Goal: Information Seeking & Learning: Learn about a topic

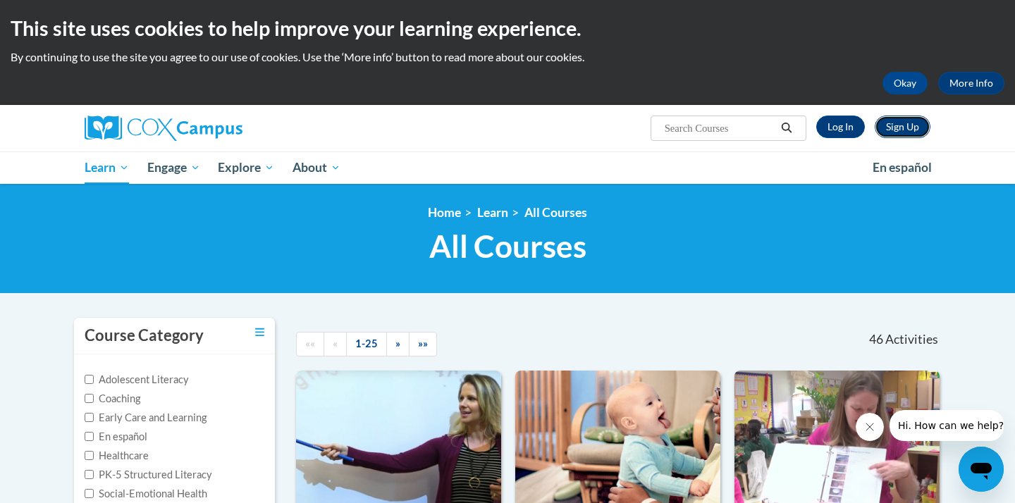
click at [894, 120] on link "Sign Up" at bounding box center [903, 127] width 56 height 23
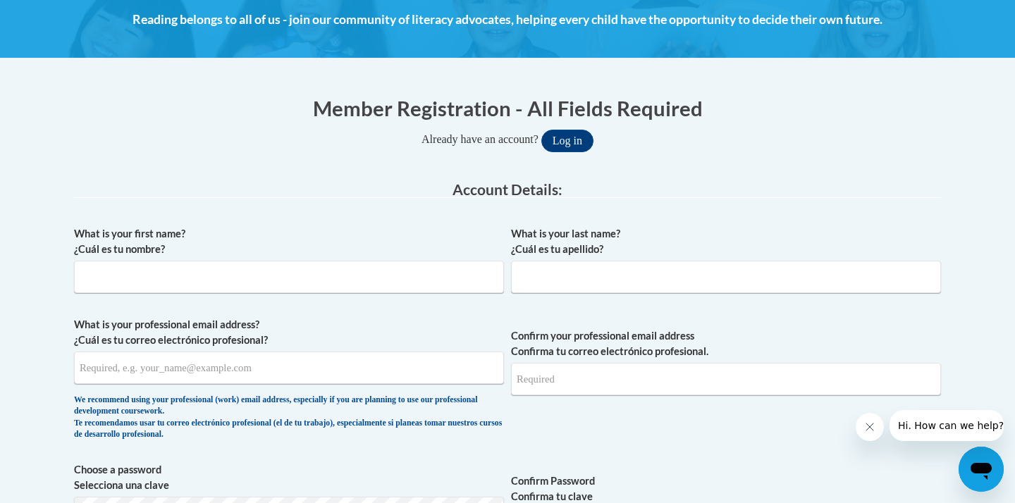
scroll to position [223, 0]
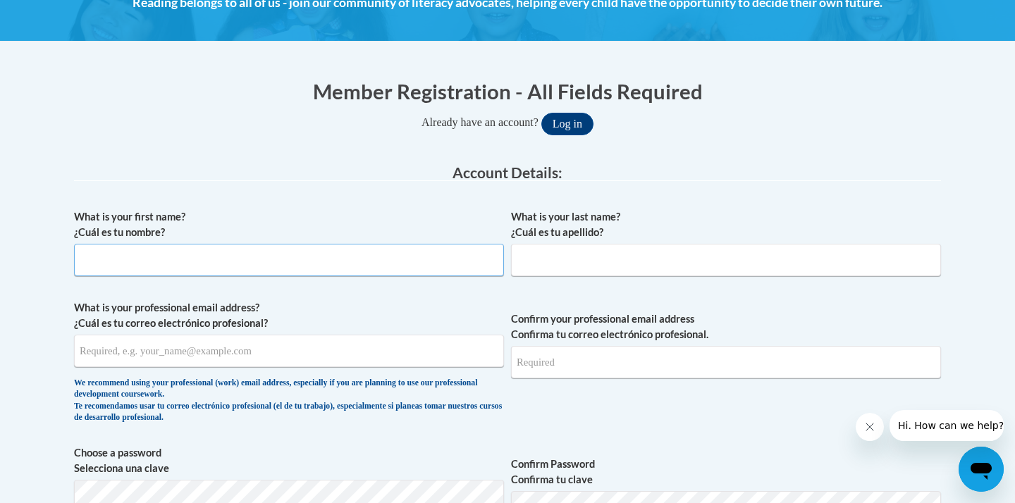
click at [352, 266] on input "What is your first name? ¿Cuál es tu nombre?" at bounding box center [289, 260] width 430 height 32
type input "c"
type input "Chasity"
click at [715, 266] on input "What is your last name? ¿Cuál es tu apellido?" at bounding box center [726, 260] width 430 height 32
type input "Shorts"
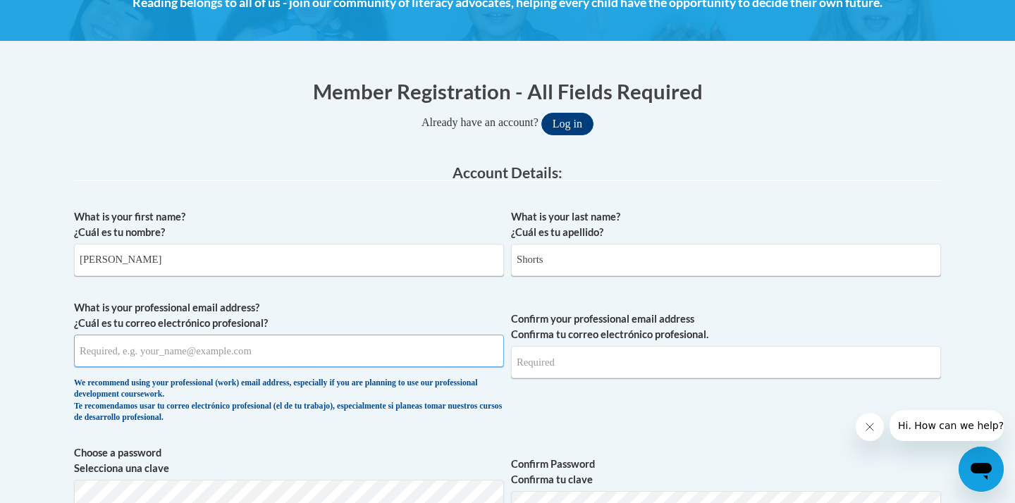
click at [355, 352] on input "What is your professional email address? ¿Cuál es tu correo electrónico profesi…" at bounding box center [289, 351] width 430 height 32
type input "[EMAIL_ADDRESS][DOMAIN_NAME]"
click at [587, 366] on input "Confirm your professional email address Confirma tu correo electrónico profesio…" at bounding box center [726, 361] width 430 height 32
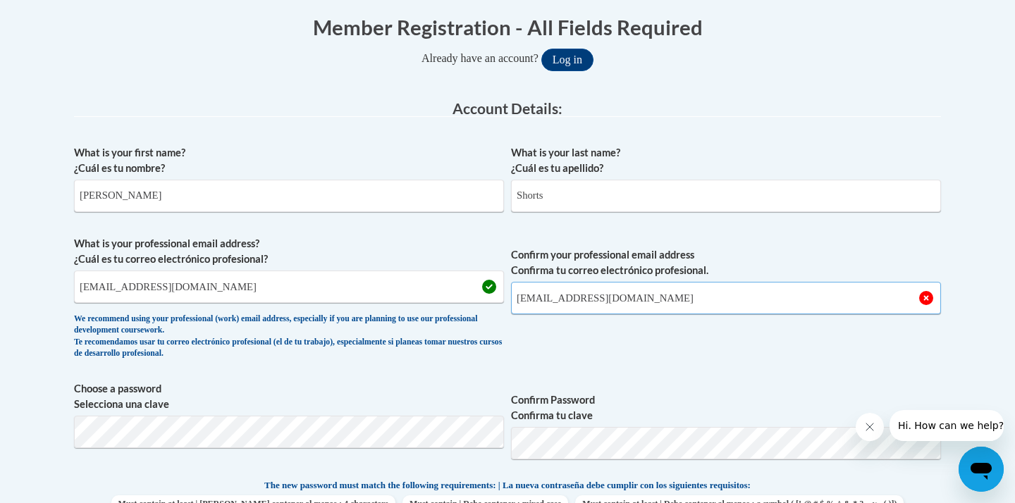
scroll to position [302, 0]
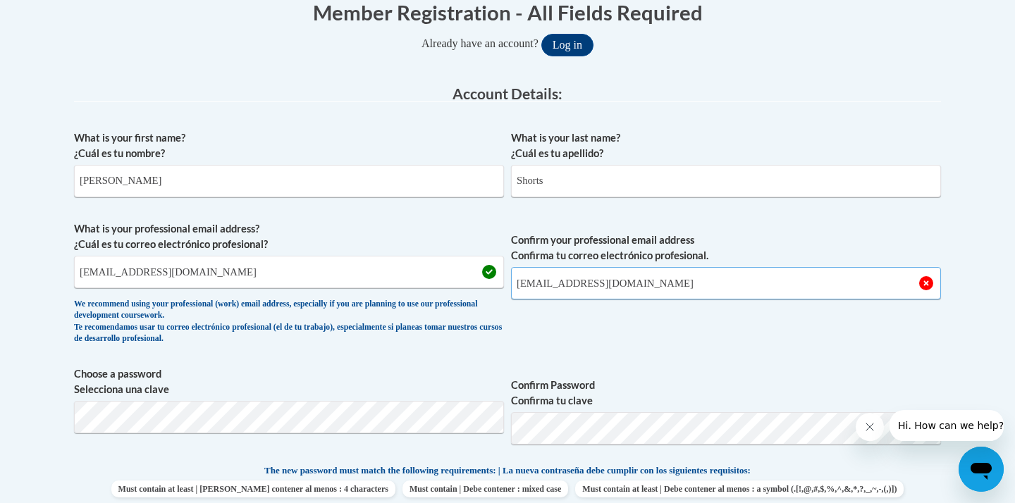
type input "[EMAIL_ADDRESS][DOMAIN_NAME]"
click at [675, 314] on span "Confirm your professional email address Confirma tu correo electrónico profesio…" at bounding box center [726, 286] width 430 height 130
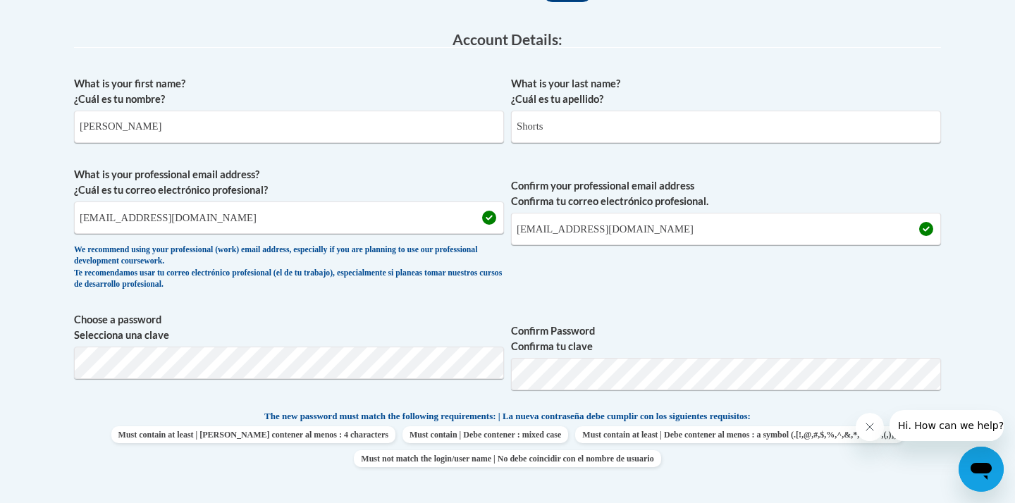
scroll to position [382, 0]
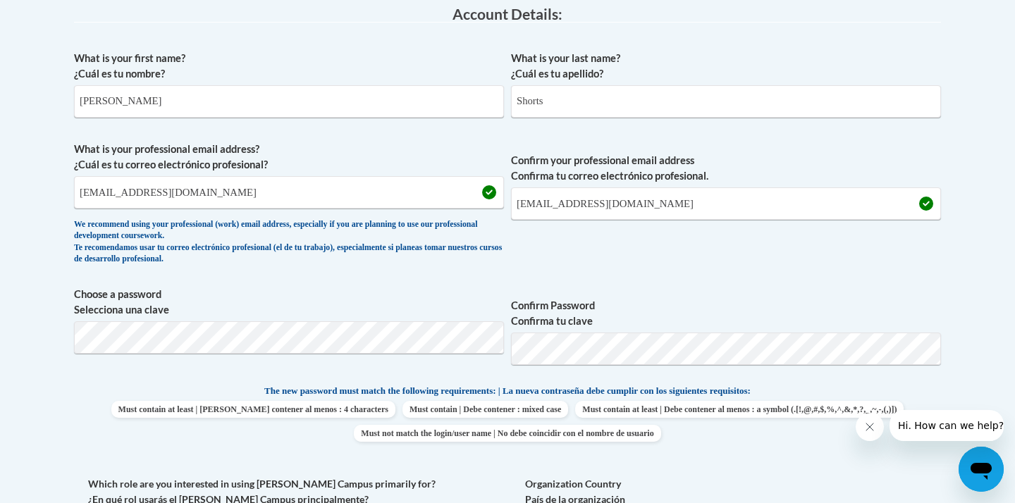
click at [671, 314] on label "Confirm Password Confirma tu clave" at bounding box center [726, 313] width 430 height 31
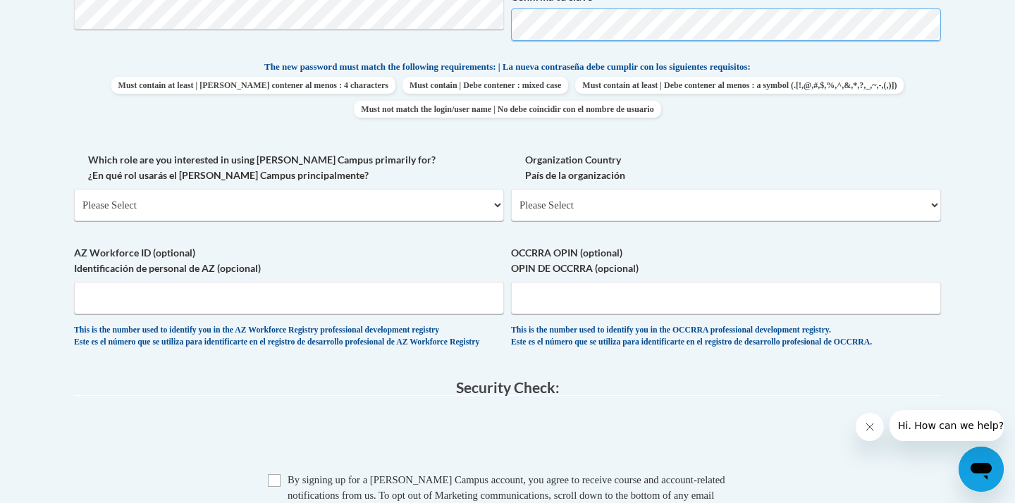
scroll to position [708, 0]
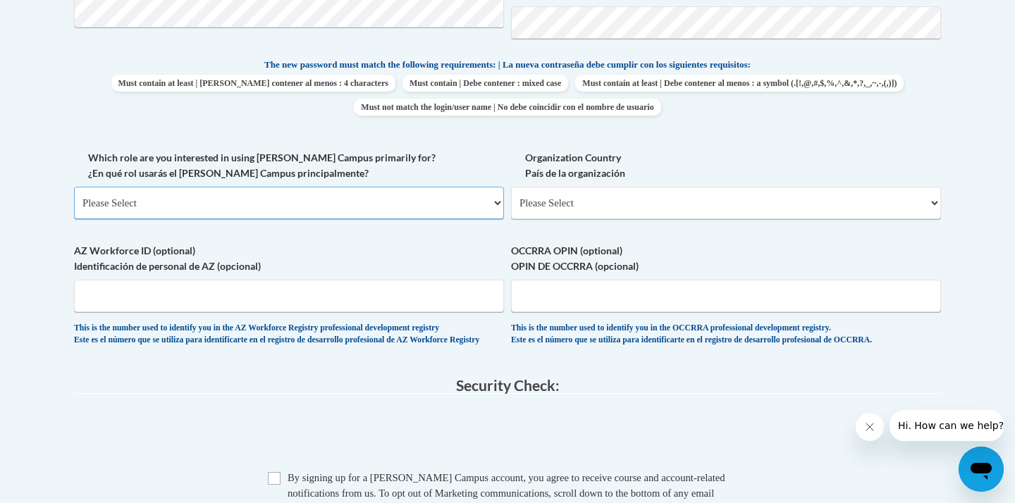
click at [242, 191] on select "Please Select College/University | Colegio/Universidad Community/Nonprofit Part…" at bounding box center [289, 203] width 430 height 32
select select "5a18ea06-2b54-4451-96f2-d152daf9eac5"
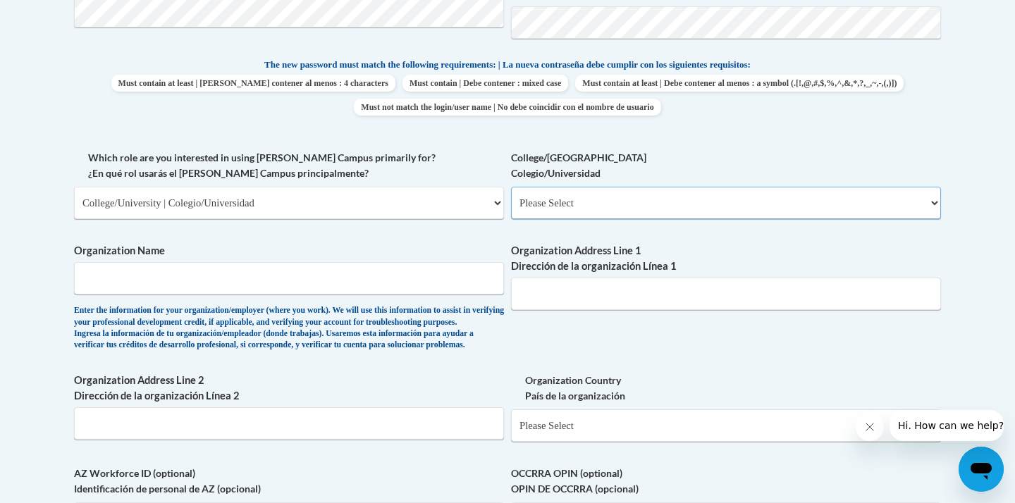
click at [581, 199] on select "Please Select College/University Staff | Empleado universitario College/Univers…" at bounding box center [726, 203] width 430 height 32
select select "99b32b07-cffc-426c-8bf6-0cd77760d84b"
click at [331, 284] on input "Organization Name" at bounding box center [289, 278] width 430 height 32
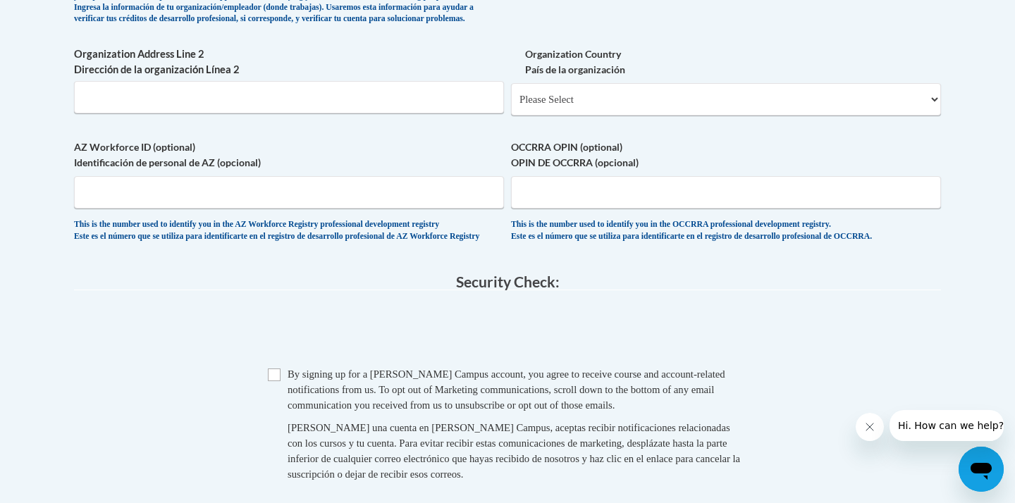
scroll to position [1036, 0]
click at [273, 380] on input "Checkbox" at bounding box center [274, 373] width 13 height 13
checkbox input "true"
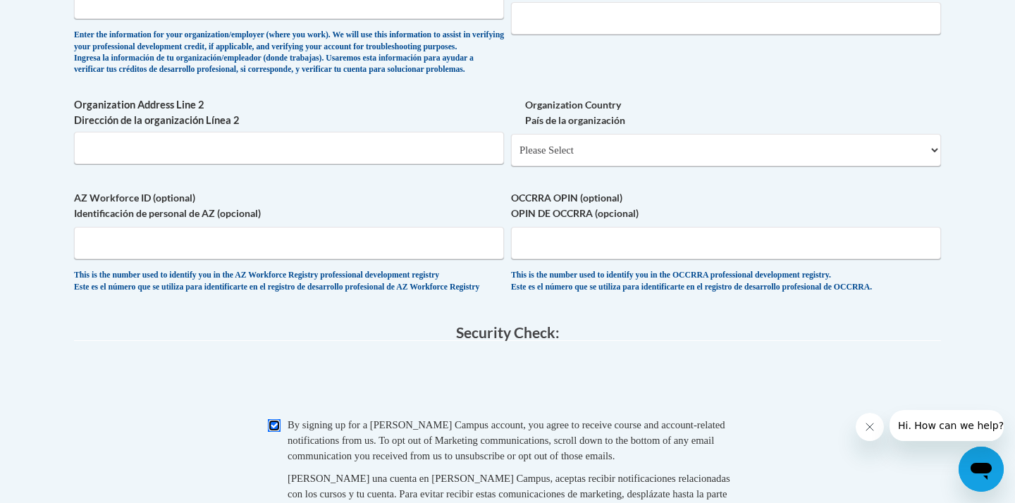
scroll to position [986, 0]
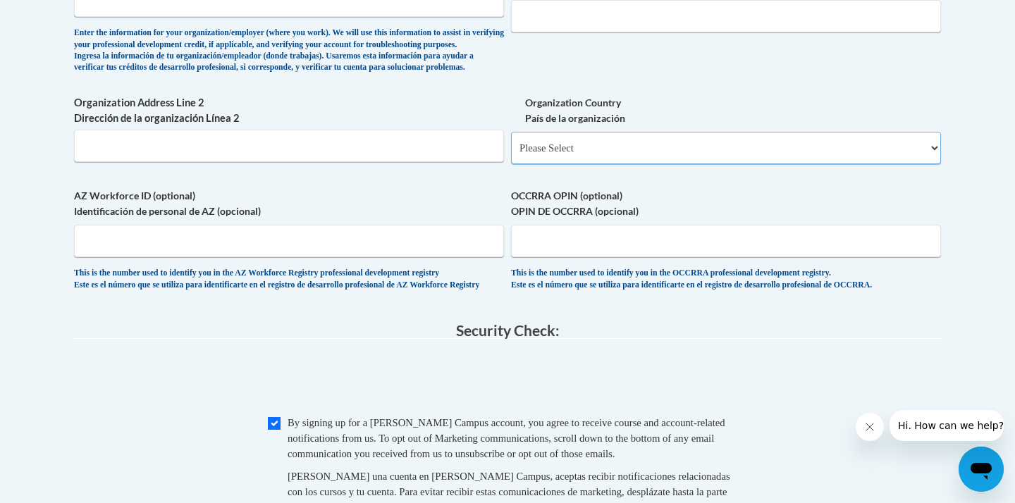
click at [539, 164] on select "Please Select United States | Estados Unidos Outside of the United States | Fue…" at bounding box center [726, 148] width 430 height 32
click at [550, 164] on select "Please Select United States | Estados Unidos Outside of the United States | Fue…" at bounding box center [726, 148] width 430 height 32
select select "ad49bcad-a171-4b2e-b99c-48b446064914"
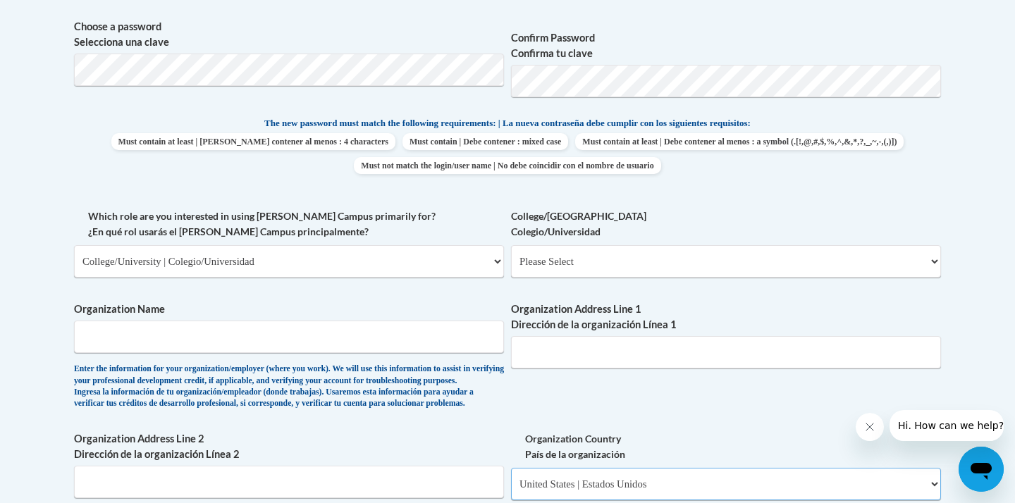
scroll to position [648, 0]
click at [554, 262] on select "Please Select College/University Staff | Empleado universitario College/Univers…" at bounding box center [726, 263] width 430 height 32
select select "99b32b07-cffc-426c-8bf6-0cd77760d84b"
click at [385, 339] on input "Organization Name" at bounding box center [289, 338] width 430 height 32
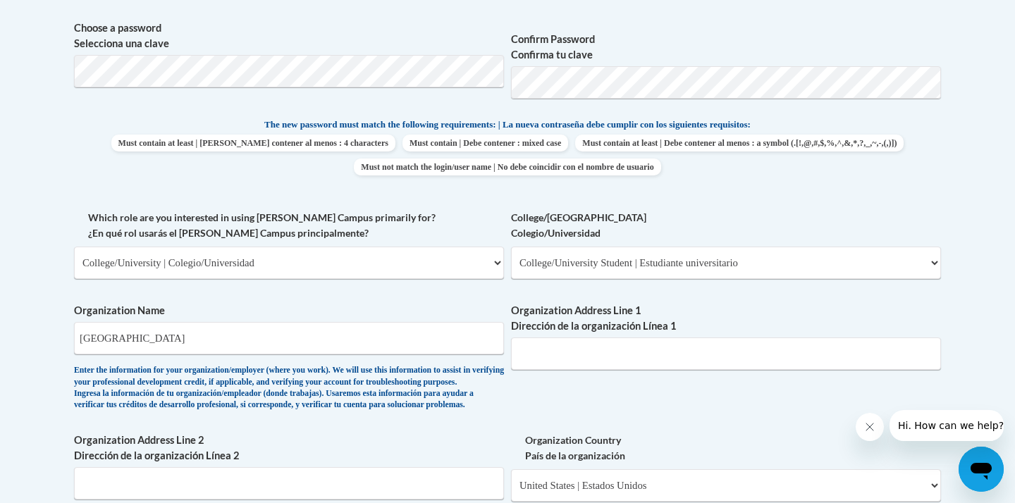
click at [501, 313] on label "Organization Name" at bounding box center [289, 311] width 430 height 16
click at [501, 322] on input "[GEOGRAPHIC_DATA]" at bounding box center [289, 338] width 430 height 32
type input "Stanly Community College"
click at [556, 359] on input "Organization Address Line 1 Dirección de la organización Línea 1" at bounding box center [726, 354] width 430 height 32
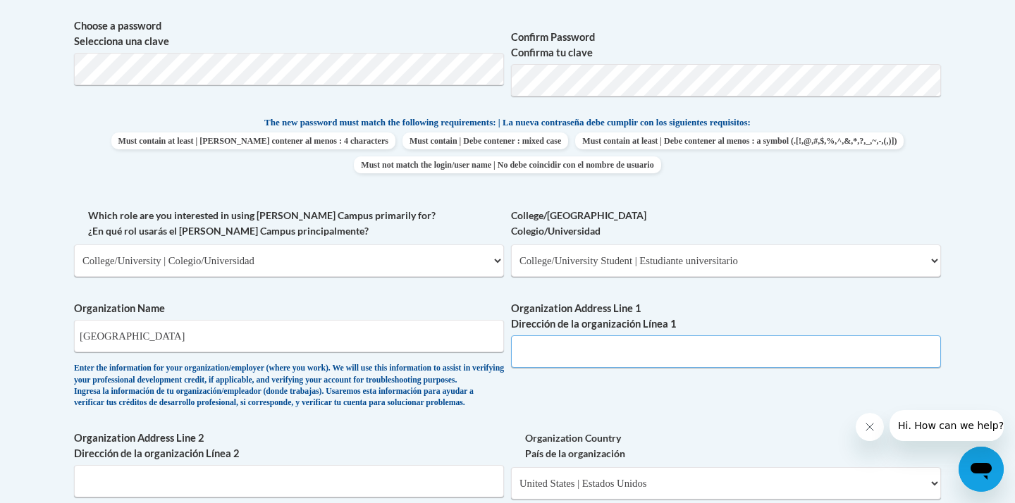
click at [586, 354] on input "Organization Address Line 1 Dirección de la organización Línea 1" at bounding box center [726, 351] width 430 height 32
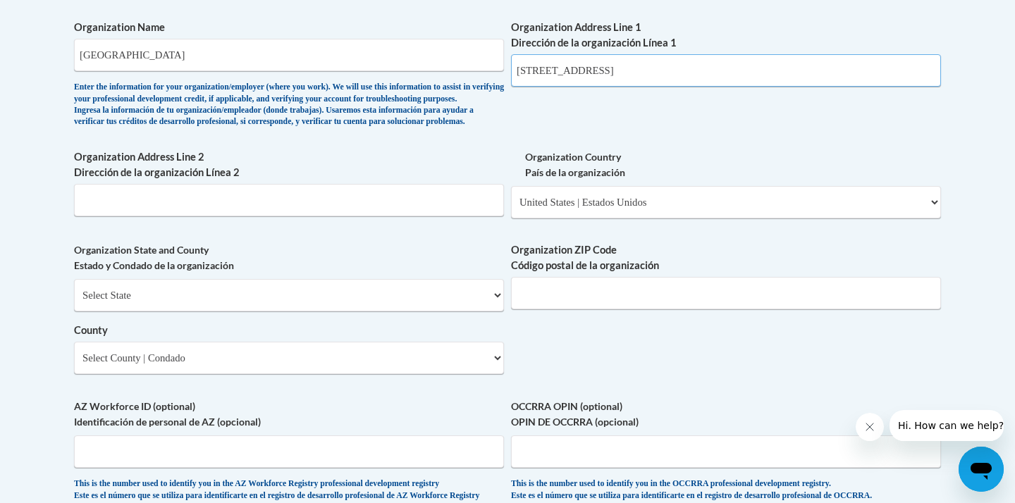
scroll to position [975, 0]
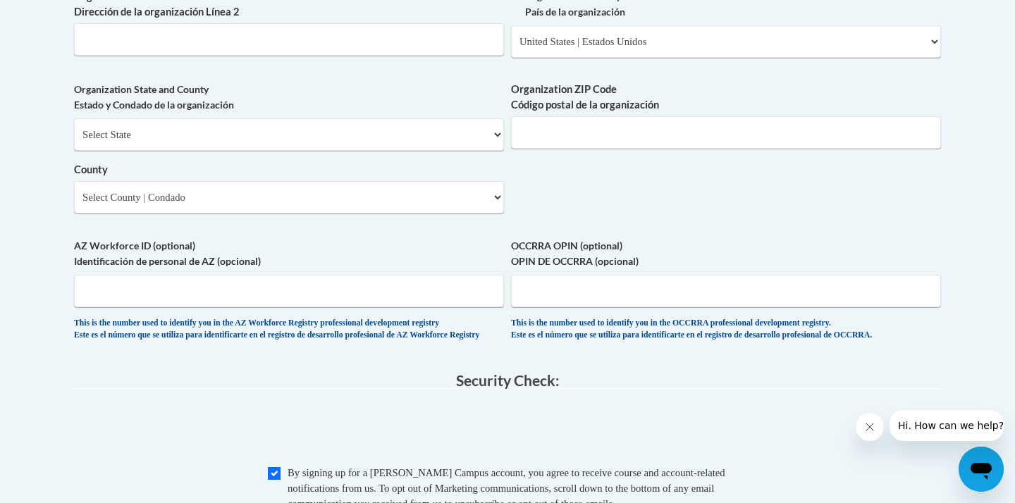
type input "141 College Dr. Albemarle NC 28001"
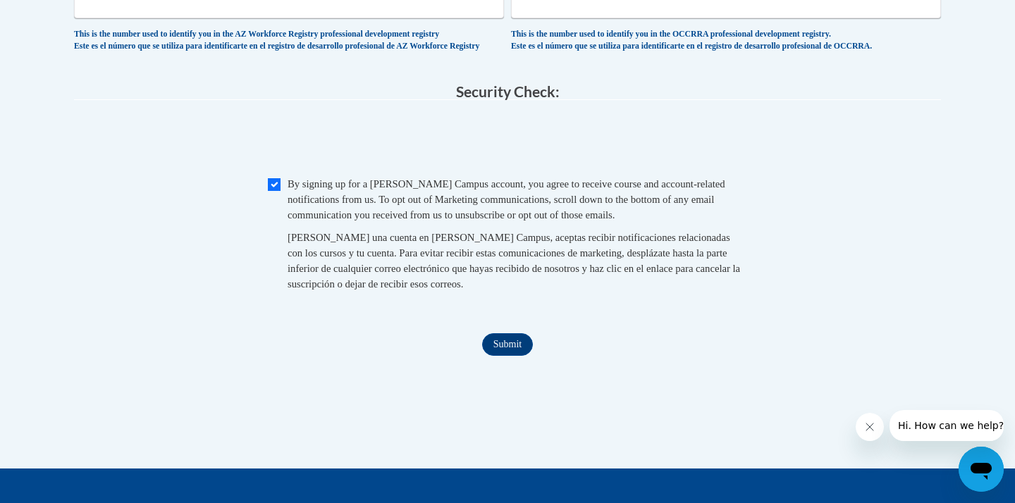
scroll to position [1427, 0]
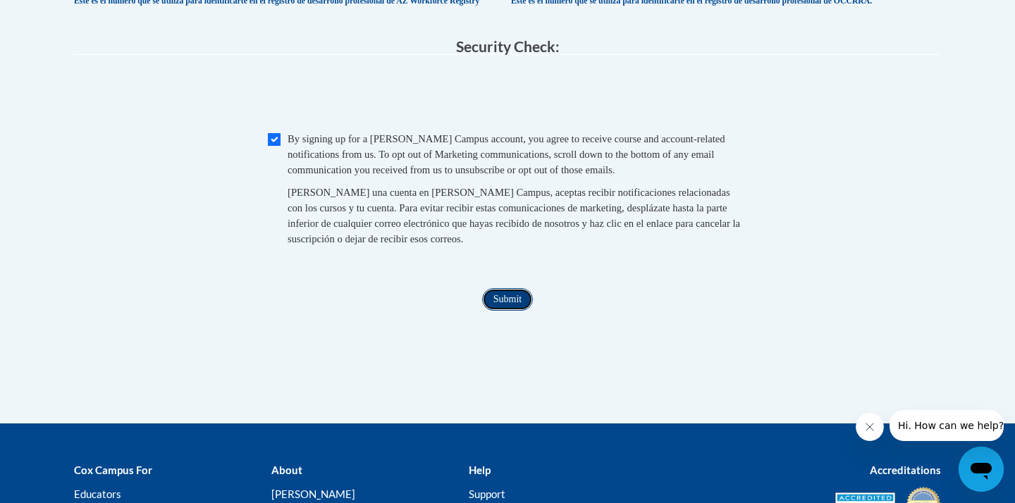
click at [490, 311] on input "Submit" at bounding box center [507, 299] width 51 height 23
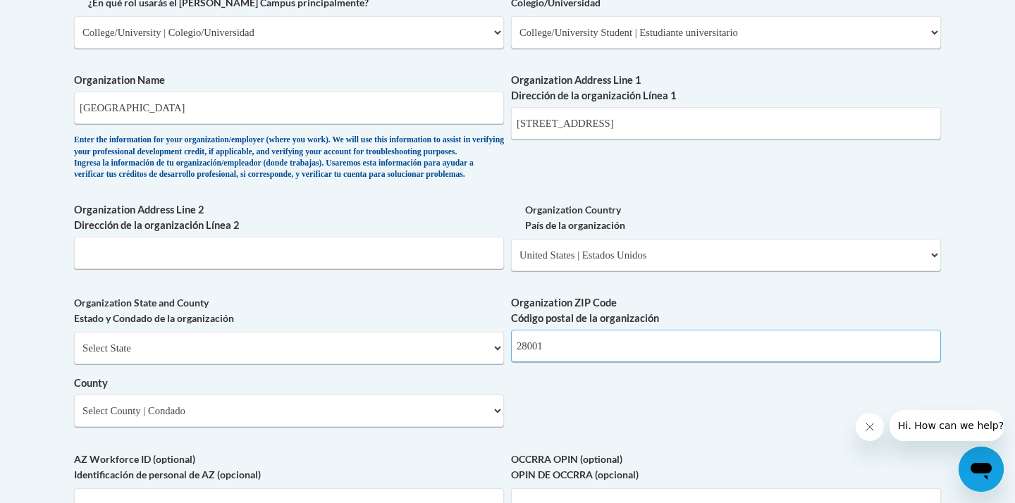
scroll to position [878, 0]
type input "28001"
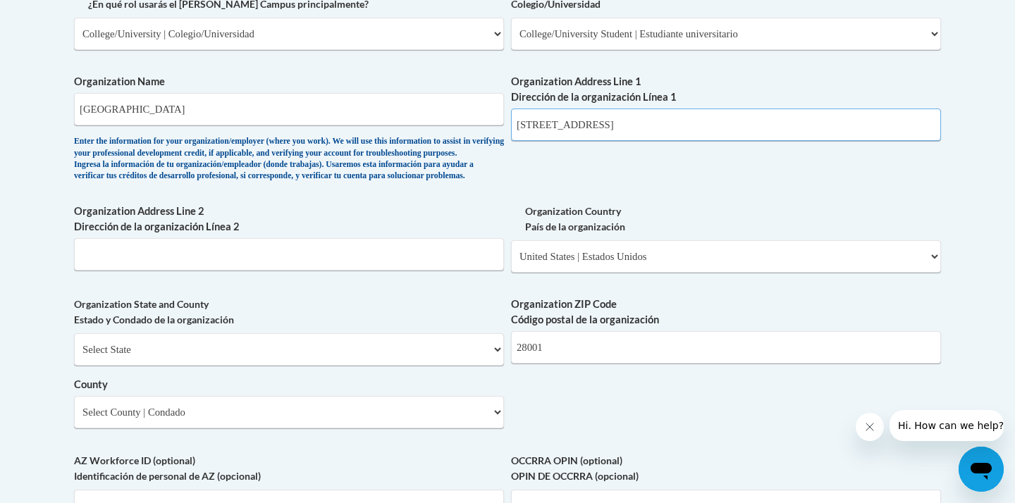
click at [707, 130] on input "141 College Dr. Albemarle NC 28001" at bounding box center [726, 125] width 430 height 32
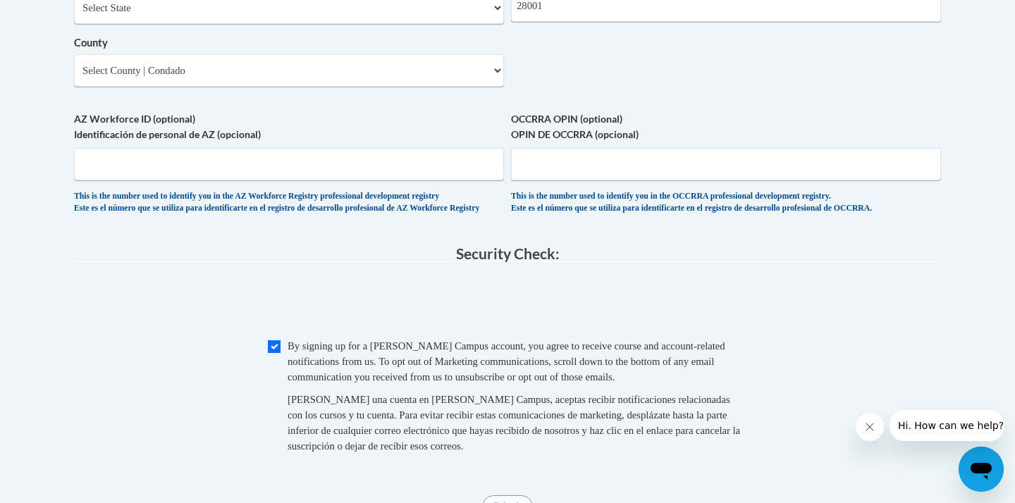
scroll to position [1275, 0]
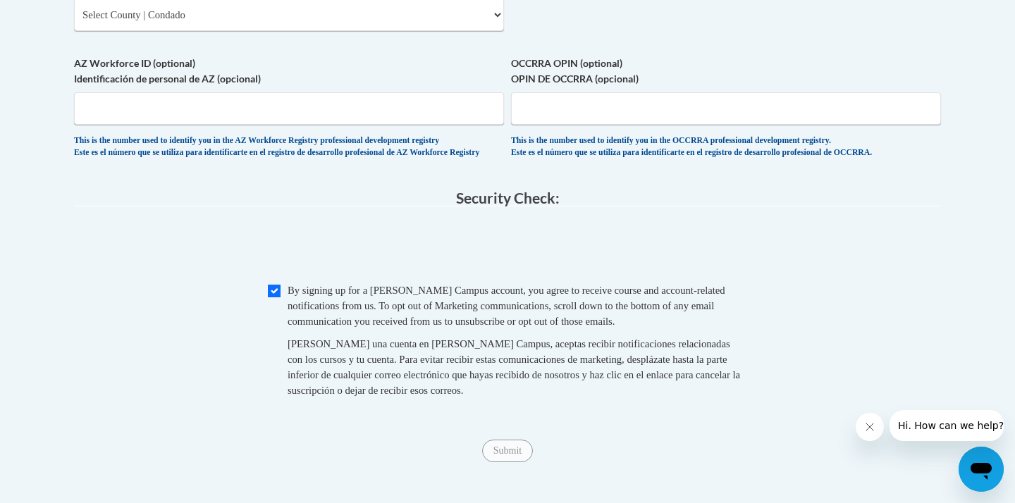
type input "141 College Dr. Albemarle NC"
click at [832, 207] on legend "Security Check:" at bounding box center [507, 198] width 867 height 16
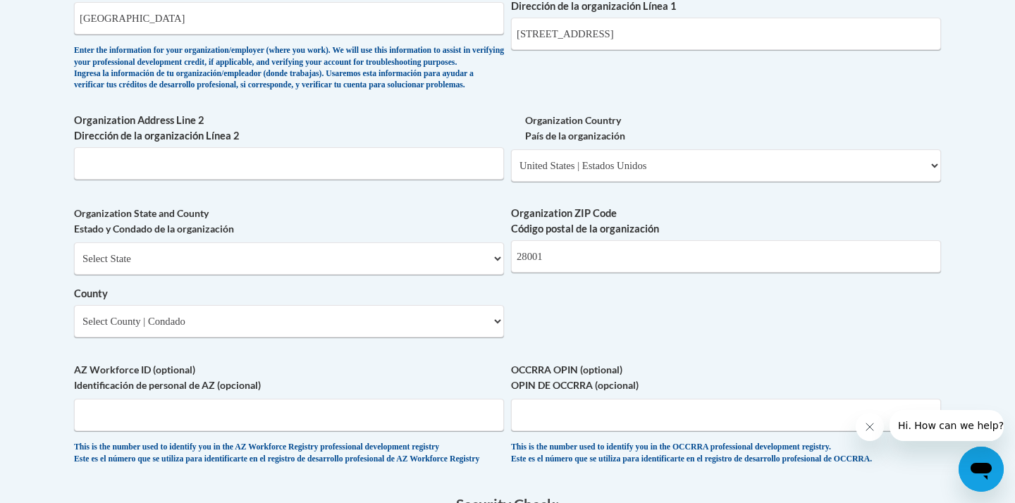
scroll to position [970, 0]
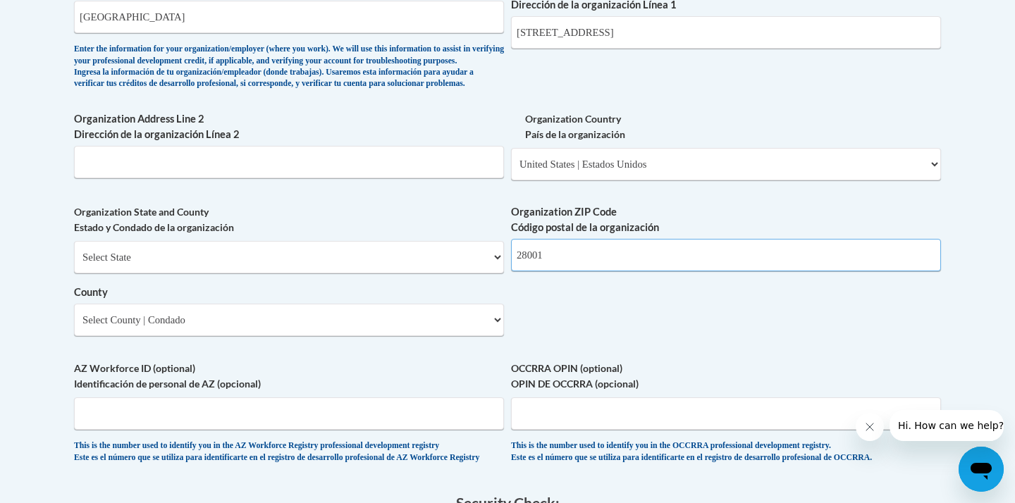
click at [596, 271] on input "28001" at bounding box center [726, 255] width 430 height 32
click at [286, 273] on select "Select State Alabama Alaska Arizona Arkansas California Colorado Connecticut De…" at bounding box center [289, 257] width 430 height 32
select select "North Carolina"
click at [218, 336] on select "County" at bounding box center [289, 320] width 430 height 32
click at [498, 336] on select "Select County Alamance Alexander Alleghany Anson Ashe Avery Beaufort Bertie Bla…" at bounding box center [289, 320] width 430 height 32
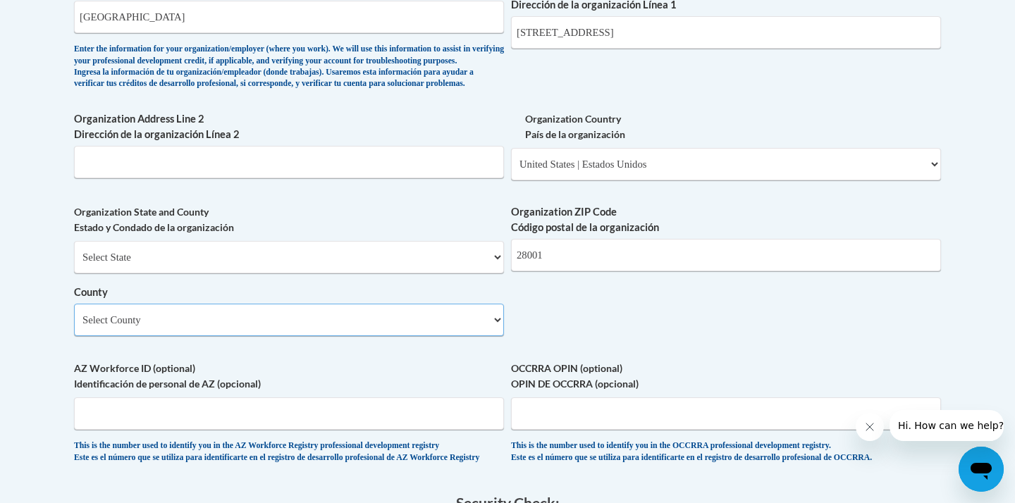
click at [498, 336] on select "Select County Alamance Alexander Alleghany Anson Ashe Avery Beaufort Bertie Bla…" at bounding box center [289, 320] width 430 height 32
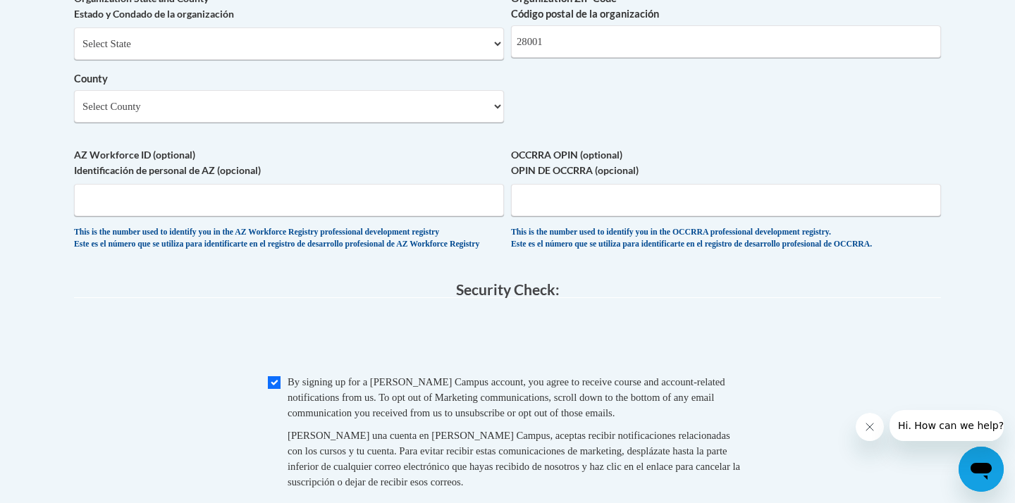
scroll to position [1183, 0]
click at [435, 123] on select "Select County Alamance Alexander Alleghany Anson Ashe Avery Beaufort Bertie Bla…" at bounding box center [289, 107] width 430 height 32
select select "Stanly"
click at [741, 368] on span "0cAFcWeA4-I1kk1JPQ9pomhG2SS6MkqbsxJqycuIbLWoHjRVQIbJdjQRifnXW7MxzsjghW87bi-Z4NI…" at bounding box center [507, 340] width 867 height 55
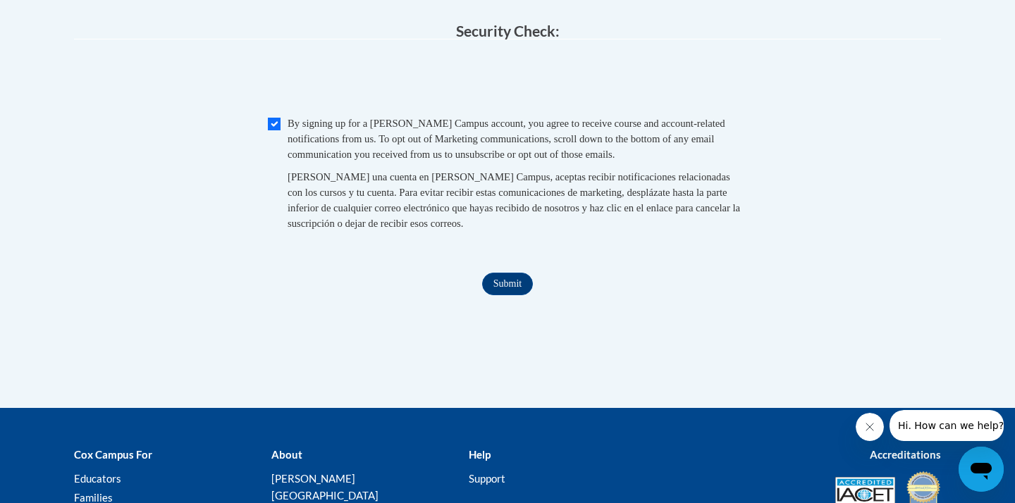
scroll to position [1527, 0]
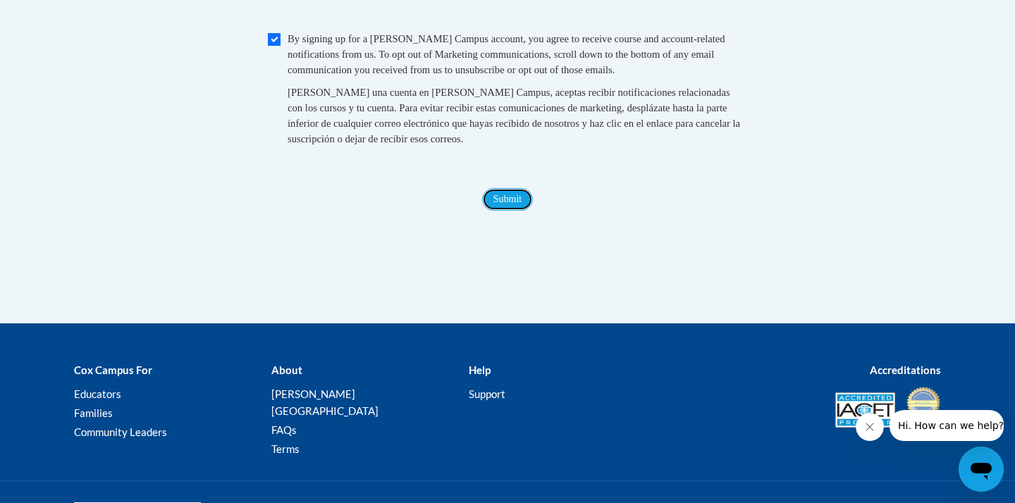
click at [498, 211] on input "Submit" at bounding box center [507, 199] width 51 height 23
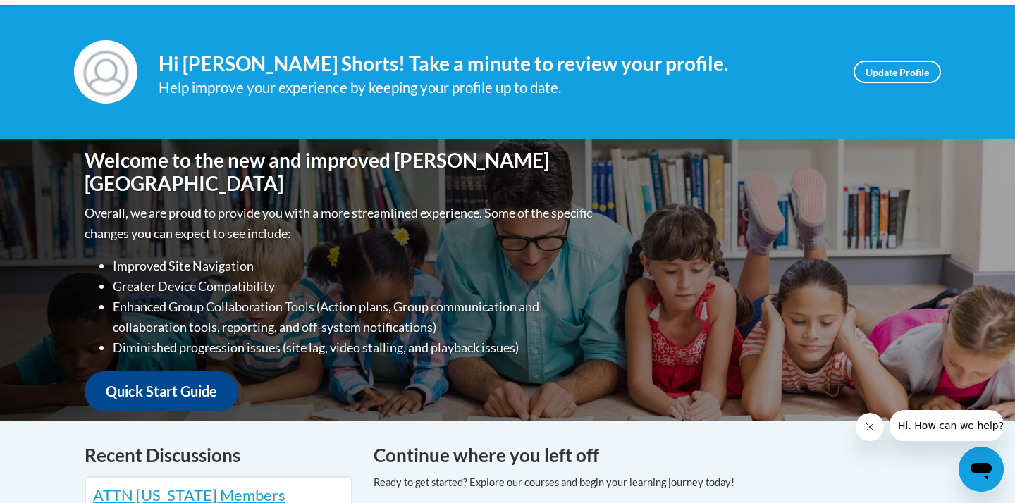
scroll to position [173, 0]
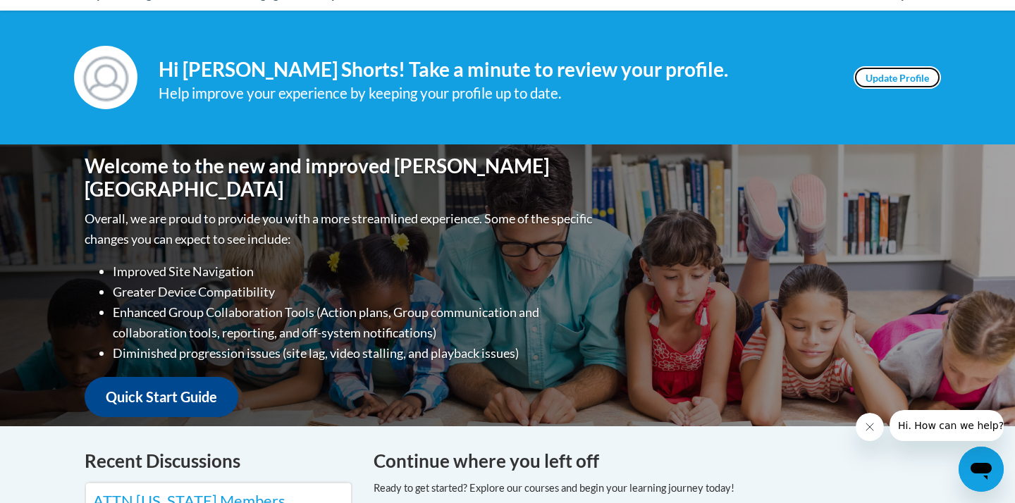
click at [915, 73] on link "Update Profile" at bounding box center [897, 77] width 87 height 23
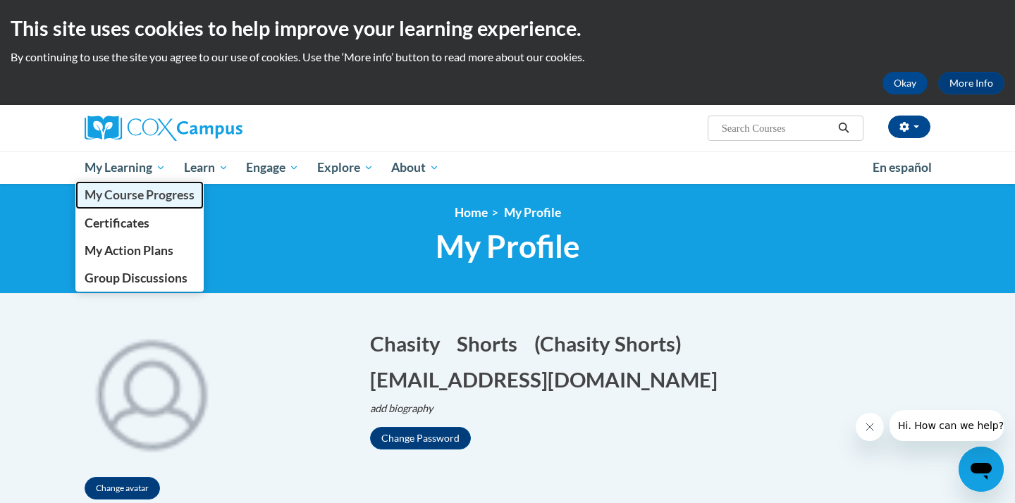
click at [145, 199] on span "My Course Progress" at bounding box center [140, 194] width 110 height 15
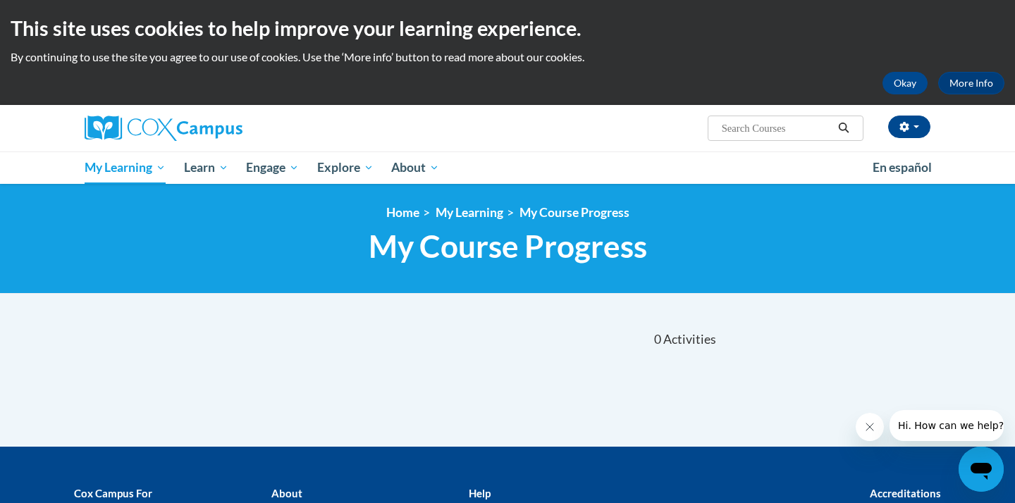
click at [792, 127] on input "Search..." at bounding box center [776, 128] width 113 height 17
type input "talk with me"
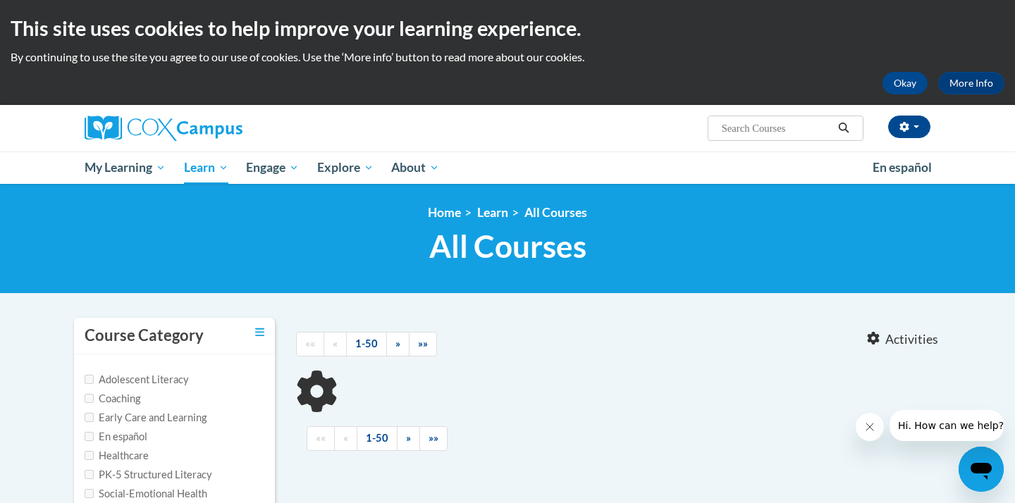
type input "talk with me"
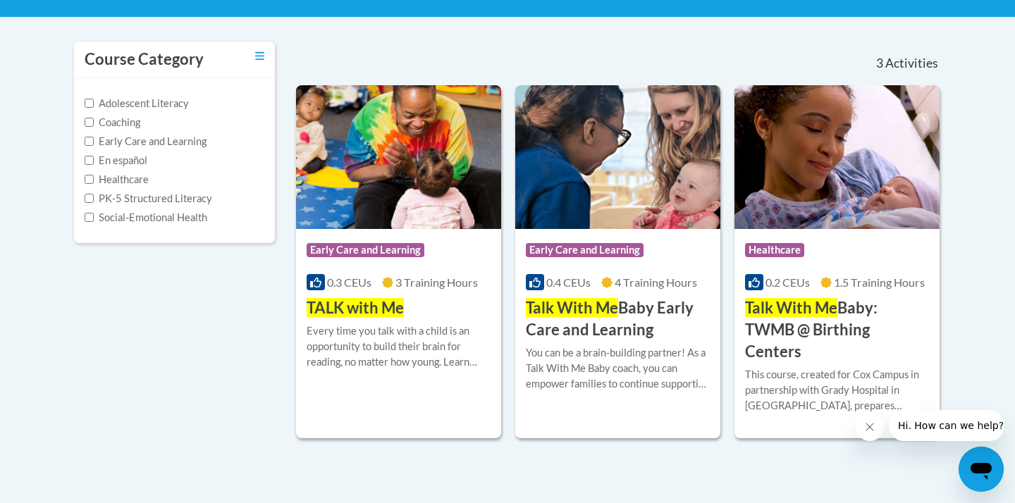
scroll to position [283, 0]
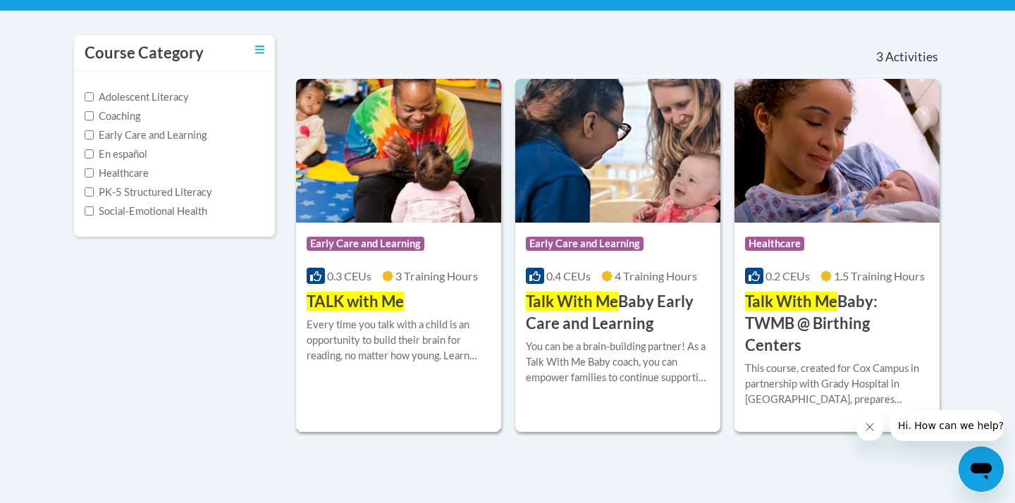
click at [417, 269] on span "3 Training Hours" at bounding box center [436, 275] width 82 height 13
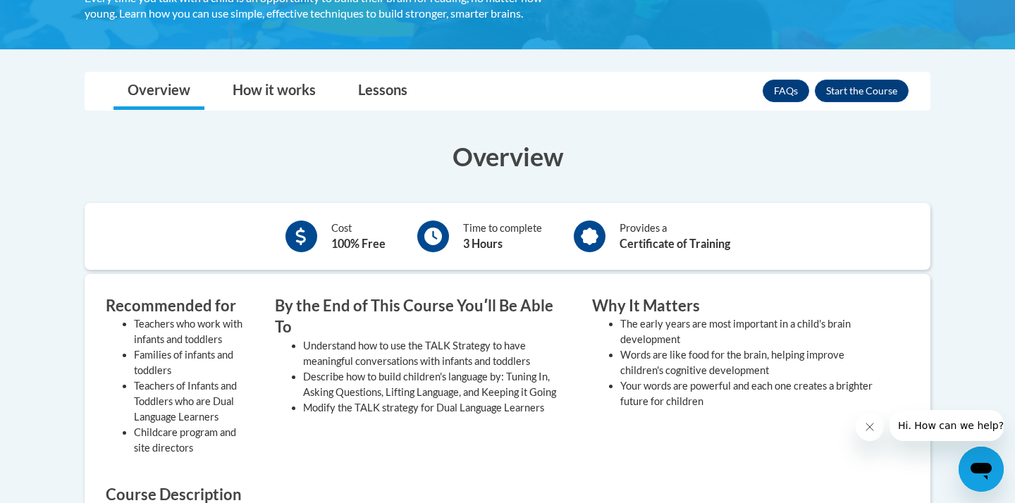
scroll to position [309, 0]
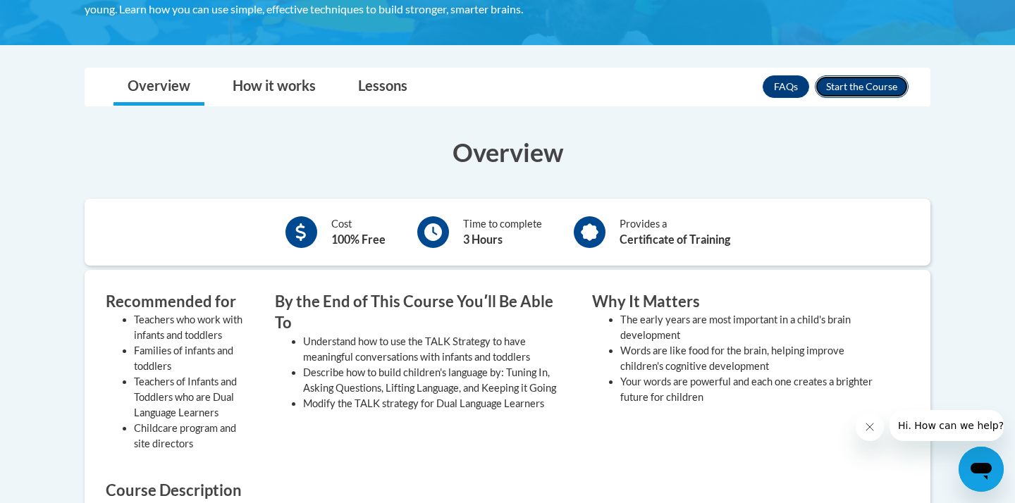
click at [875, 82] on button "Enroll" at bounding box center [862, 86] width 94 height 23
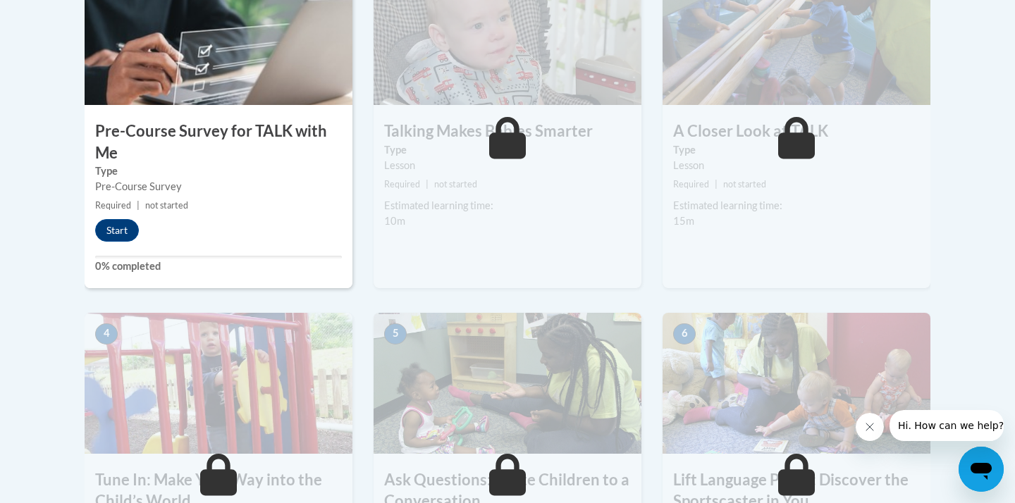
scroll to position [473, 0]
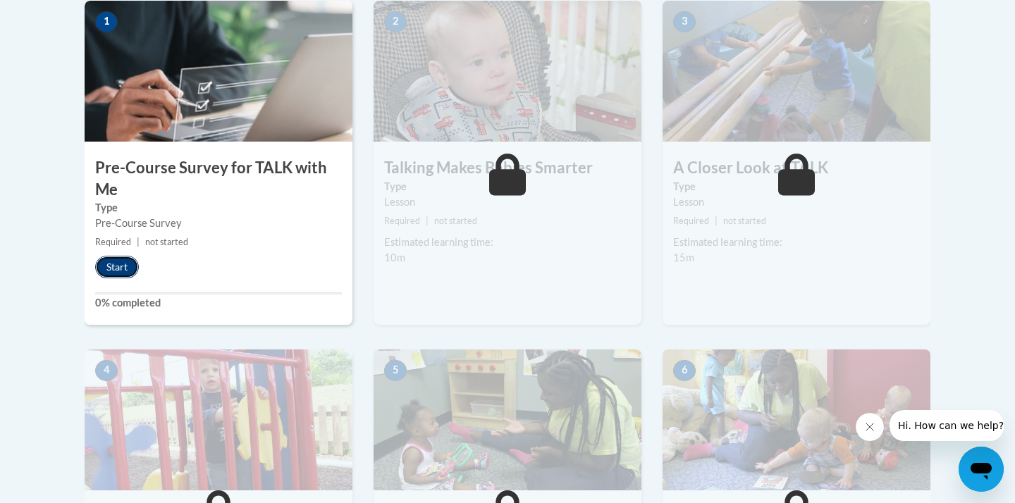
click at [121, 266] on button "Start" at bounding box center [117, 267] width 44 height 23
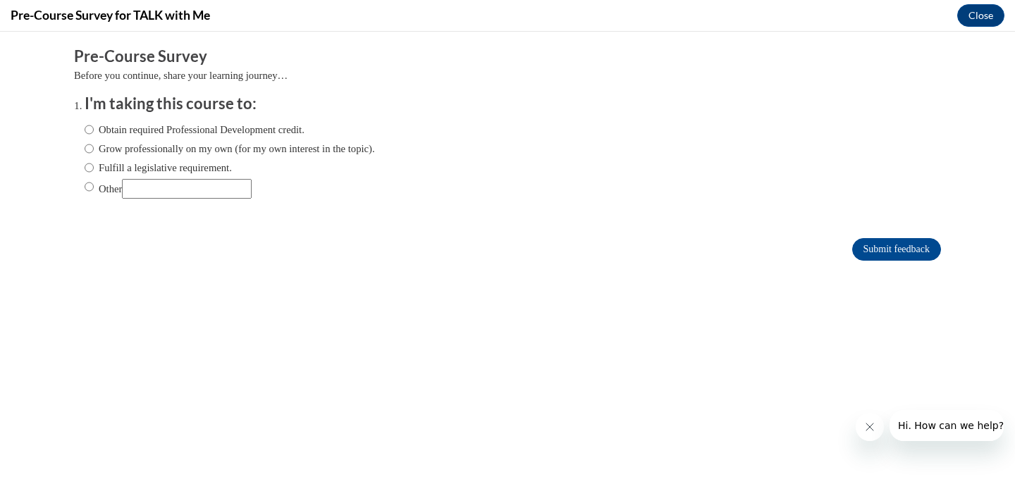
scroll to position [0, 0]
click at [142, 153] on label "Grow professionally on my own (for my own interest in the topic)." at bounding box center [230, 149] width 290 height 16
click at [94, 153] on input "Grow professionally on my own (for my own interest in the topic)." at bounding box center [89, 149] width 9 height 16
radio input "true"
click at [260, 124] on label "Obtain required Professional Development credit." at bounding box center [195, 130] width 220 height 16
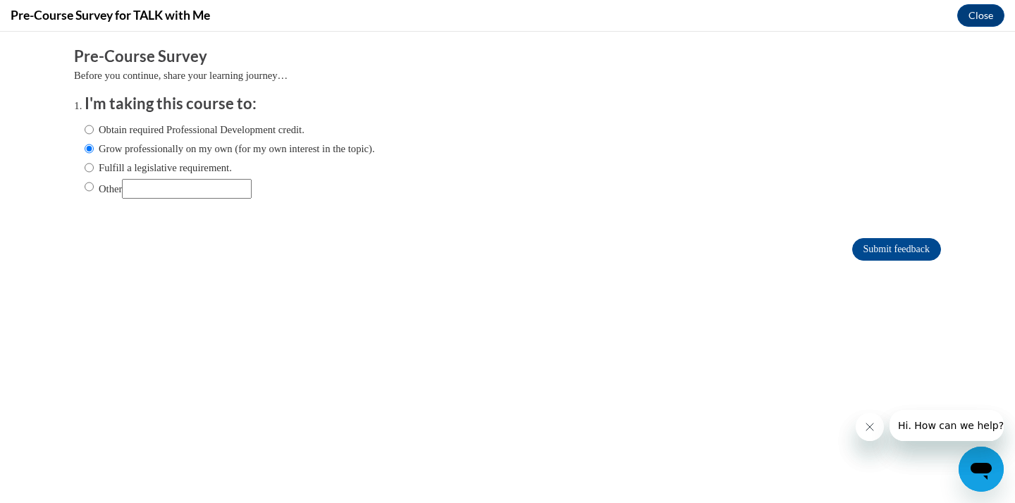
click at [94, 124] on input "Obtain required Professional Development credit." at bounding box center [89, 130] width 9 height 16
radio input "true"
click at [335, 152] on label "Grow professionally on my own (for my own interest in the topic)." at bounding box center [230, 149] width 290 height 16
click at [94, 152] on input "Grow professionally on my own (for my own interest in the topic)." at bounding box center [89, 149] width 9 height 16
radio input "true"
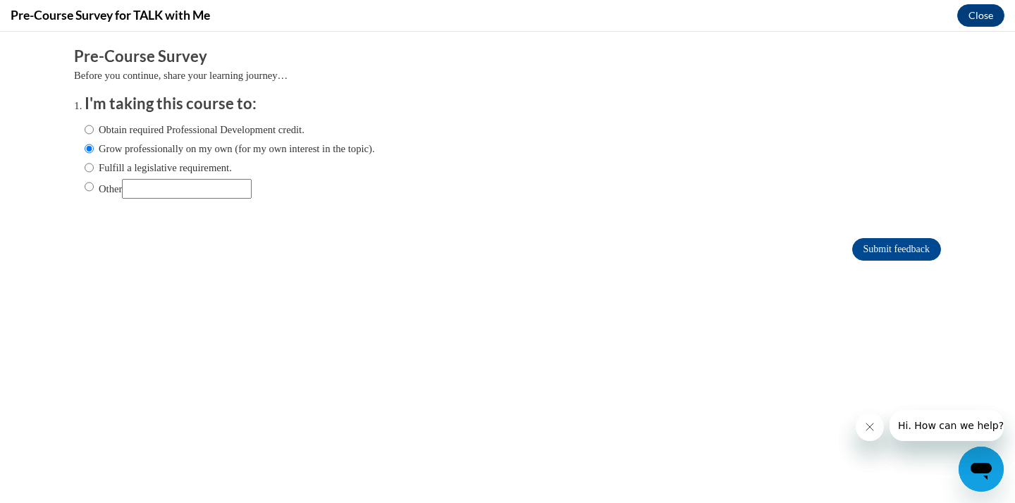
click at [304, 128] on label "Obtain required Professional Development credit." at bounding box center [195, 130] width 220 height 16
click at [94, 128] on input "Obtain required Professional Development credit." at bounding box center [89, 130] width 9 height 16
radio input "true"
click at [922, 240] on input "Submit feedback" at bounding box center [896, 249] width 89 height 23
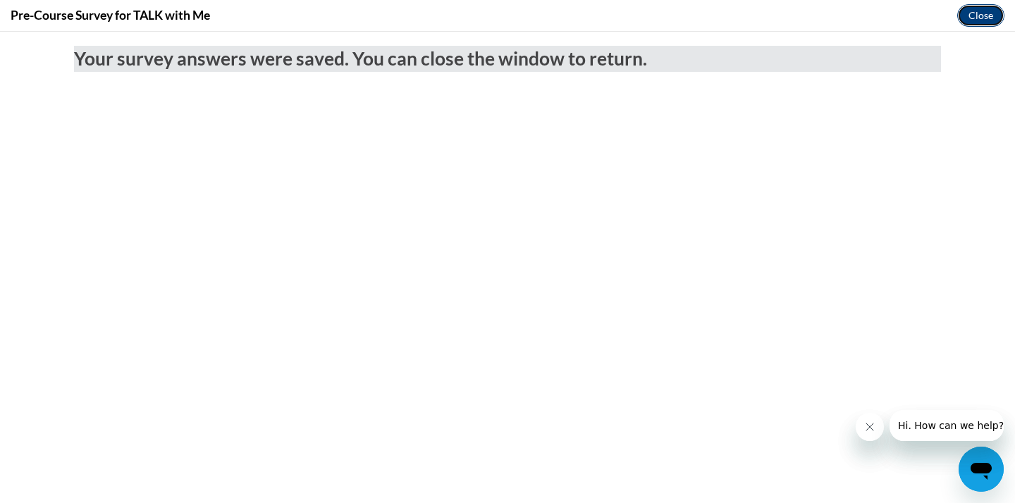
click at [985, 16] on button "Close" at bounding box center [980, 15] width 47 height 23
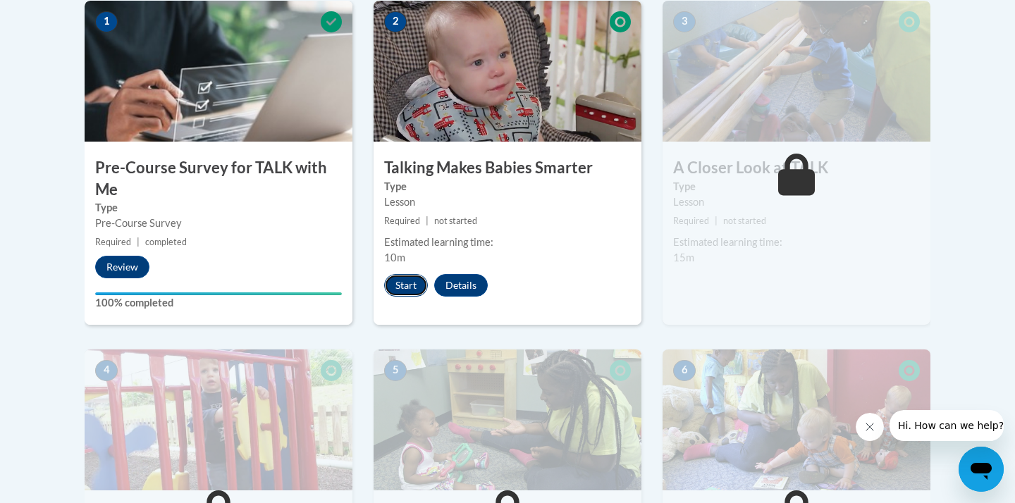
click at [411, 277] on button "Start" at bounding box center [406, 285] width 44 height 23
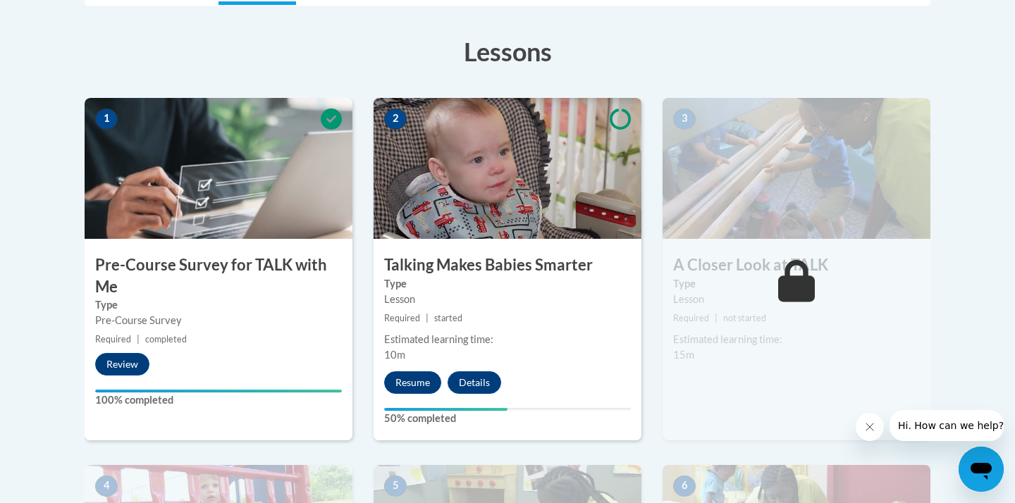
scroll to position [381, 0]
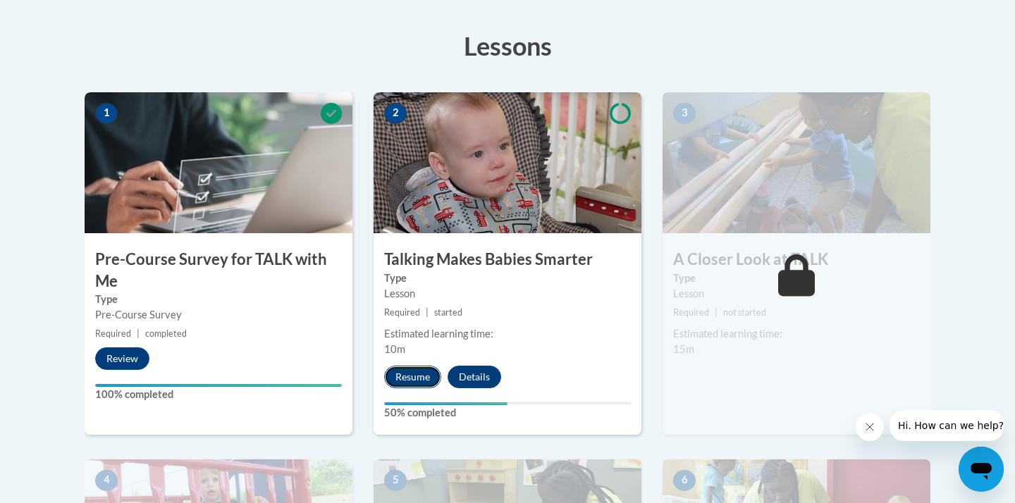
click at [419, 372] on button "Resume" at bounding box center [412, 377] width 57 height 23
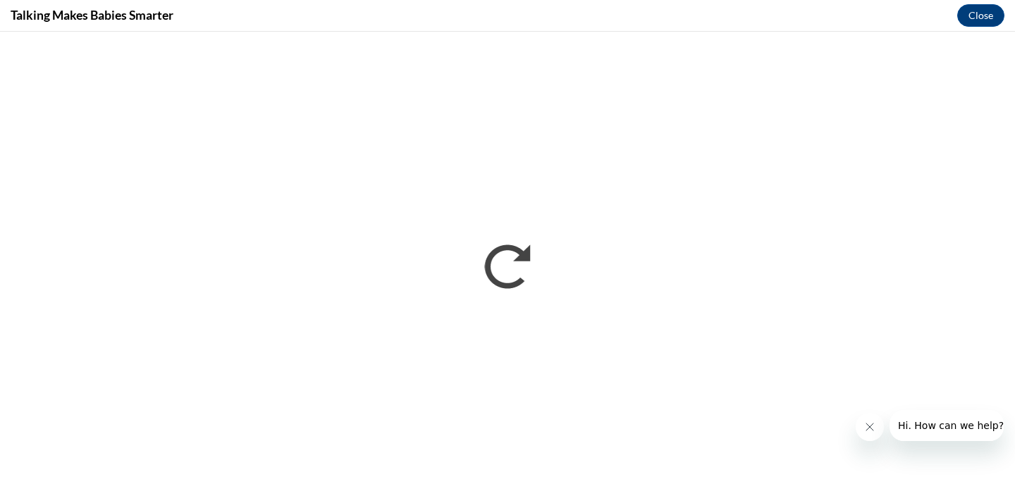
scroll to position [0, 0]
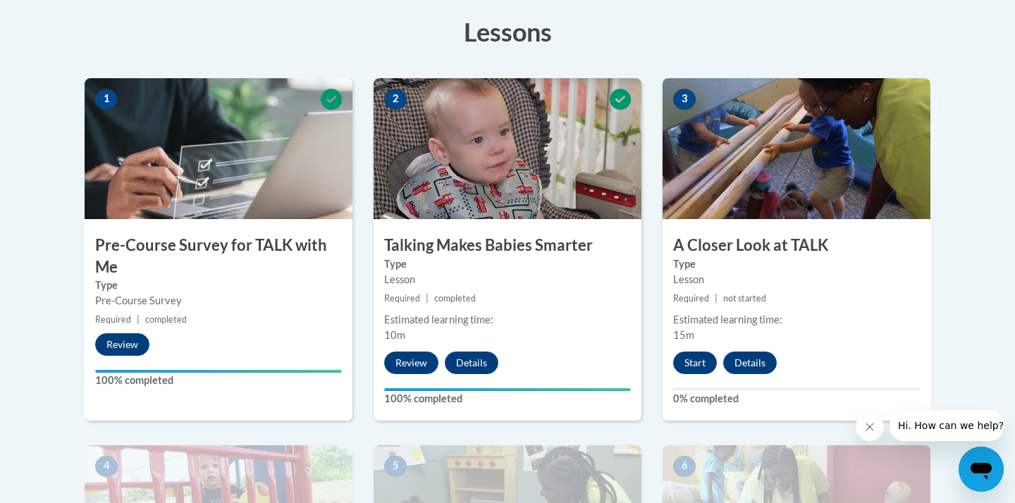
scroll to position [408, 0]
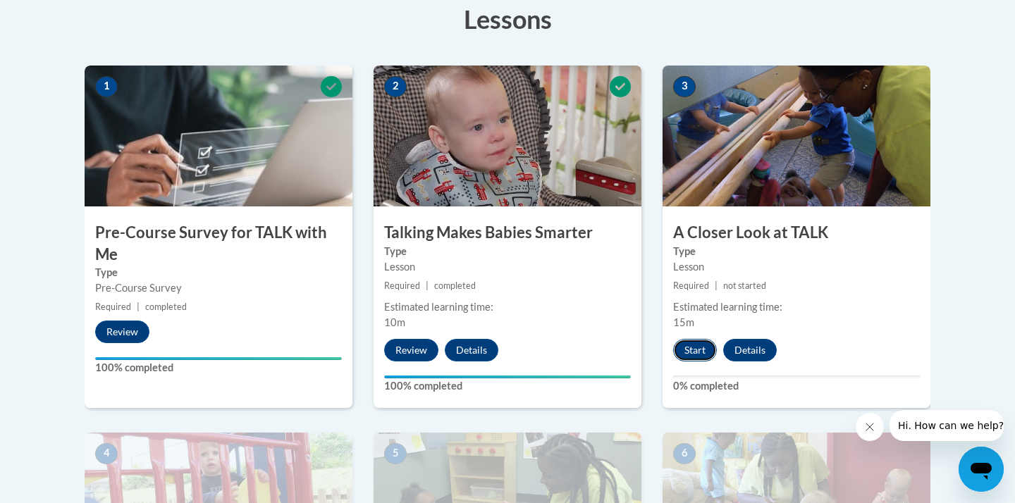
click at [695, 348] on button "Start" at bounding box center [695, 350] width 44 height 23
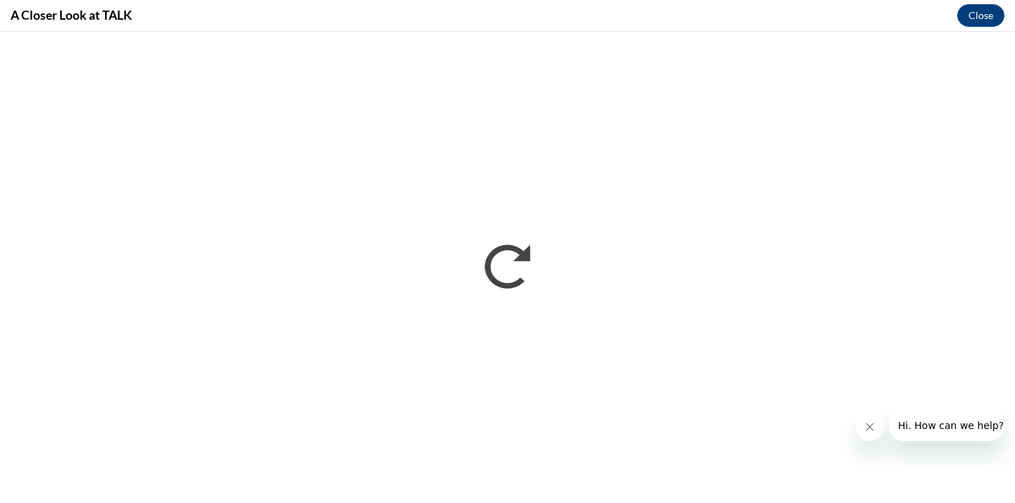
scroll to position [0, 0]
click at [868, 428] on icon "Close message from company" at bounding box center [869, 426] width 11 height 11
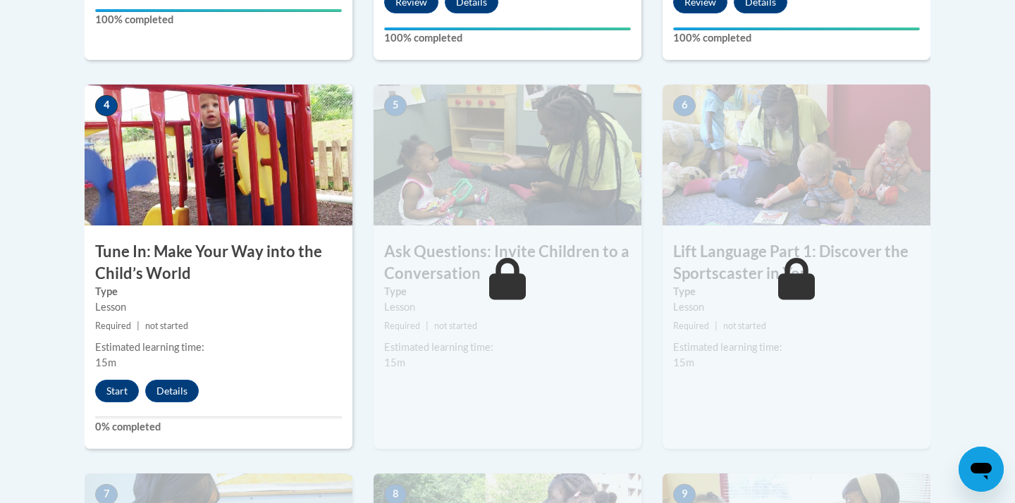
scroll to position [794, 0]
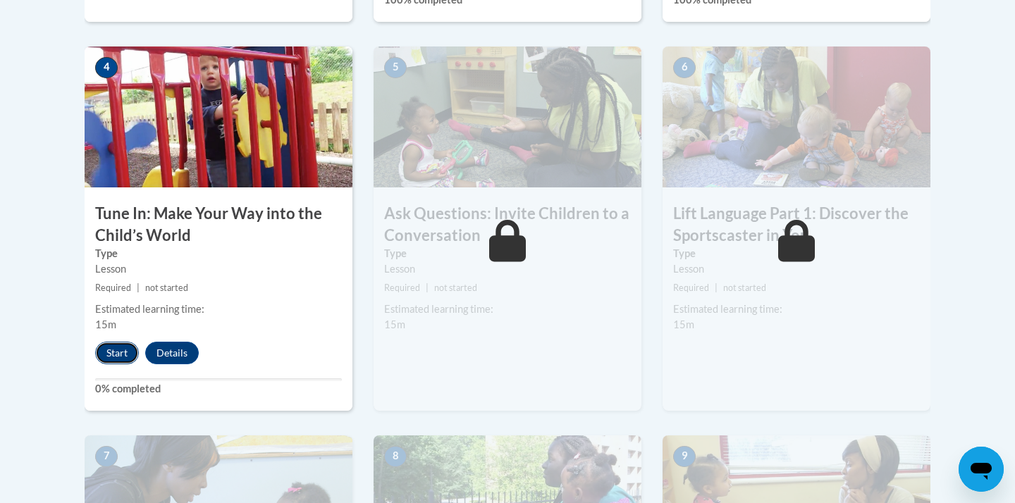
click at [119, 352] on button "Start" at bounding box center [117, 353] width 44 height 23
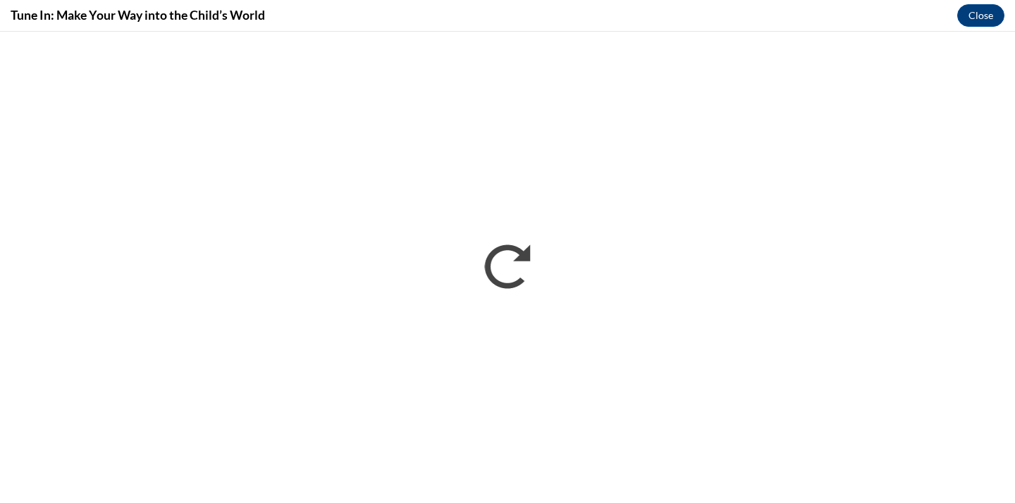
scroll to position [0, 0]
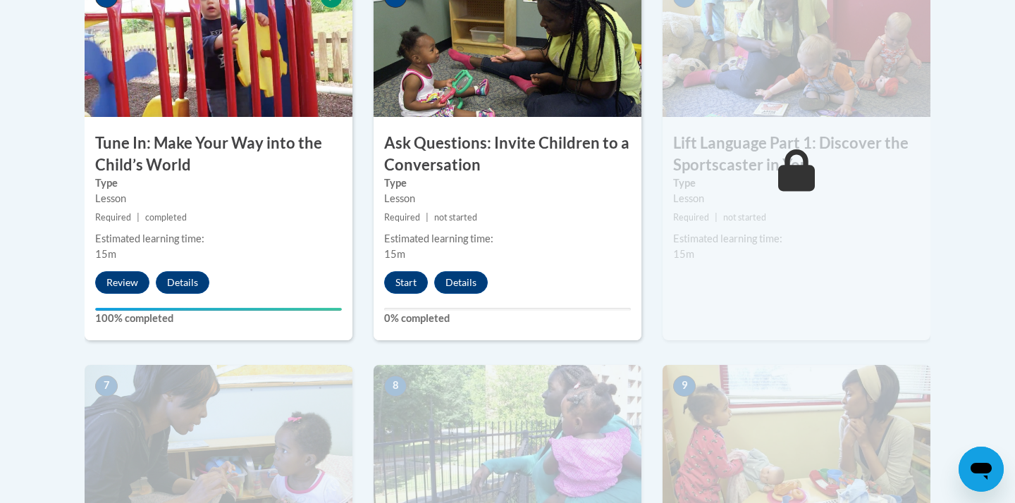
scroll to position [857, 0]
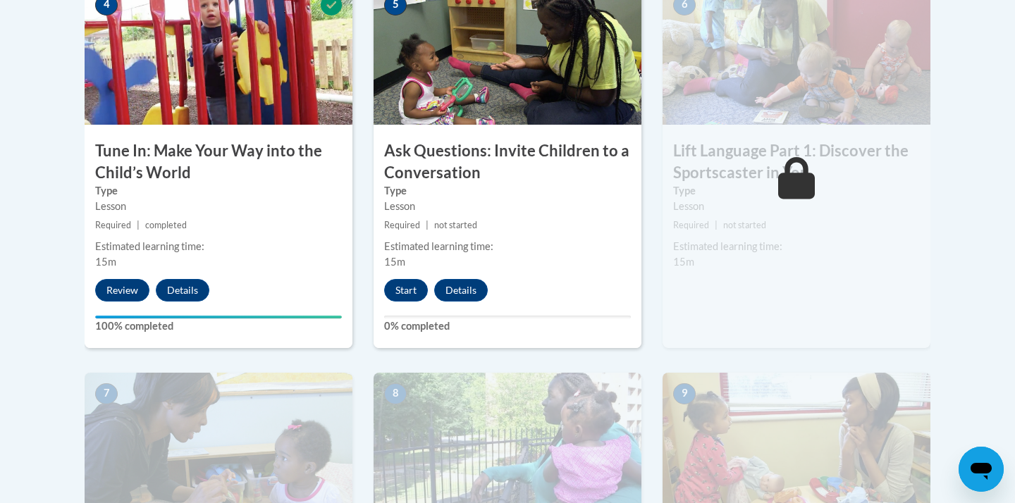
click at [782, 181] on icon at bounding box center [796, 178] width 37 height 42
click at [407, 300] on button "Start" at bounding box center [406, 290] width 44 height 23
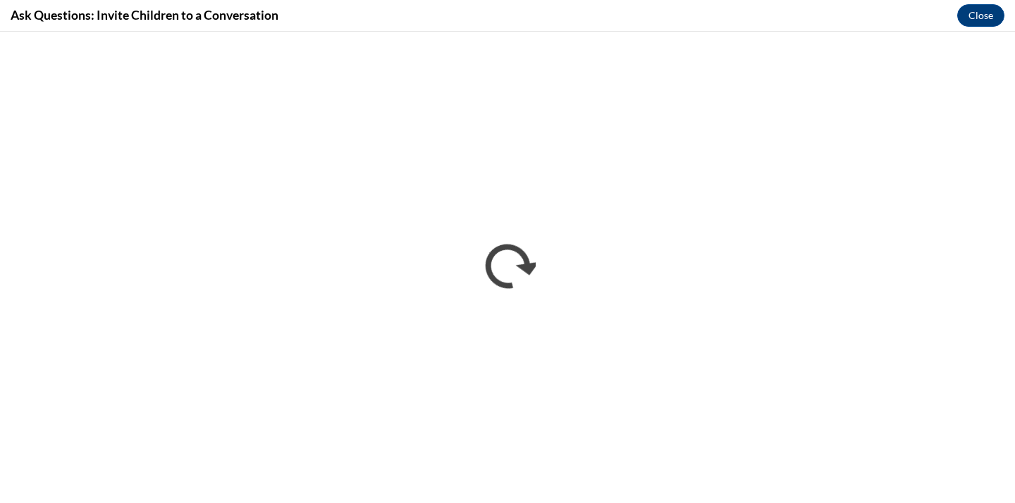
scroll to position [0, 0]
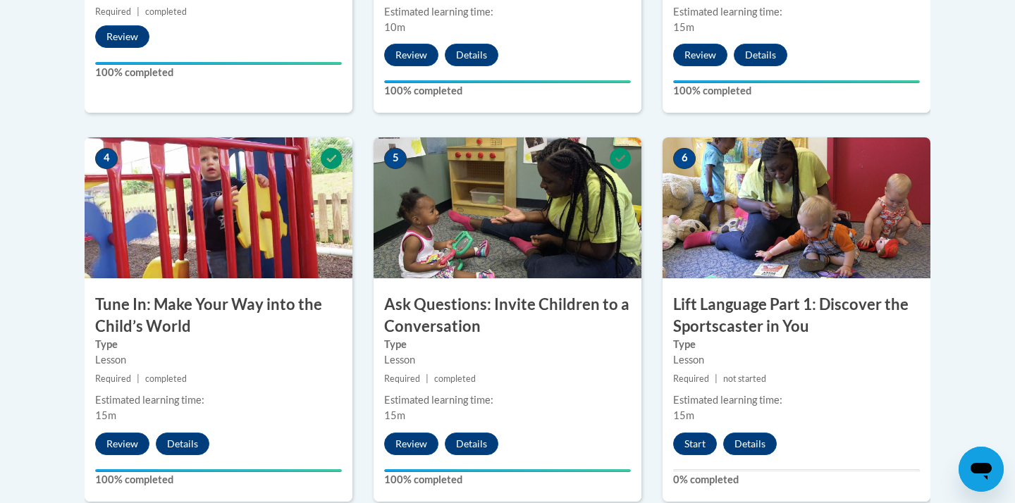
scroll to position [708, 0]
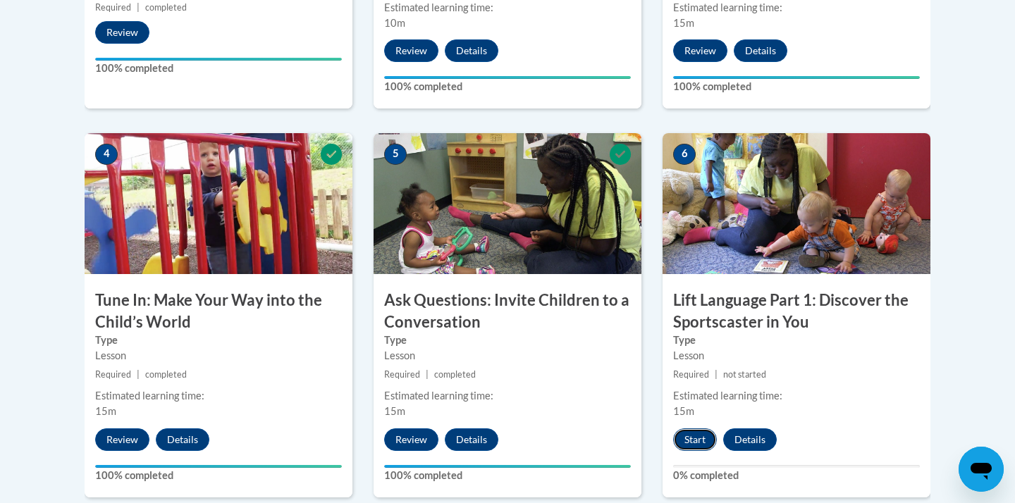
click at [694, 434] on button "Start" at bounding box center [695, 440] width 44 height 23
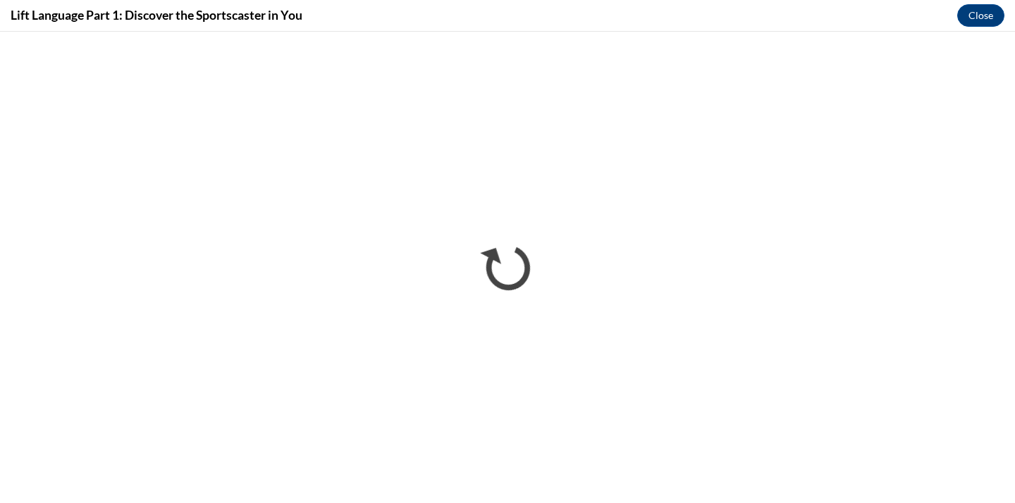
scroll to position [0, 0]
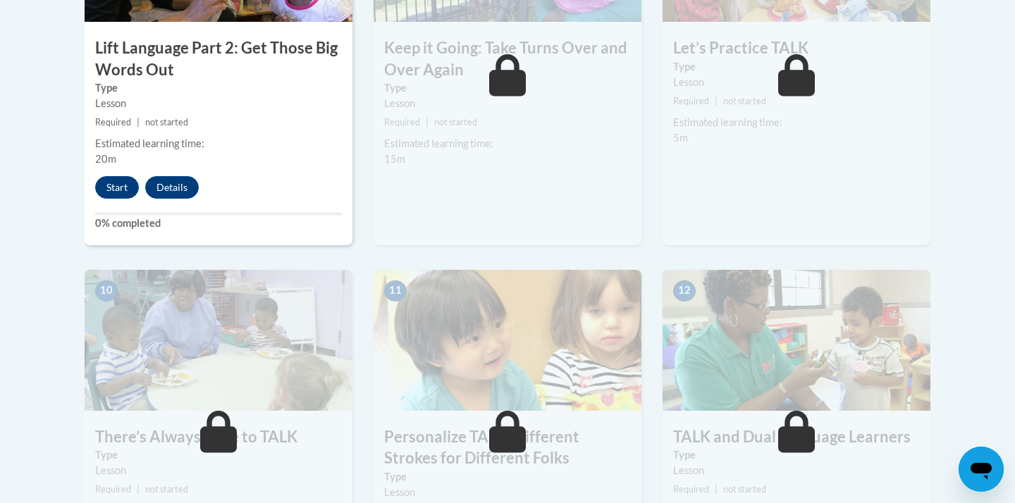
scroll to position [1362, 0]
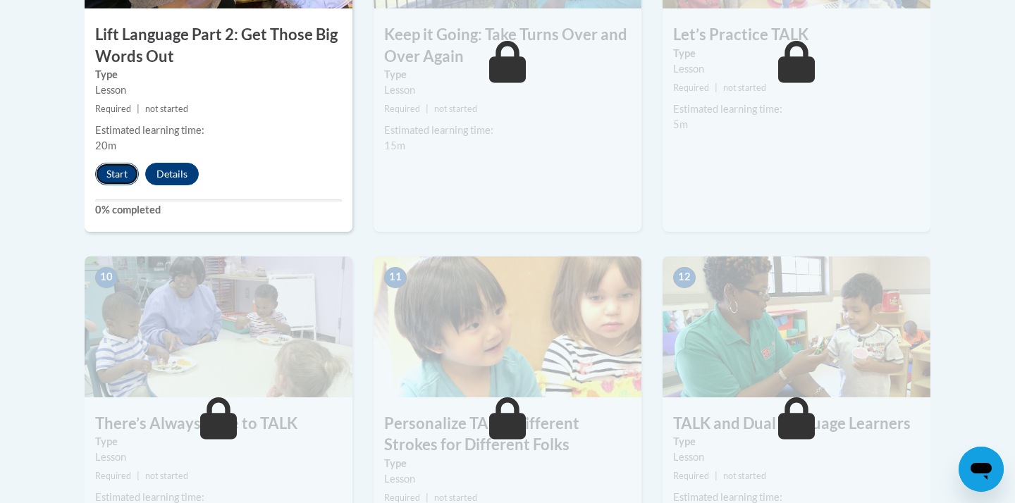
click at [121, 177] on button "Start" at bounding box center [117, 174] width 44 height 23
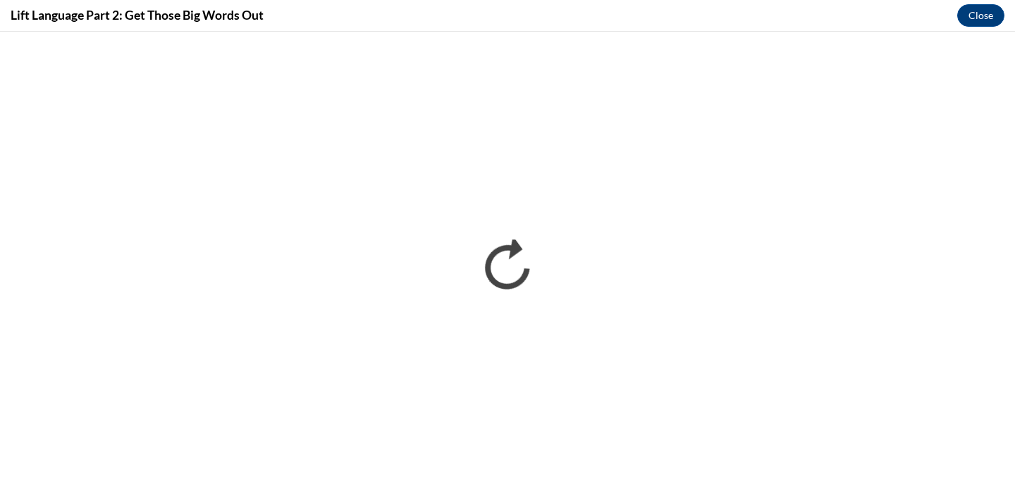
scroll to position [0, 0]
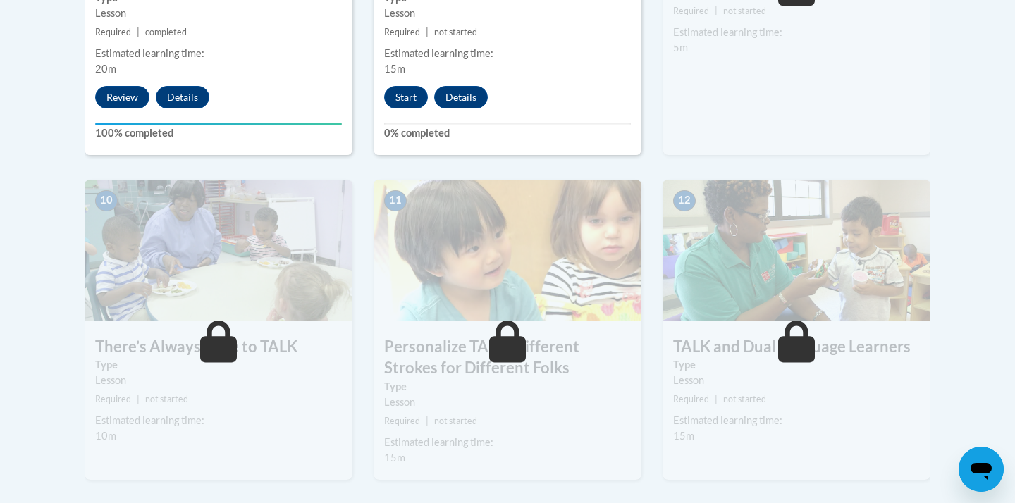
scroll to position [1420, 0]
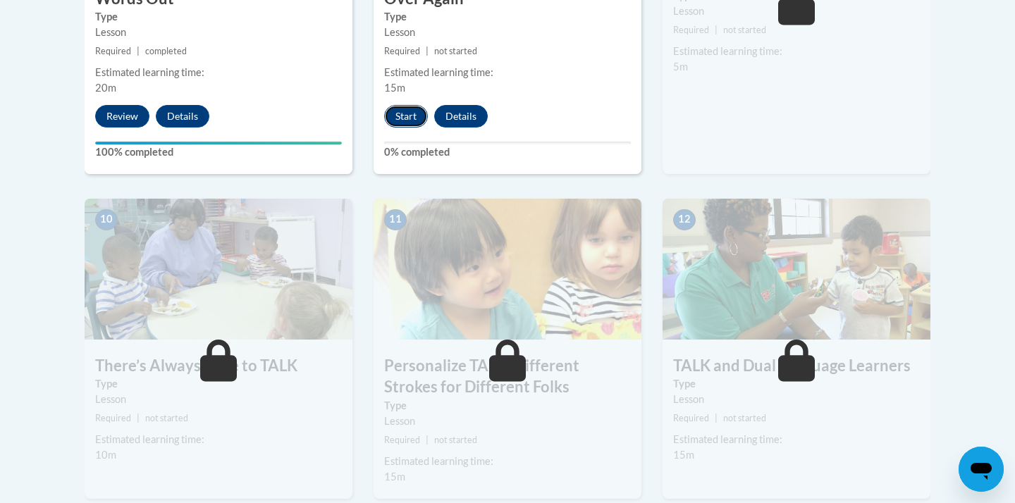
click at [410, 121] on button "Start" at bounding box center [406, 116] width 44 height 23
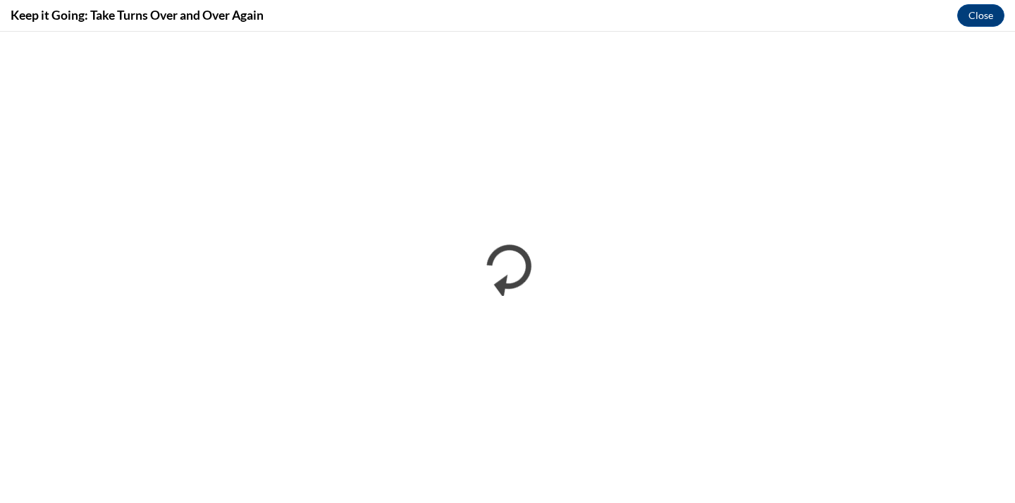
scroll to position [0, 0]
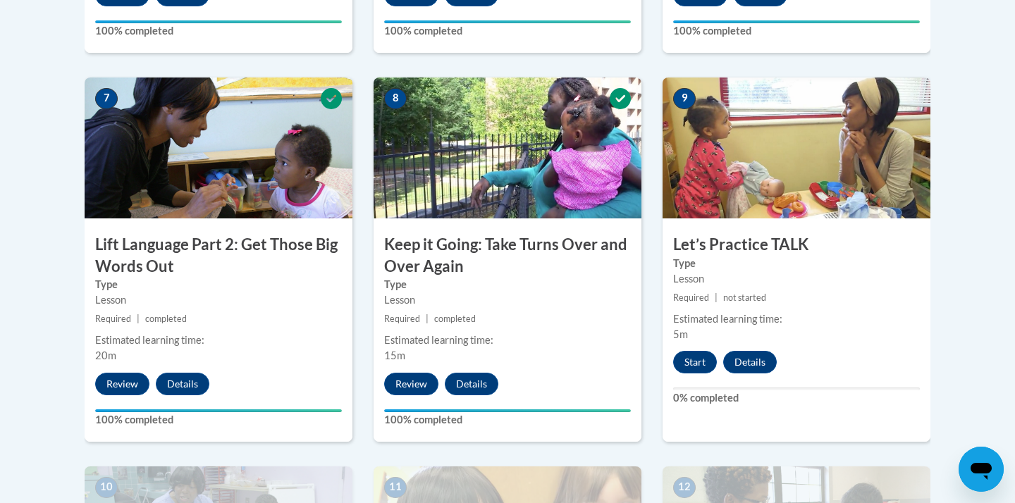
scroll to position [1125, 0]
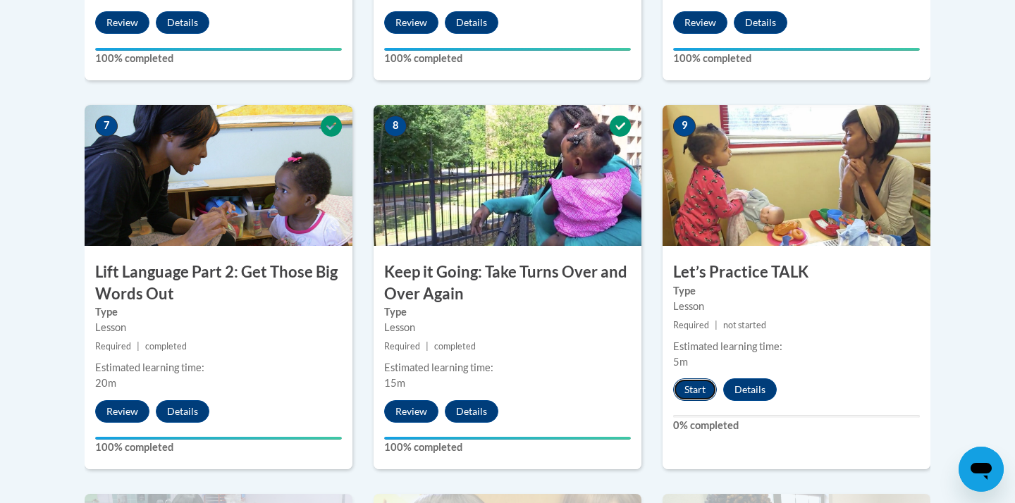
click at [689, 398] on button "Start" at bounding box center [695, 389] width 44 height 23
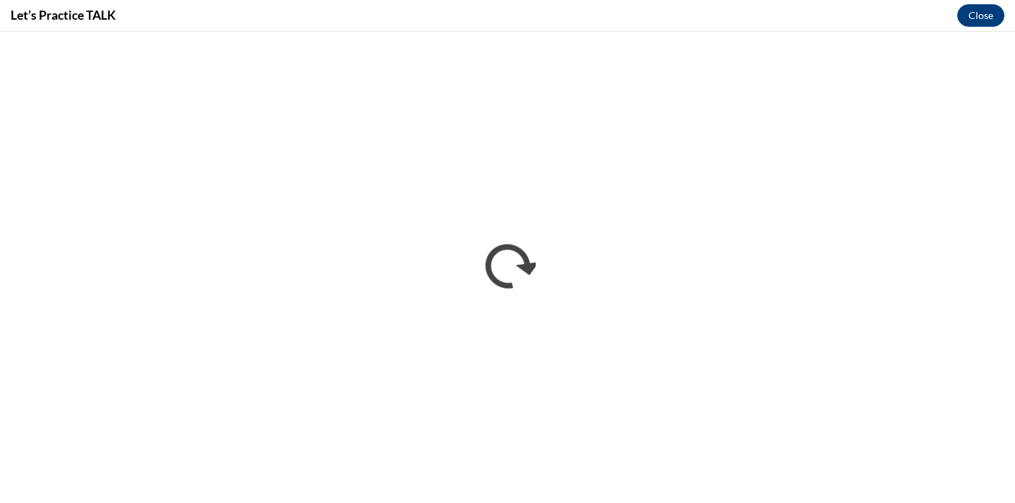
scroll to position [0, 0]
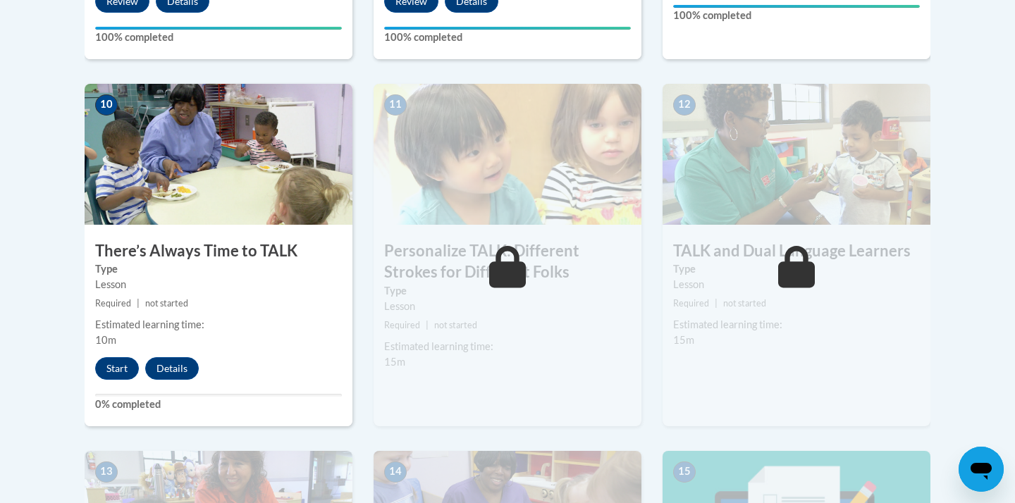
scroll to position [1525, 0]
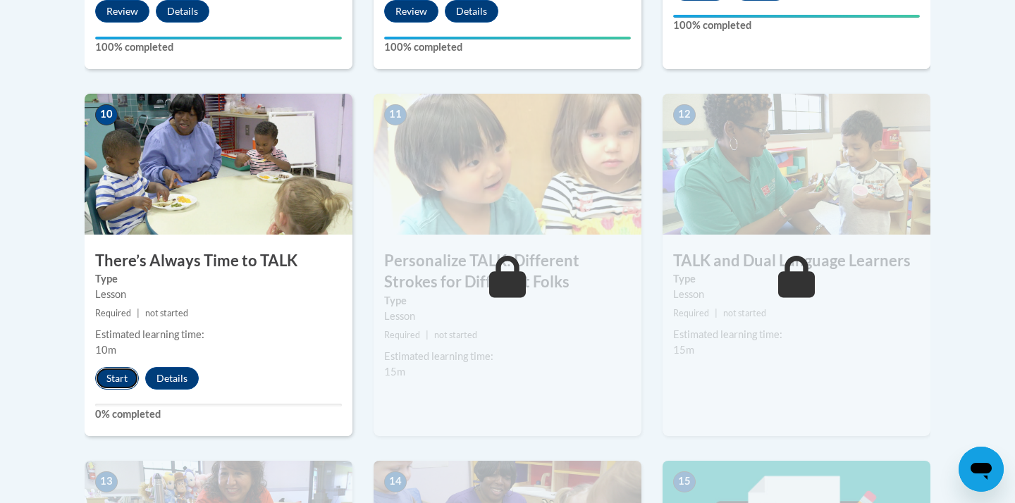
click at [111, 372] on button "Start" at bounding box center [117, 378] width 44 height 23
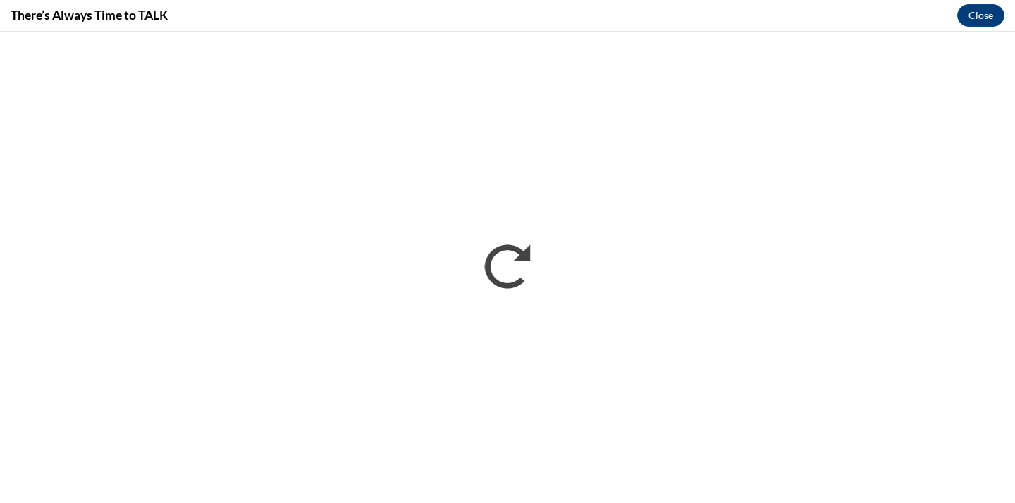
scroll to position [0, 0]
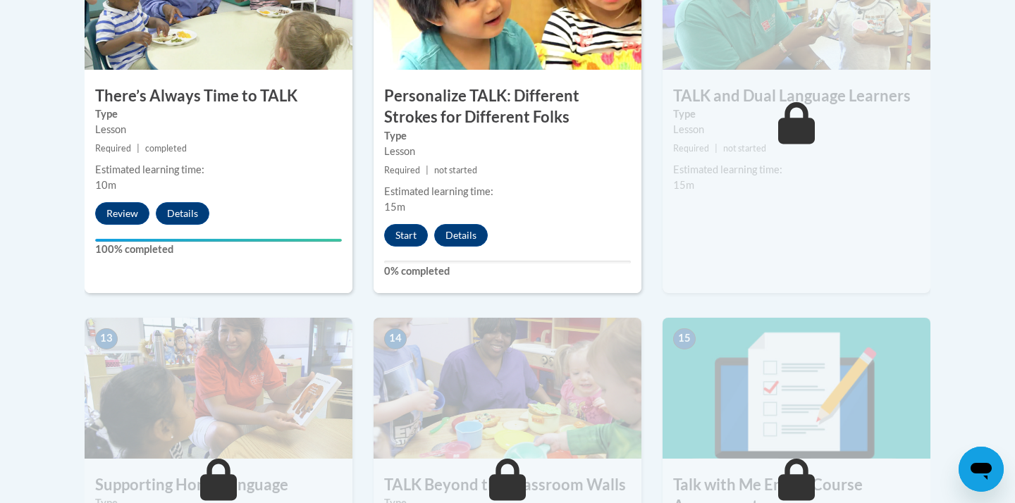
scroll to position [1663, 0]
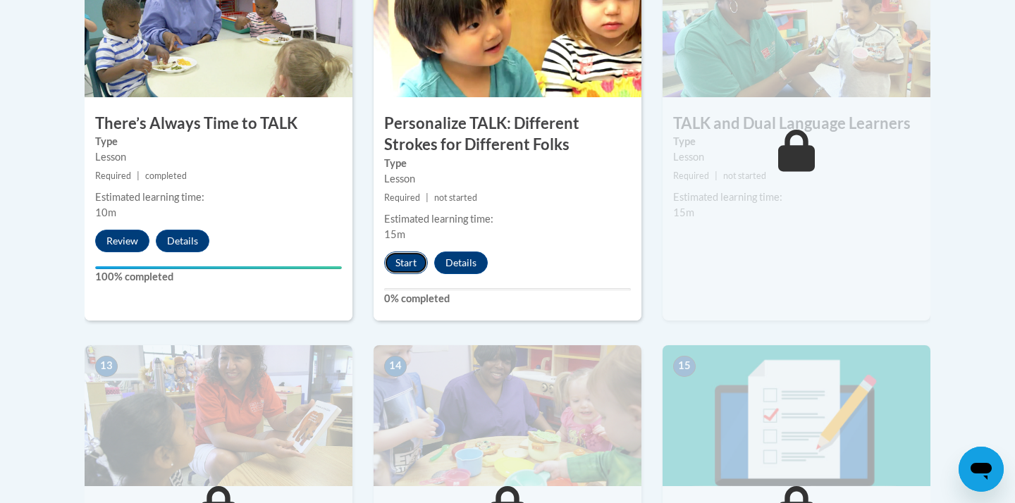
click at [412, 265] on button "Start" at bounding box center [406, 263] width 44 height 23
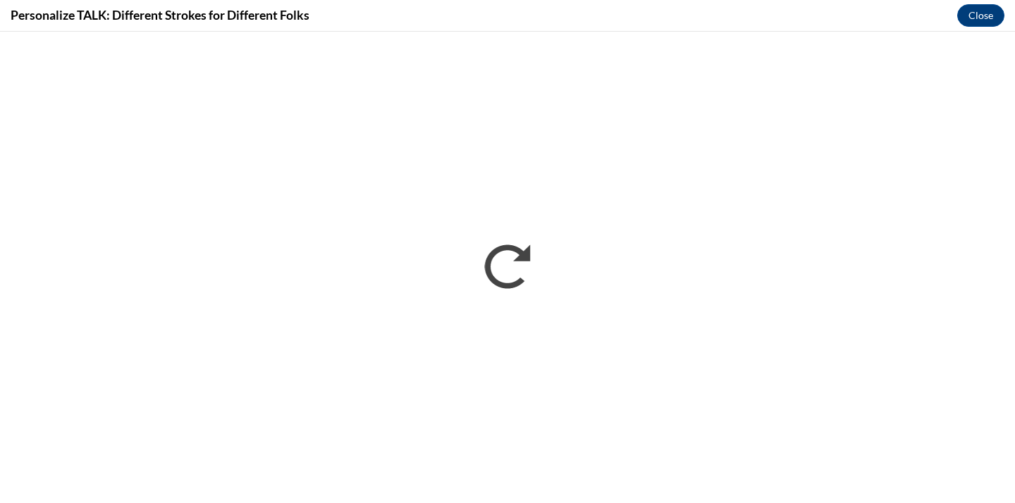
scroll to position [0, 0]
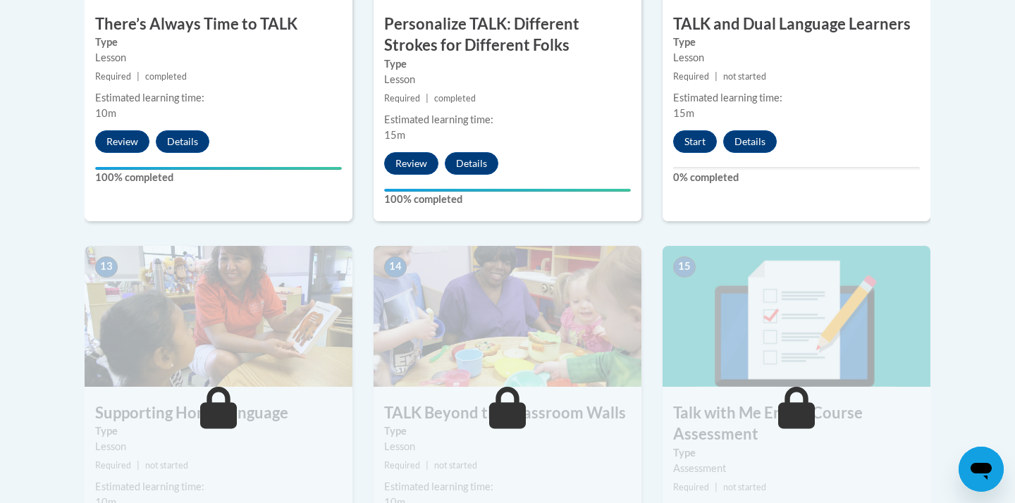
scroll to position [1749, 0]
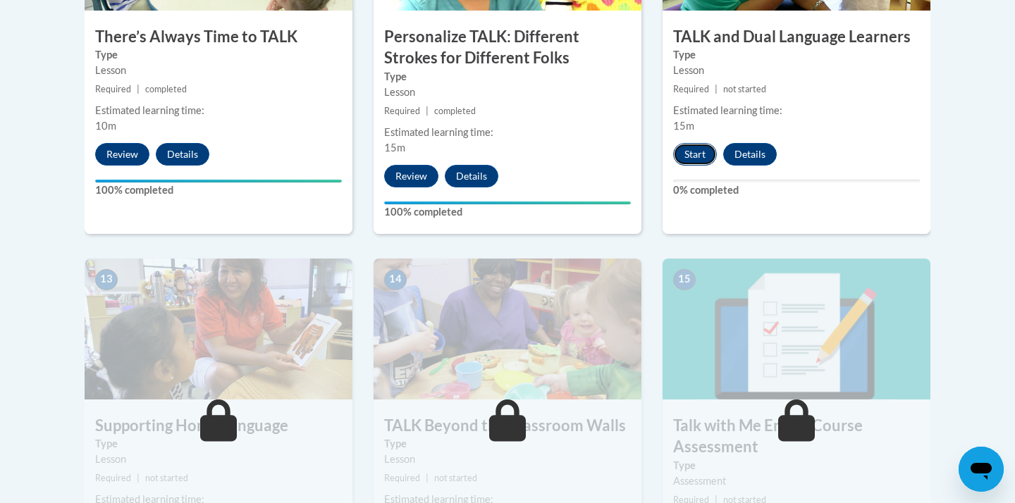
click at [698, 156] on button "Start" at bounding box center [695, 154] width 44 height 23
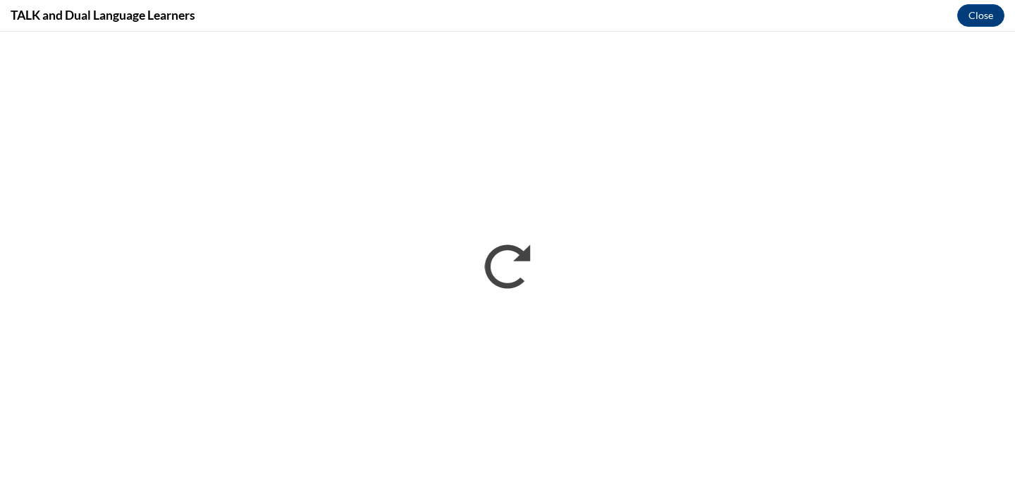
scroll to position [0, 0]
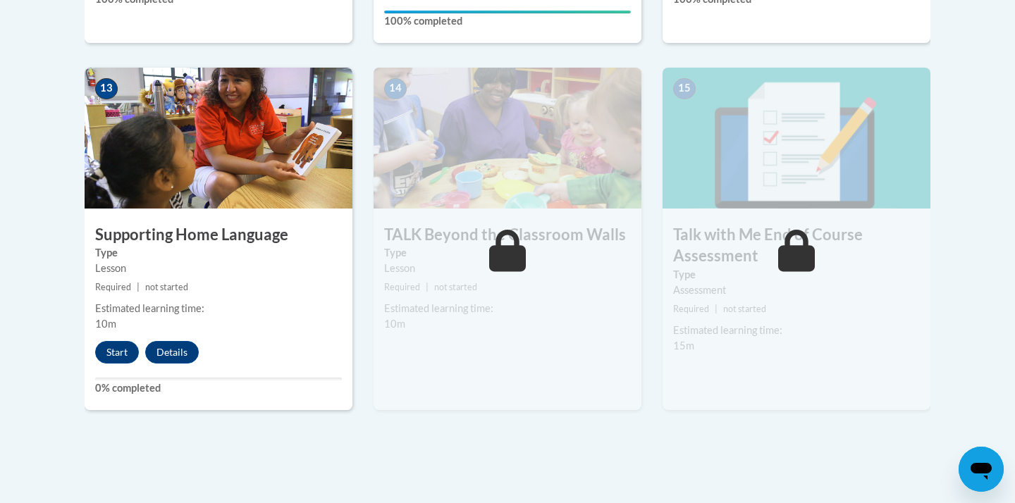
scroll to position [1935, 0]
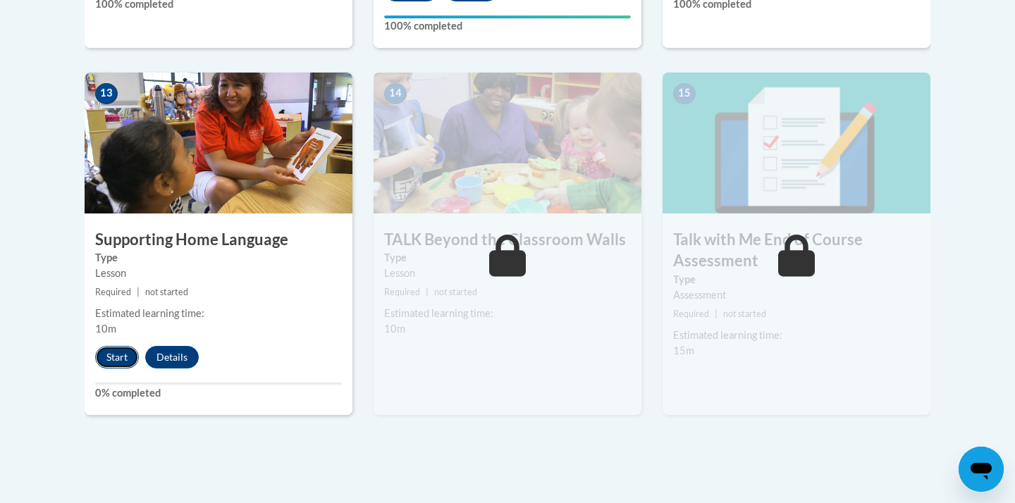
click at [113, 357] on button "Start" at bounding box center [117, 357] width 44 height 23
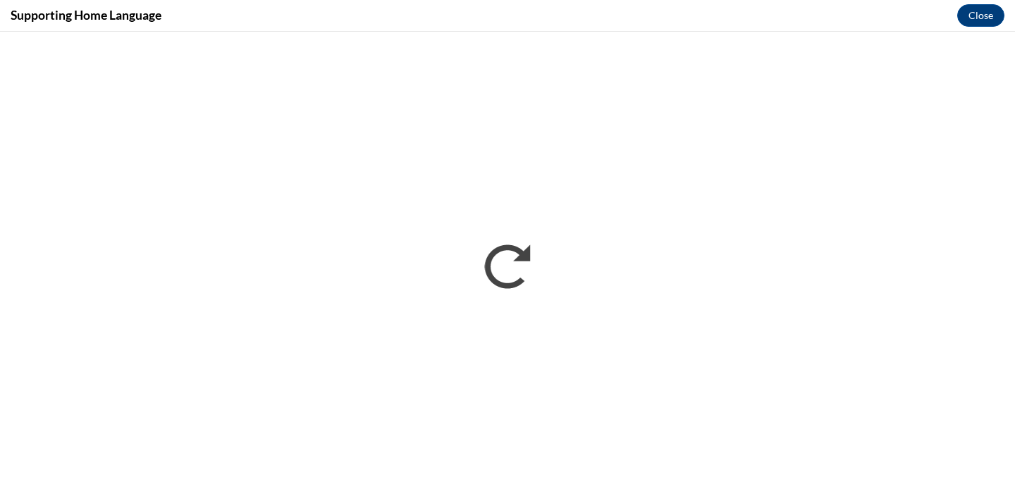
scroll to position [0, 0]
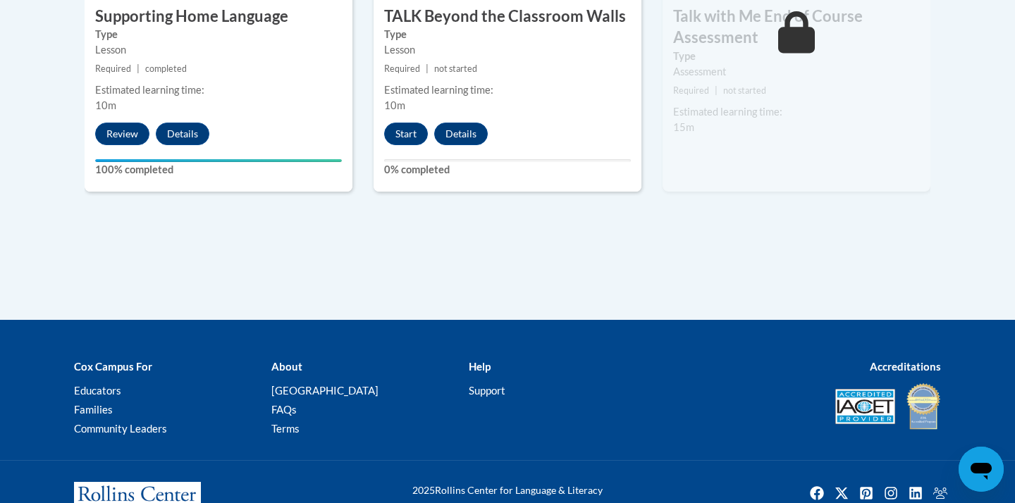
scroll to position [2179, 0]
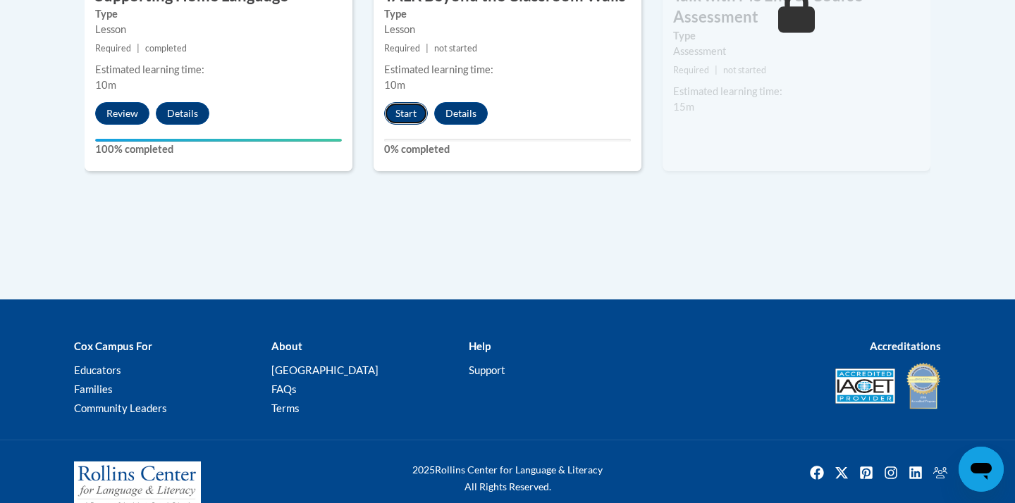
click at [400, 115] on button "Start" at bounding box center [406, 113] width 44 height 23
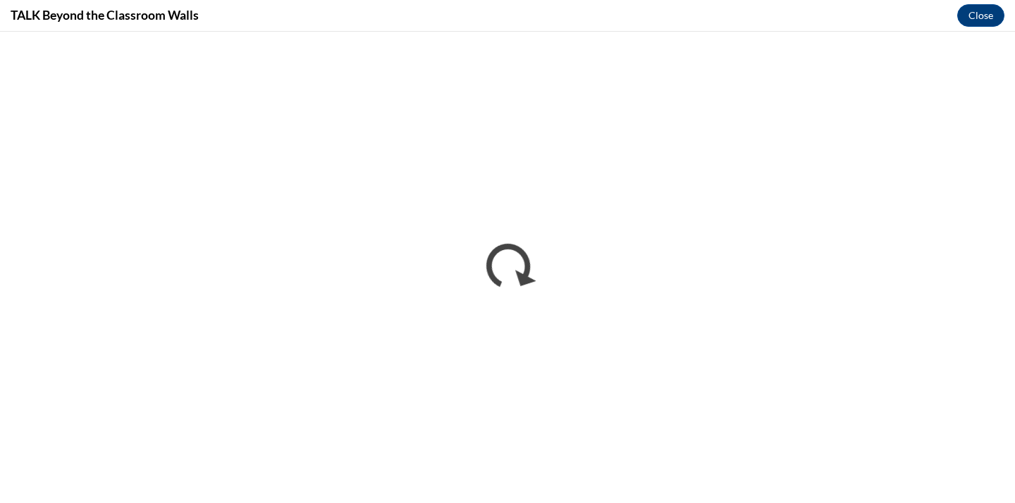
scroll to position [0, 0]
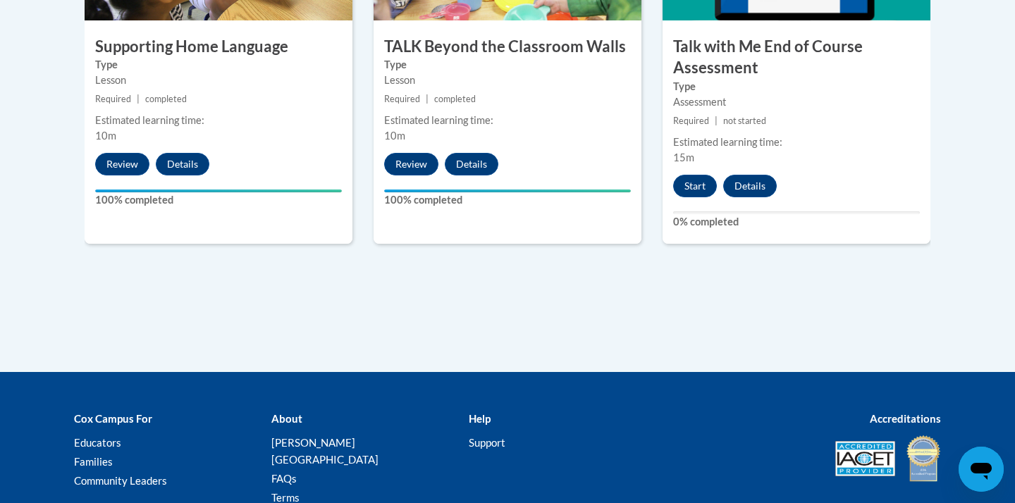
scroll to position [2229, 0]
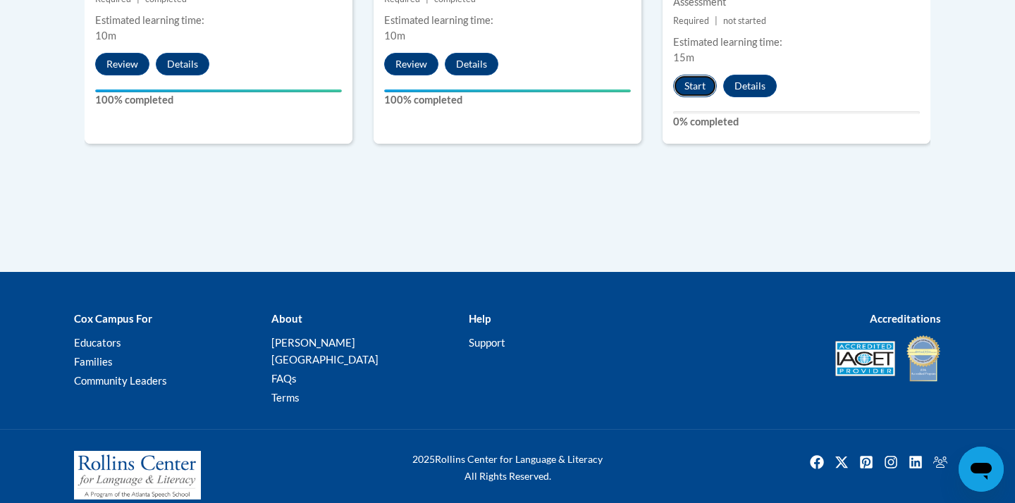
click at [711, 84] on button "Start" at bounding box center [695, 86] width 44 height 23
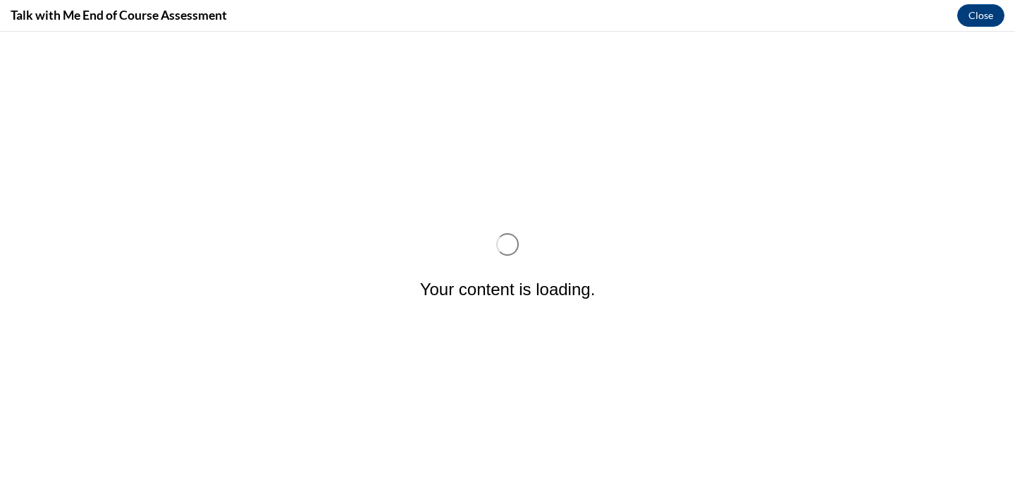
scroll to position [0, 0]
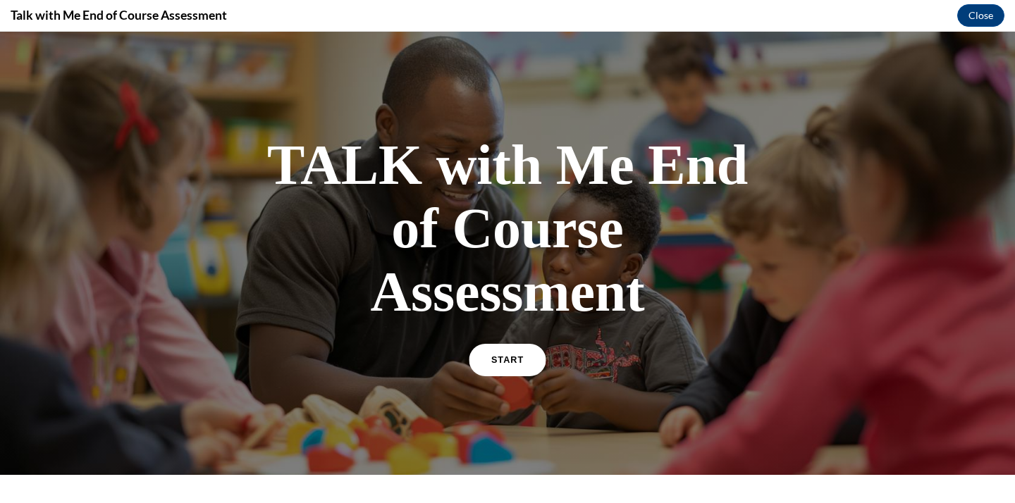
click at [502, 362] on span "START" at bounding box center [507, 360] width 32 height 11
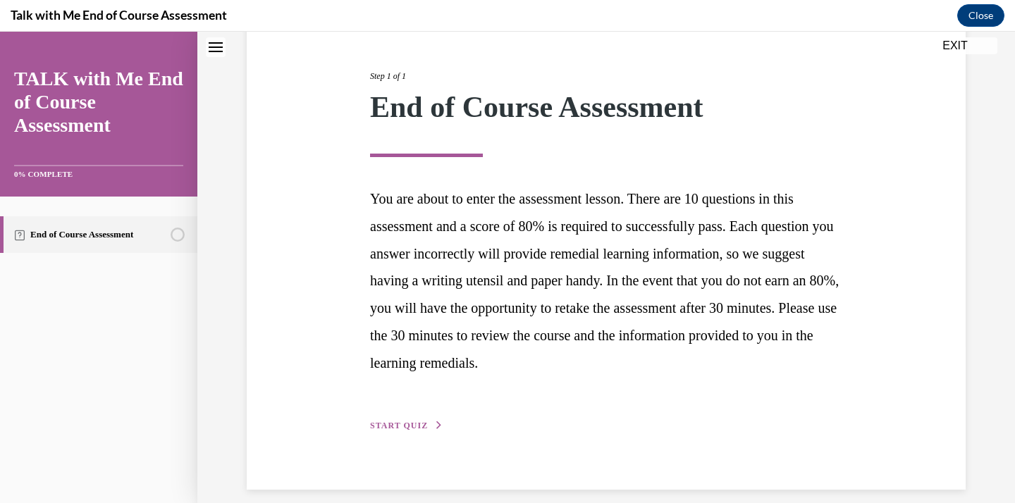
scroll to position [173, 0]
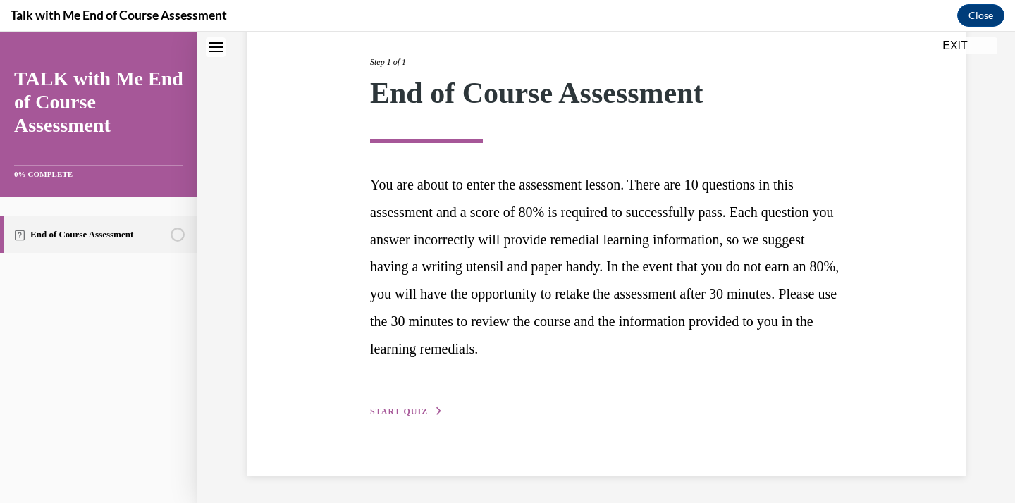
click at [419, 418] on div "Step 1 of 1 End of Course Assessment You are about to enter the assessment less…" at bounding box center [605, 221] width 493 height 396
click at [424, 414] on span "START QUIZ" at bounding box center [399, 412] width 58 height 10
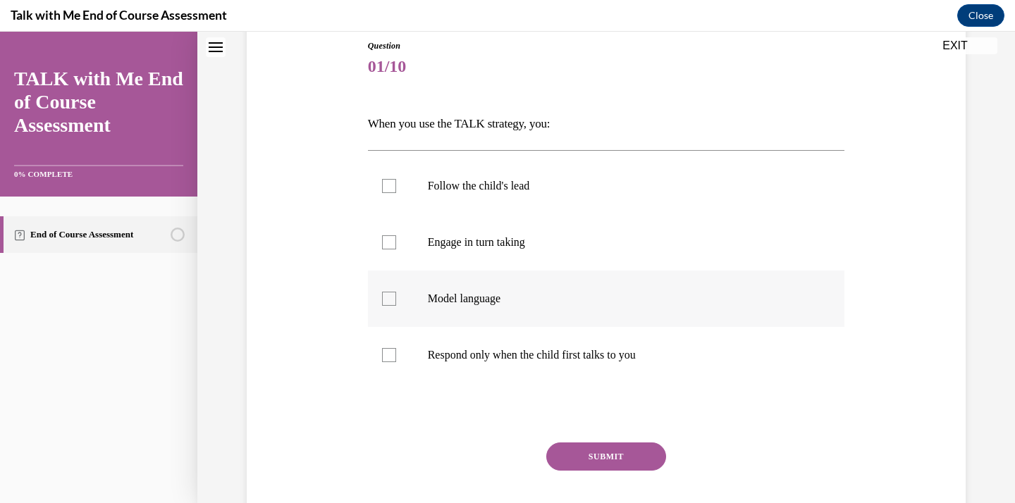
click at [464, 310] on label "Model language" at bounding box center [606, 299] width 477 height 56
click at [396, 306] on input "Model language" at bounding box center [389, 299] width 14 height 14
checkbox input "true"
click at [500, 245] on p "Engage in turn taking" at bounding box center [619, 242] width 382 height 14
click at [396, 245] on input "Engage in turn taking" at bounding box center [389, 242] width 14 height 14
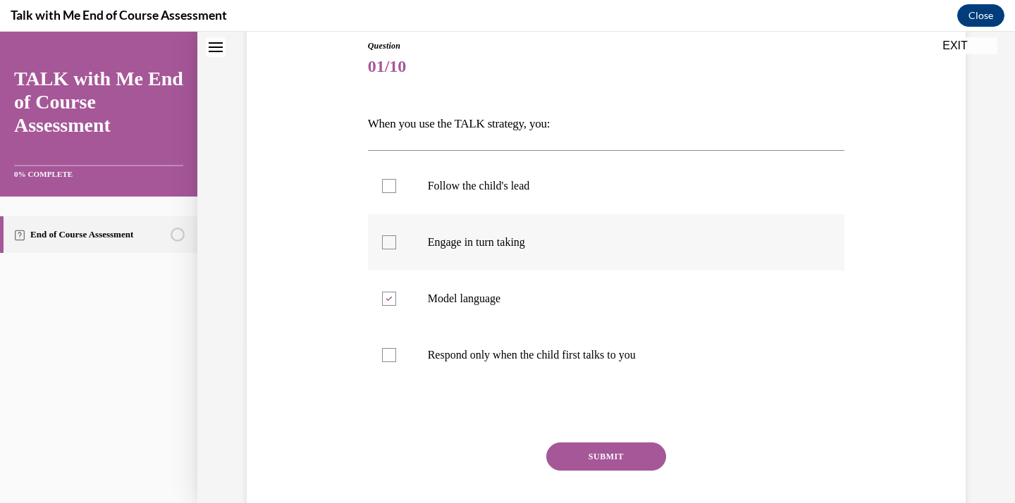
checkbox input "true"
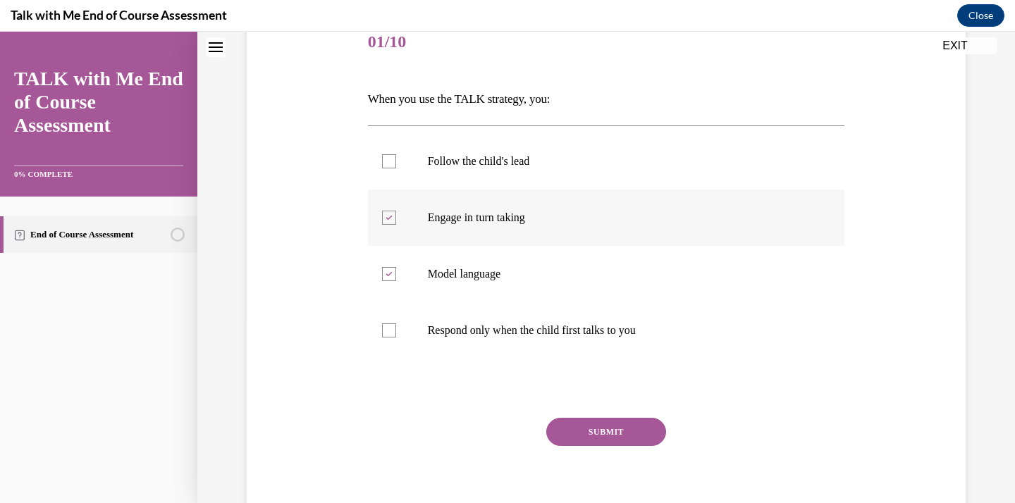
scroll to position [177, 0]
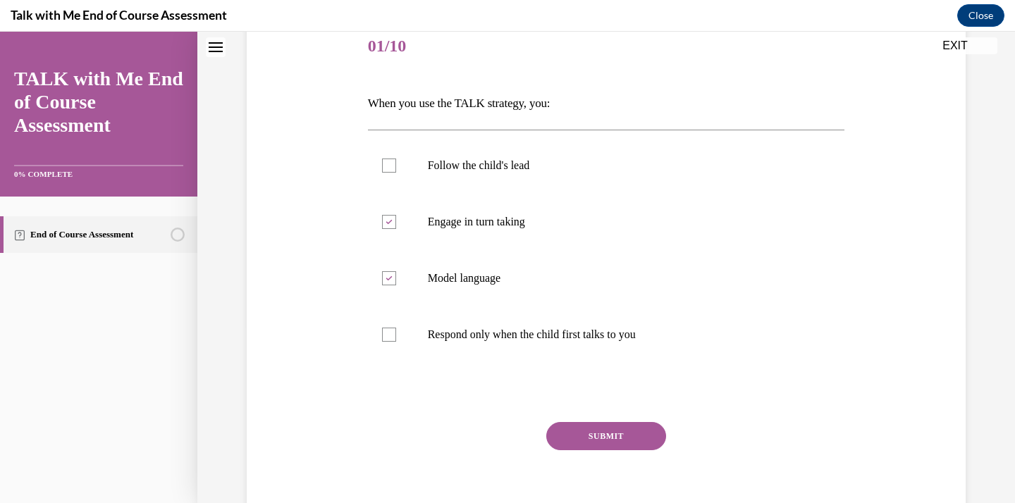
click at [610, 435] on button "SUBMIT" at bounding box center [606, 436] width 120 height 28
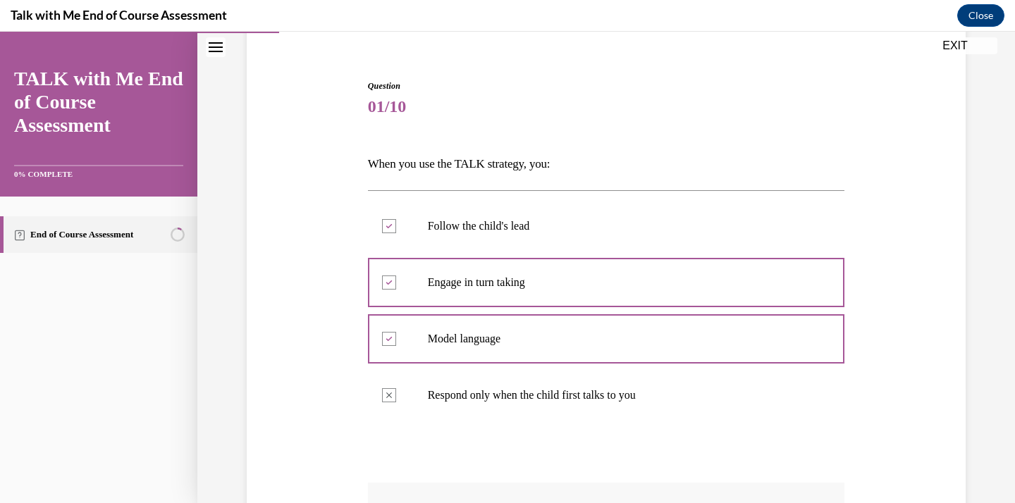
scroll to position [114, 0]
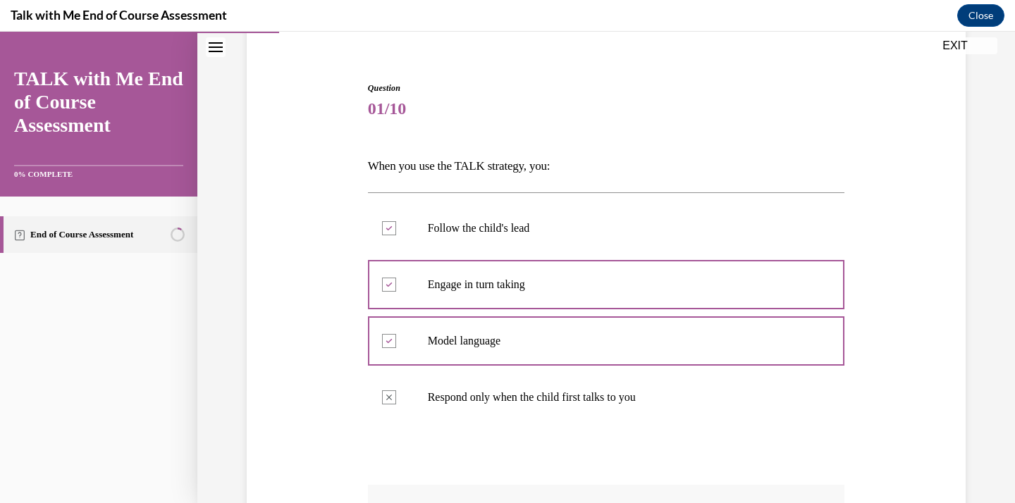
click at [479, 233] on p "Follow the child's lead" at bounding box center [619, 228] width 382 height 14
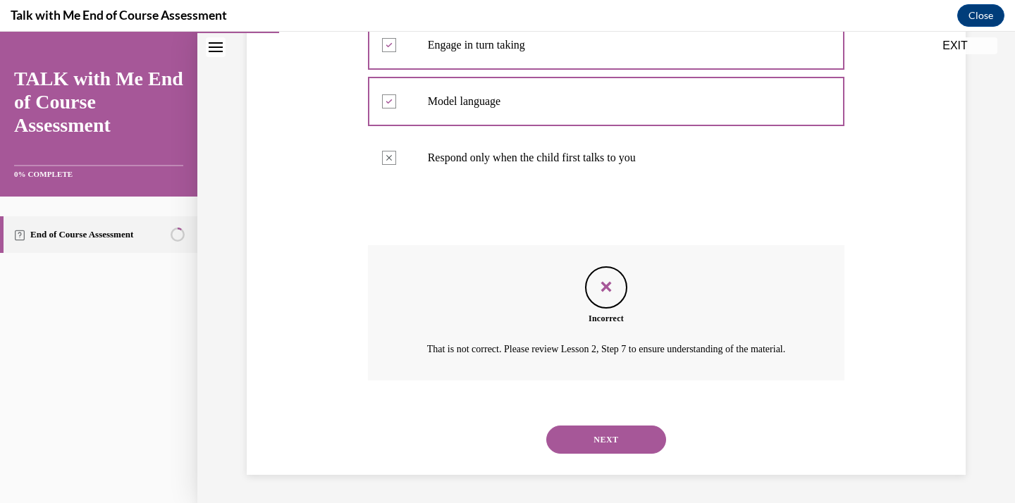
scroll to position [370, 0]
click at [586, 441] on button "NEXT" at bounding box center [606, 440] width 120 height 28
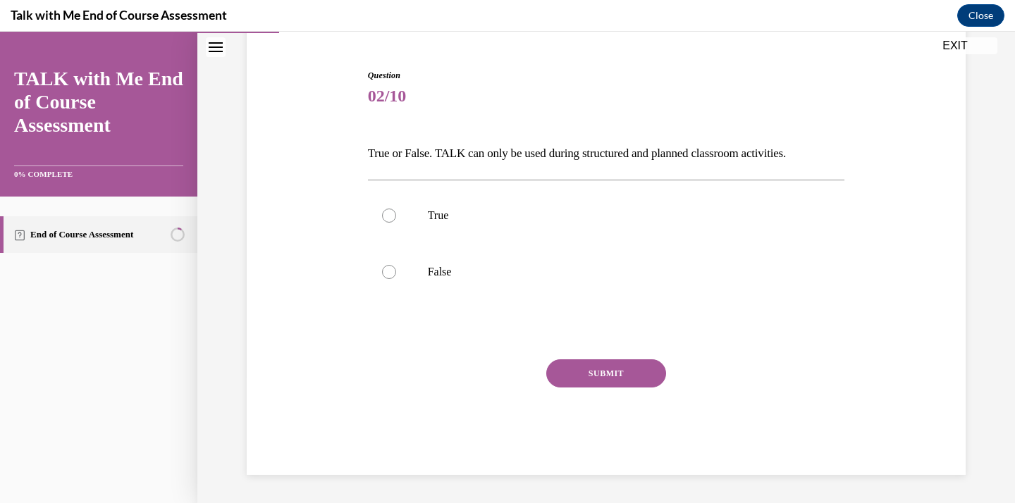
scroll to position [127, 0]
click at [400, 269] on label "False" at bounding box center [606, 272] width 477 height 56
click at [396, 269] on input "False" at bounding box center [389, 272] width 14 height 14
radio input "true"
click at [611, 375] on button "SUBMIT" at bounding box center [606, 373] width 120 height 28
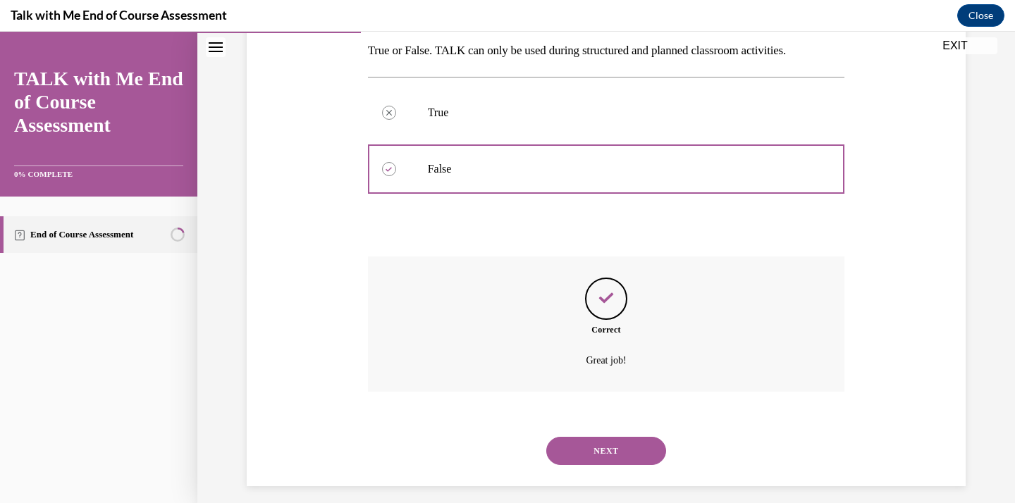
scroll to position [241, 0]
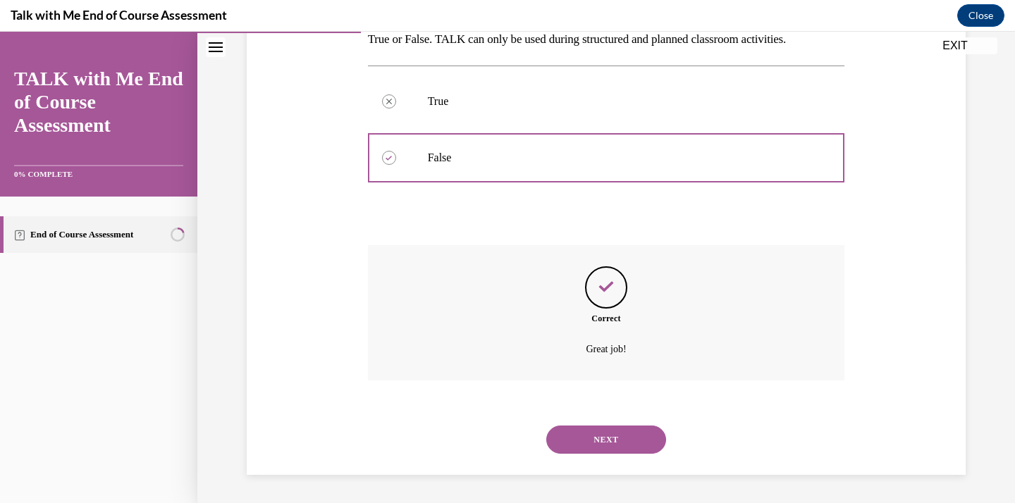
click at [615, 431] on button "NEXT" at bounding box center [606, 440] width 120 height 28
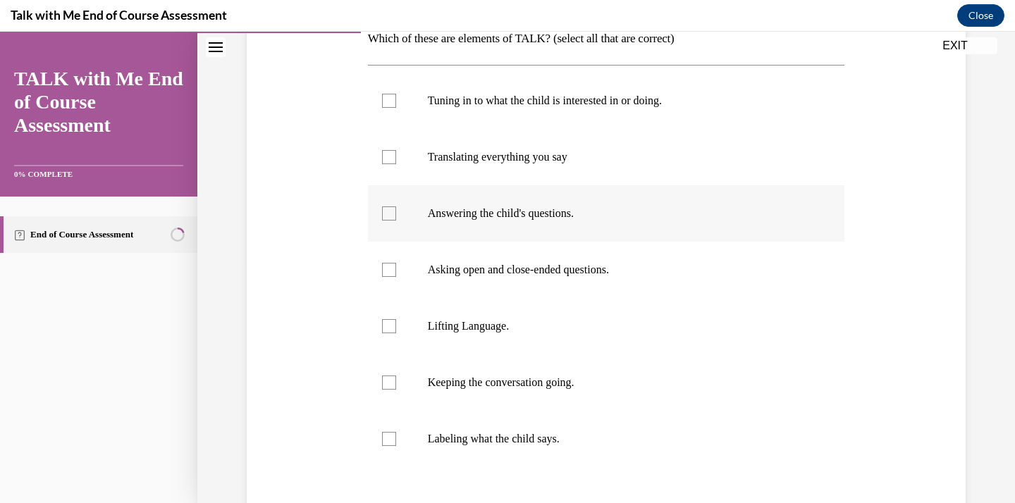
scroll to position [254, 0]
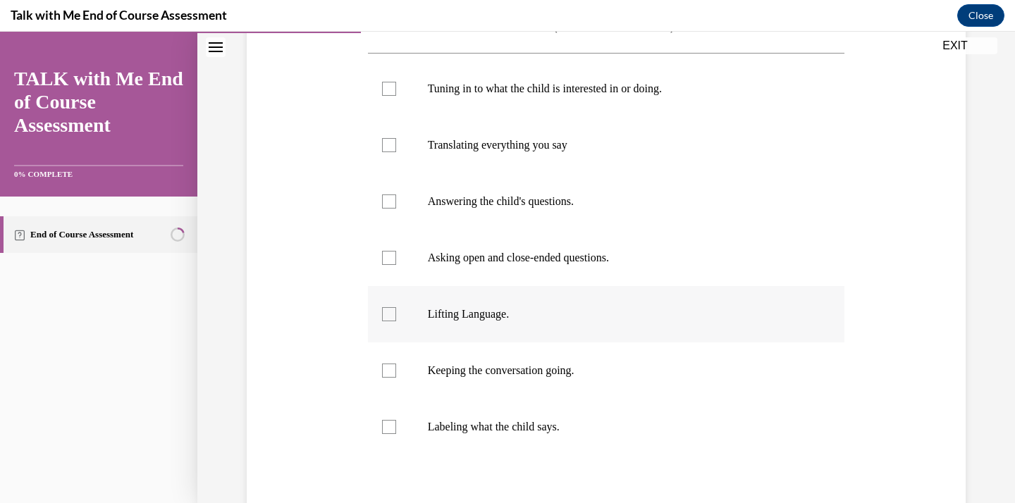
click at [527, 314] on p "Lifting Language." at bounding box center [619, 314] width 382 height 14
click at [396, 314] on input "Lifting Language." at bounding box center [389, 314] width 14 height 14
checkbox input "true"
click at [553, 379] on label "Keeping the conversation going." at bounding box center [606, 371] width 477 height 56
click at [396, 378] on input "Keeping the conversation going." at bounding box center [389, 371] width 14 height 14
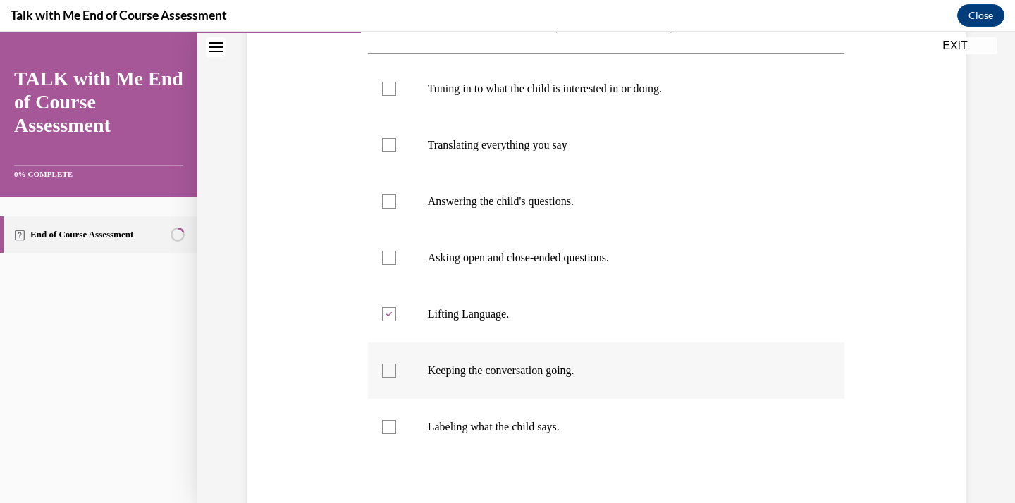
checkbox input "true"
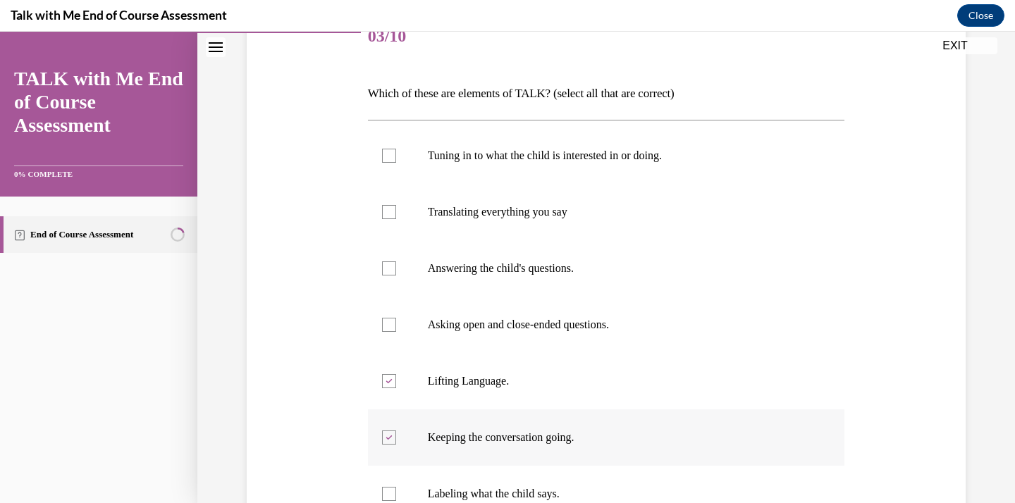
scroll to position [182, 0]
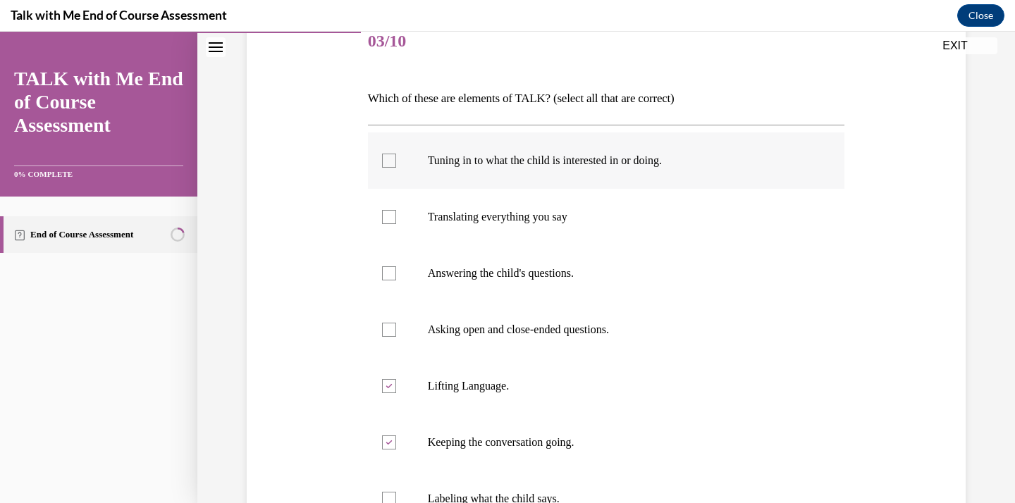
click at [495, 184] on label "Tuning in to what the child is interested in or doing." at bounding box center [606, 161] width 477 height 56
click at [396, 168] on input "Tuning in to what the child is interested in or doing." at bounding box center [389, 161] width 14 height 14
checkbox input "true"
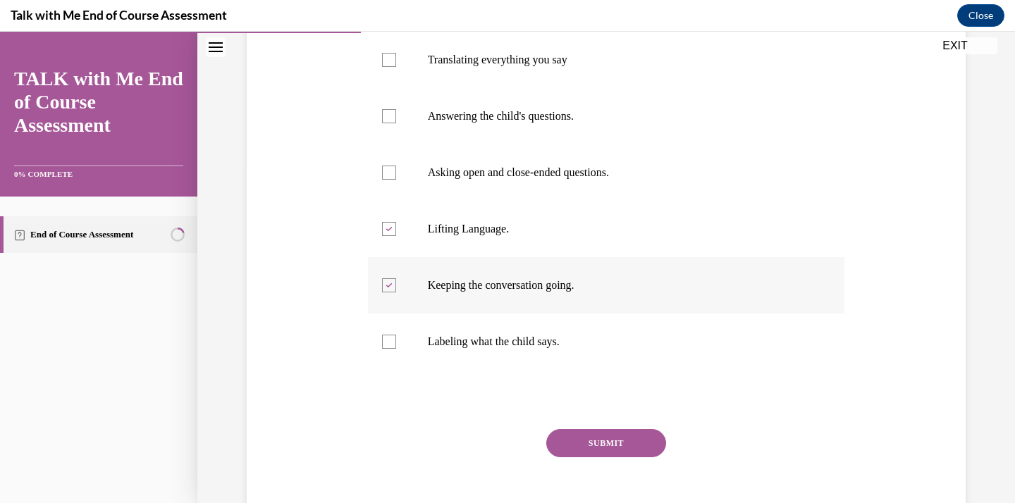
scroll to position [343, 0]
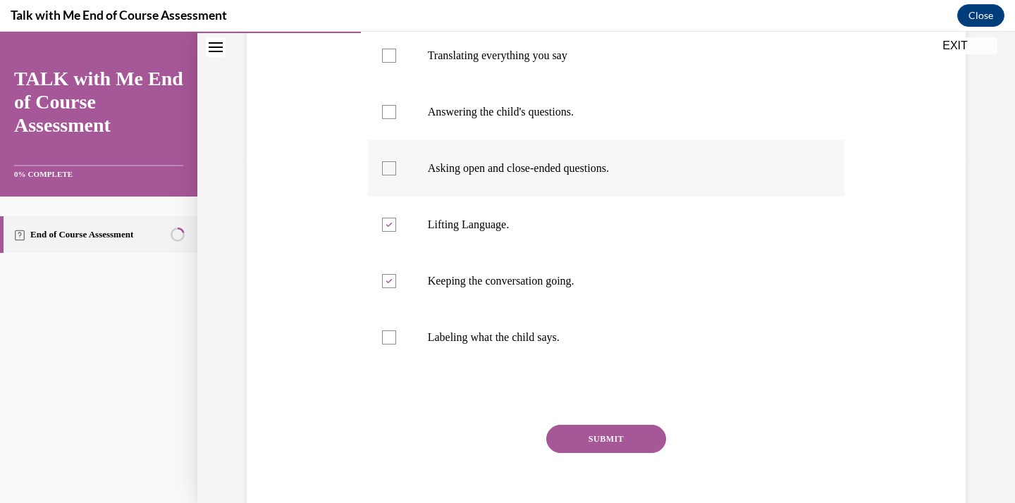
click at [541, 171] on p "Asking open and close-ended questions." at bounding box center [619, 168] width 382 height 14
click at [396, 171] on input "Asking open and close-ended questions." at bounding box center [389, 168] width 14 height 14
checkbox input "true"
click at [603, 433] on button "SUBMIT" at bounding box center [606, 439] width 120 height 28
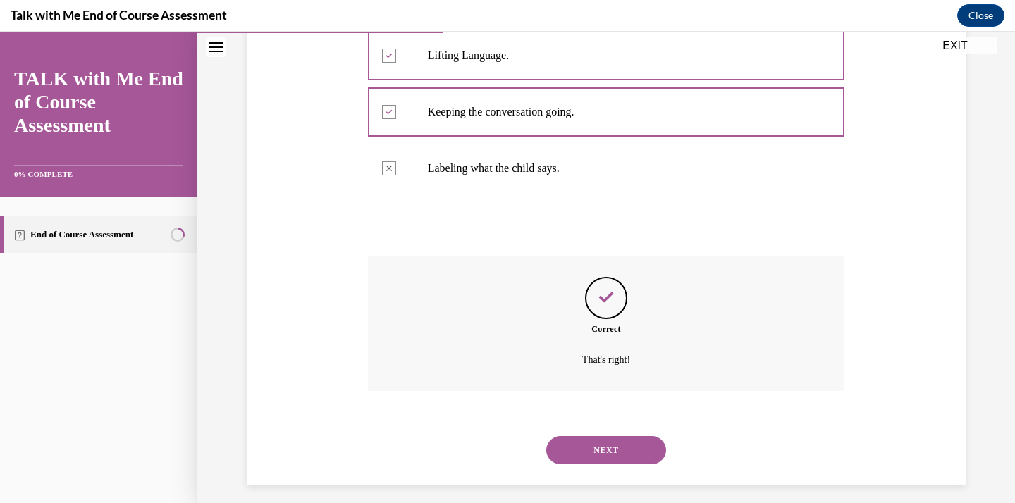
scroll to position [515, 0]
click at [625, 450] on button "NEXT" at bounding box center [606, 448] width 120 height 28
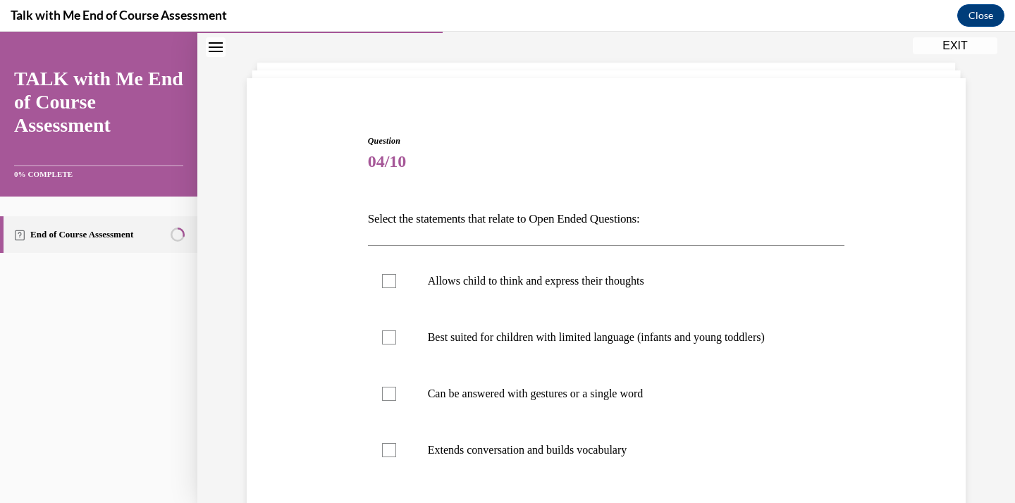
scroll to position [82, 0]
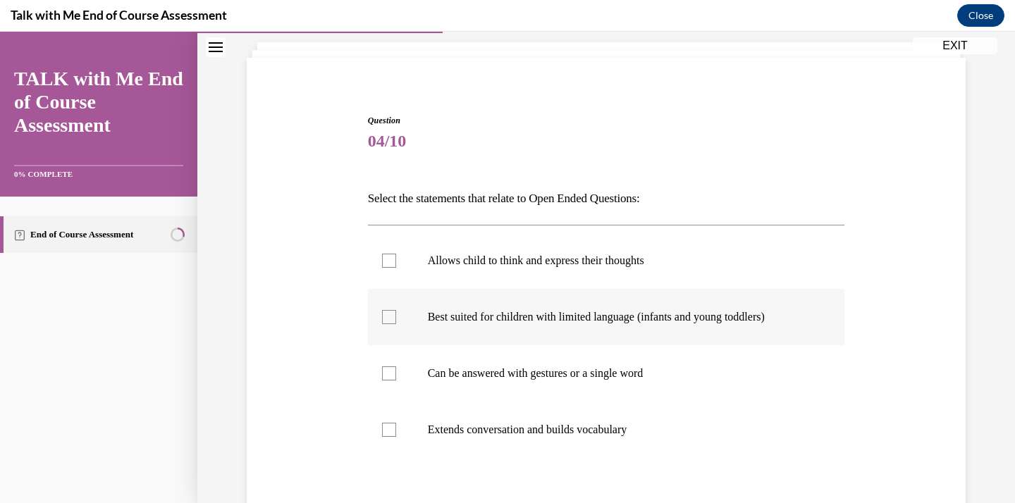
click at [560, 319] on p "Best suited for children with limited language (infants and young toddlers)" at bounding box center [619, 317] width 382 height 14
click at [396, 319] on input "Best suited for children with limited language (infants and young toddlers)" at bounding box center [389, 317] width 14 height 14
checkbox input "true"
click at [544, 381] on label "Can be answered with gestures or a single word" at bounding box center [606, 373] width 477 height 56
click at [396, 381] on input "Can be answered with gestures or a single word" at bounding box center [389, 374] width 14 height 14
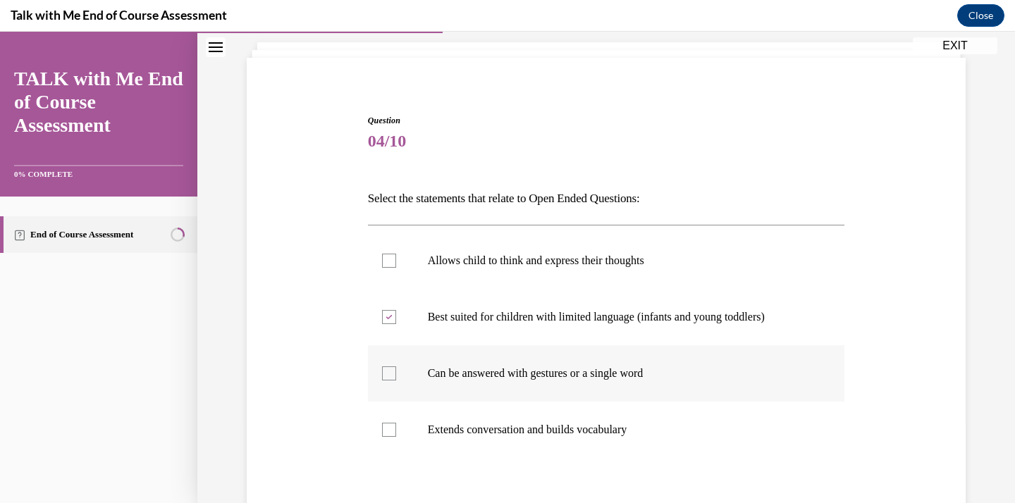
checkbox input "true"
click at [538, 426] on p "Extends conversation and builds vocabulary" at bounding box center [619, 430] width 382 height 14
click at [396, 426] on input "Extends conversation and builds vocabulary" at bounding box center [389, 430] width 14 height 14
checkbox input "true"
click at [528, 379] on p "Can be answered with gestures or a single word" at bounding box center [619, 374] width 382 height 14
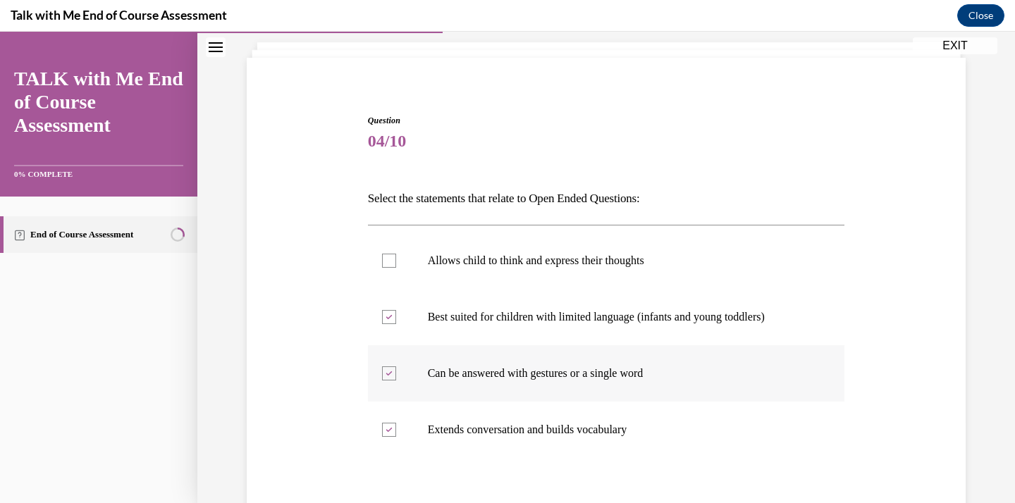
click at [396, 379] on input "Can be answered with gestures or a single word" at bounding box center [389, 374] width 14 height 14
checkbox input "false"
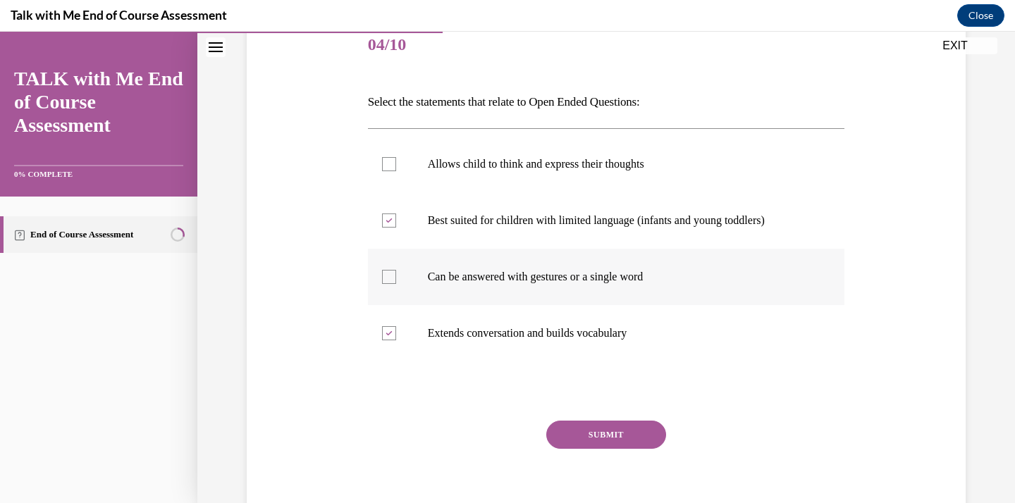
scroll to position [182, 0]
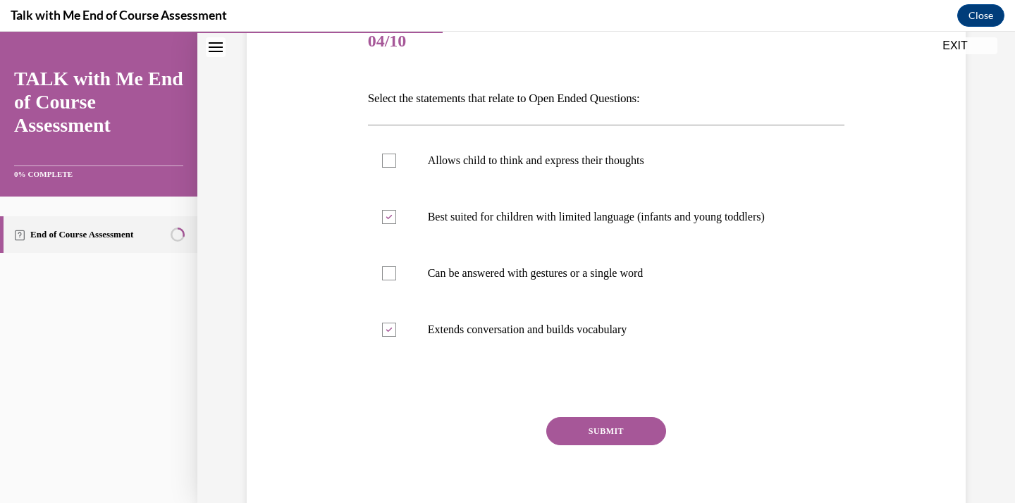
click at [605, 433] on button "SUBMIT" at bounding box center [606, 431] width 120 height 28
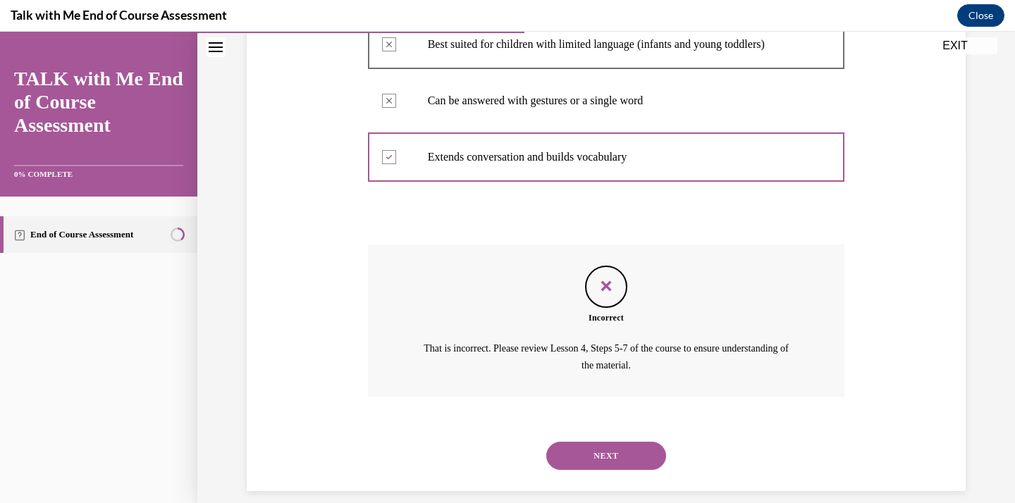
scroll to position [360, 0]
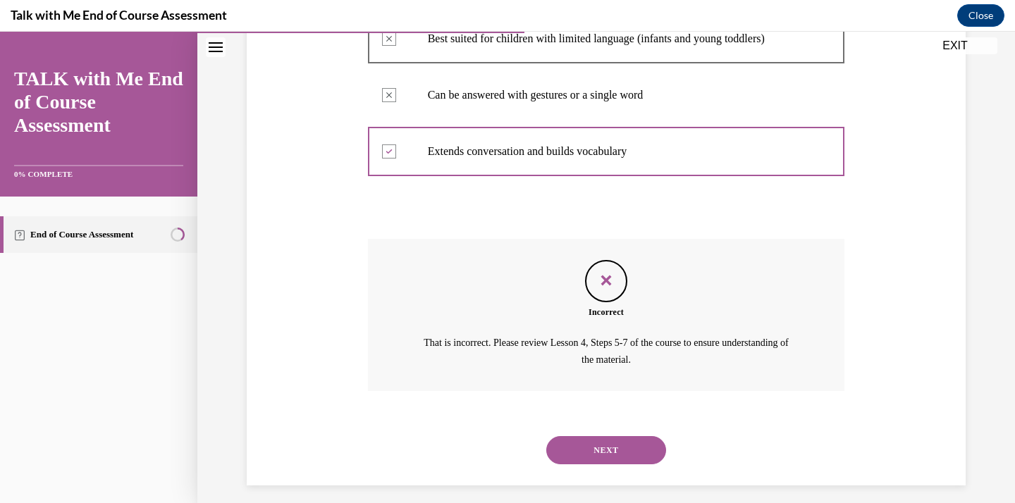
click at [605, 455] on button "NEXT" at bounding box center [606, 450] width 120 height 28
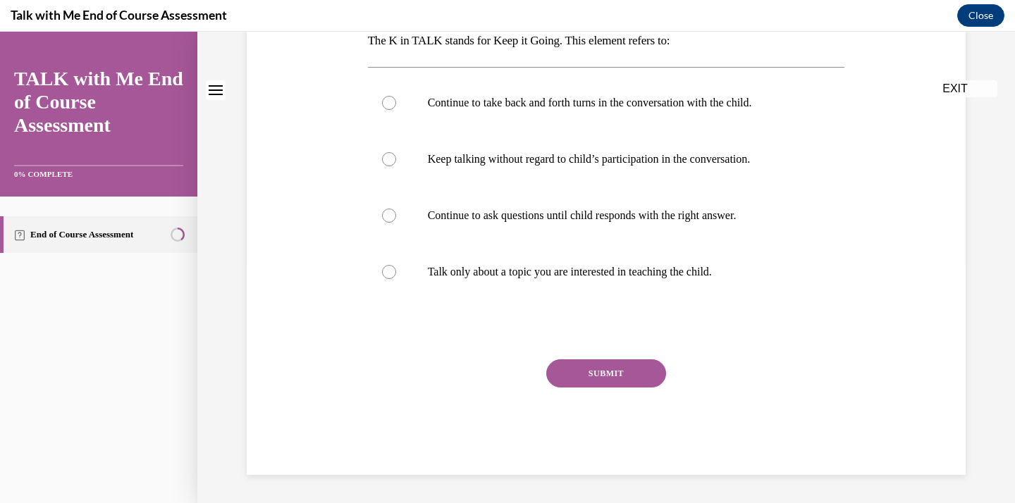
scroll to position [0, 0]
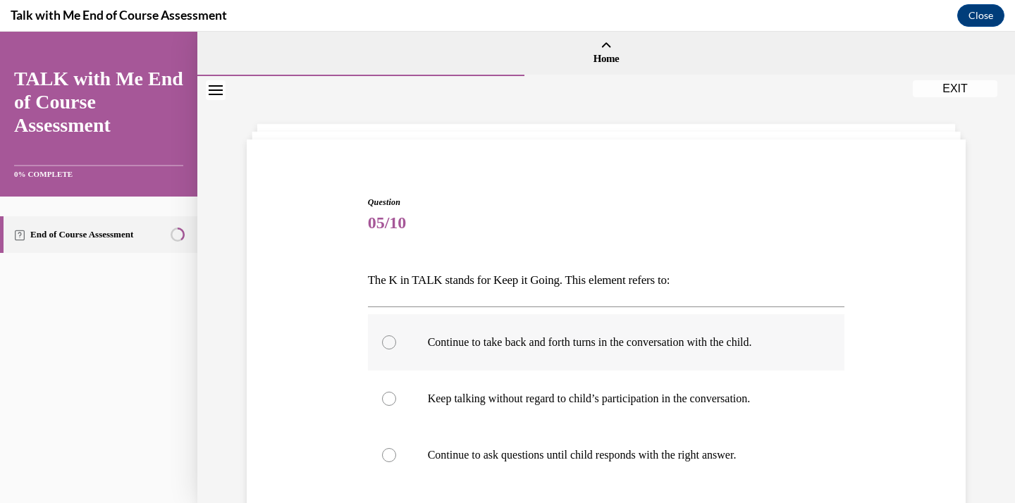
click at [548, 352] on label "Continue to take back and forth turns in the conversation with the child." at bounding box center [606, 342] width 477 height 56
click at [396, 350] on input "Continue to take back and forth turns in the conversation with the child." at bounding box center [389, 342] width 14 height 14
radio input "true"
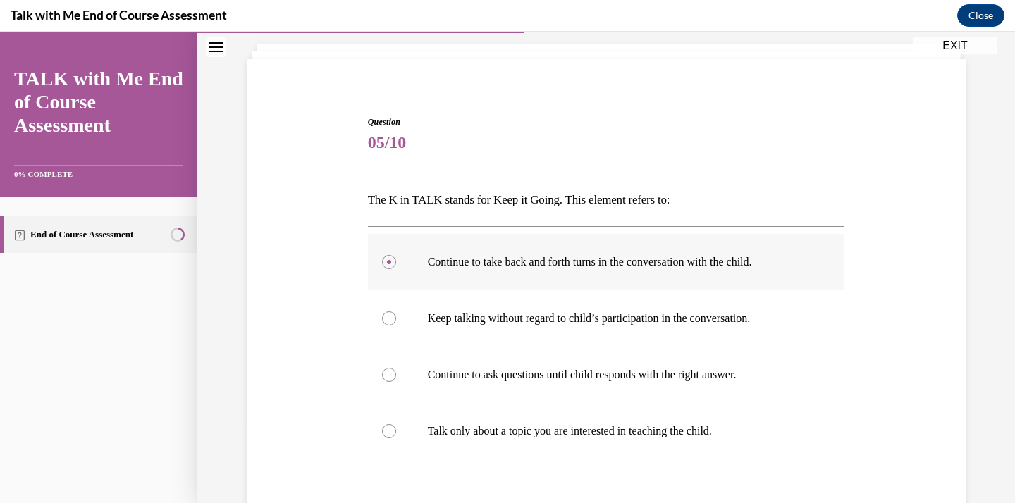
scroll to position [82, 0]
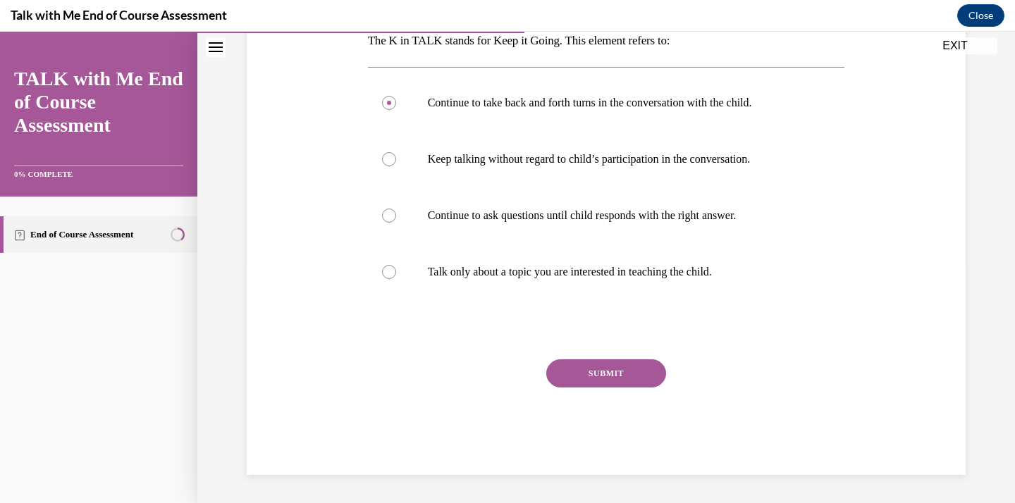
click at [587, 372] on button "SUBMIT" at bounding box center [606, 373] width 120 height 28
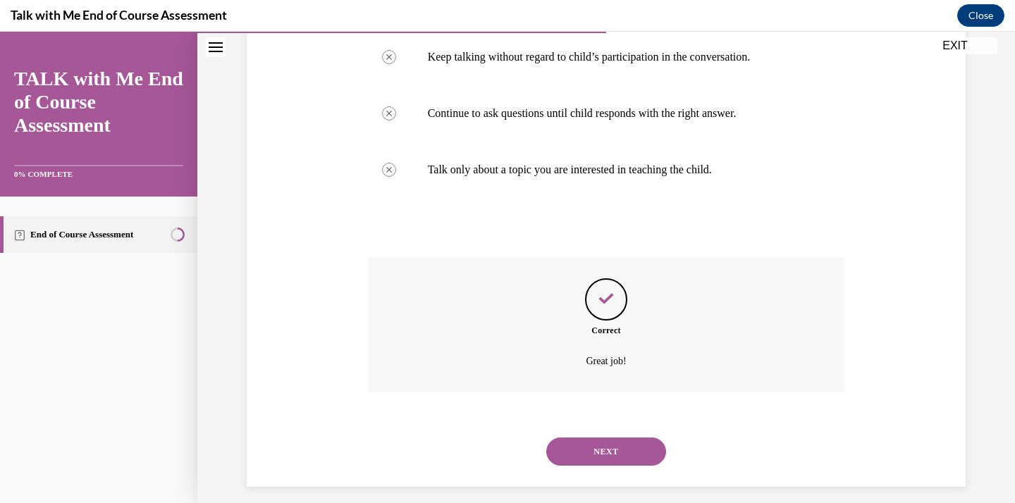
scroll to position [354, 0]
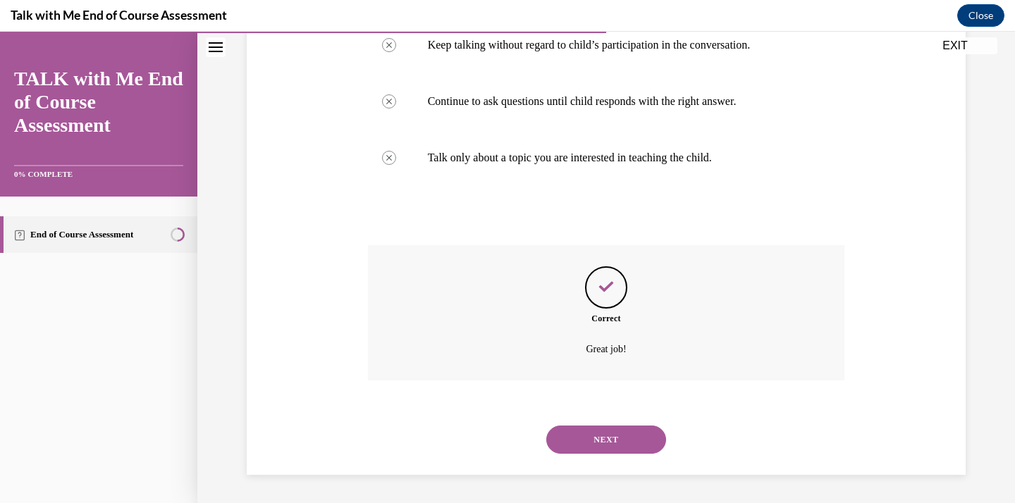
click at [612, 438] on button "NEXT" at bounding box center [606, 440] width 120 height 28
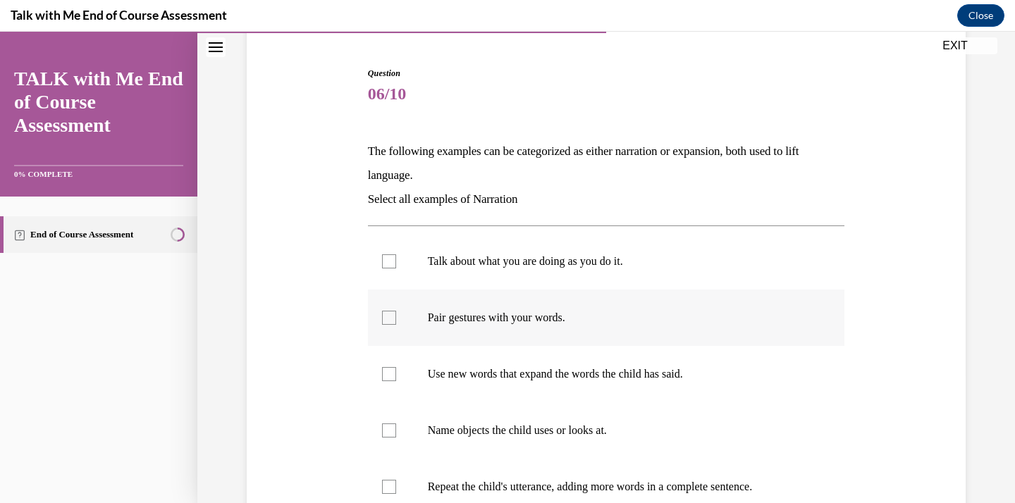
scroll to position [130, 0]
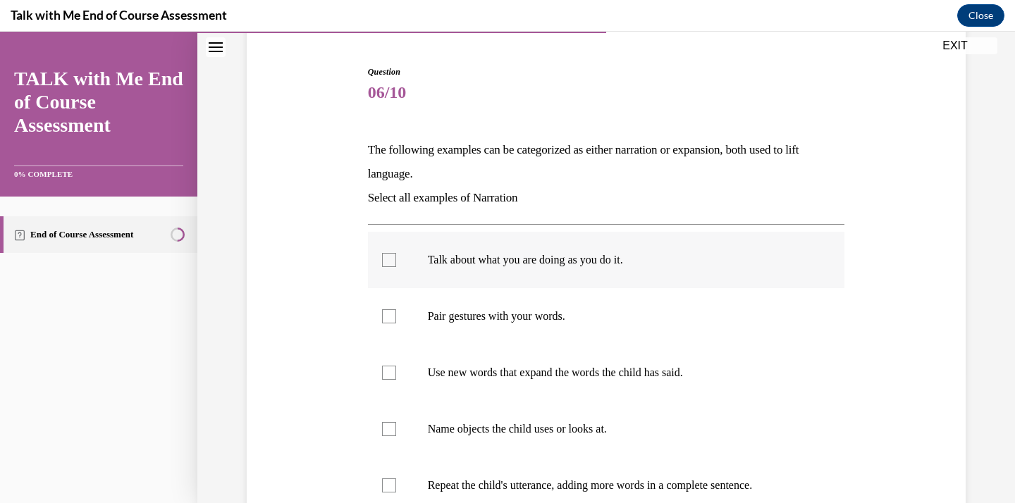
click at [568, 271] on label "Talk about what you are doing as you do it." at bounding box center [606, 260] width 477 height 56
click at [396, 267] on input "Talk about what you are doing as you do it." at bounding box center [389, 260] width 14 height 14
checkbox input "true"
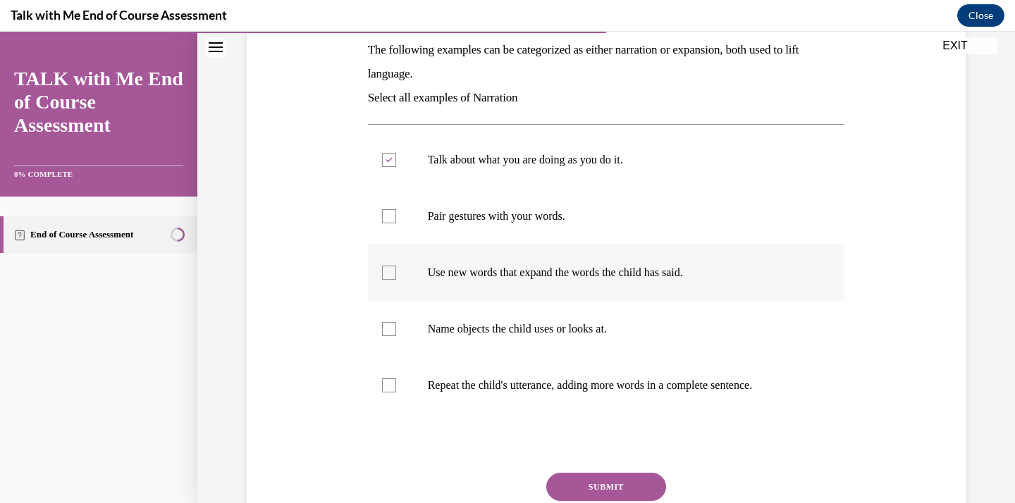
scroll to position [234, 0]
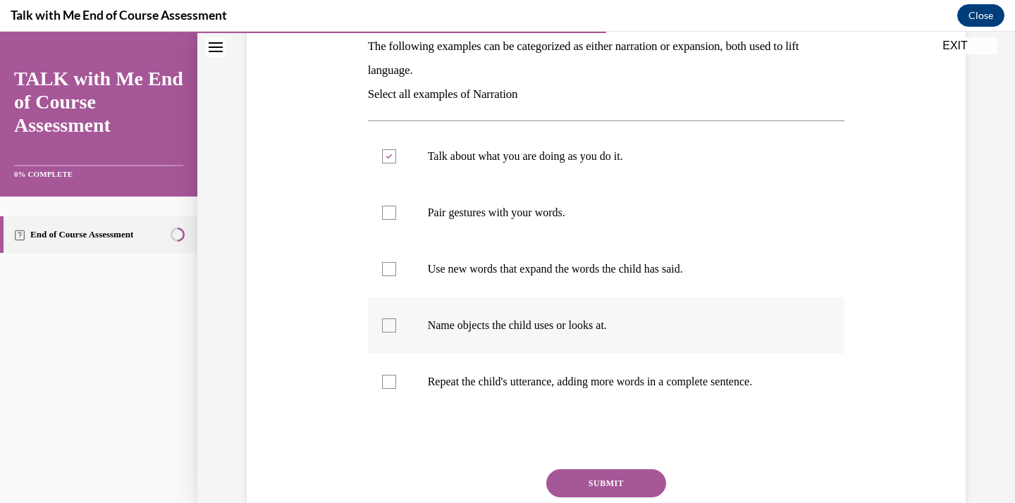
click at [505, 336] on label "Name objects the child uses or looks at." at bounding box center [606, 325] width 477 height 56
click at [396, 333] on input "Name objects the child uses or looks at." at bounding box center [389, 326] width 14 height 14
click at [513, 335] on label "Name objects the child uses or looks at." at bounding box center [606, 325] width 477 height 56
click at [396, 333] on input "Name objects the child uses or looks at." at bounding box center [389, 326] width 14 height 14
checkbox input "false"
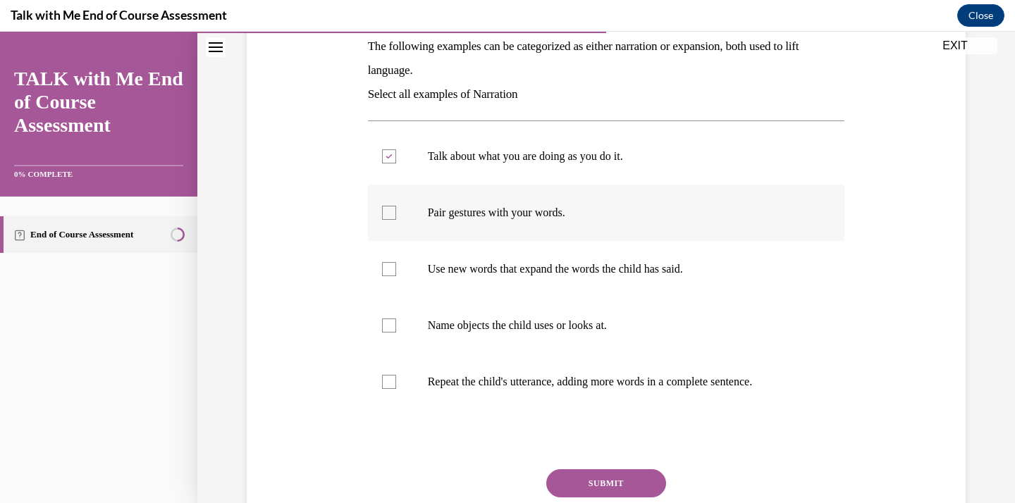
click at [492, 228] on label "Pair gestures with your words." at bounding box center [606, 213] width 477 height 56
click at [396, 220] on input "Pair gestures with your words." at bounding box center [389, 213] width 14 height 14
checkbox input "true"
click at [570, 474] on button "SUBMIT" at bounding box center [606, 483] width 120 height 28
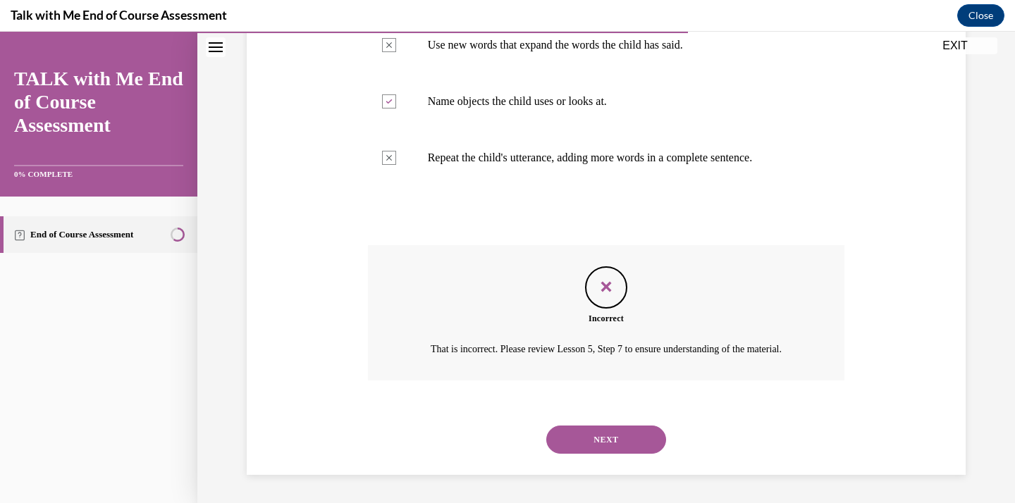
scroll to position [474, 0]
click at [588, 435] on button "NEXT" at bounding box center [606, 440] width 120 height 28
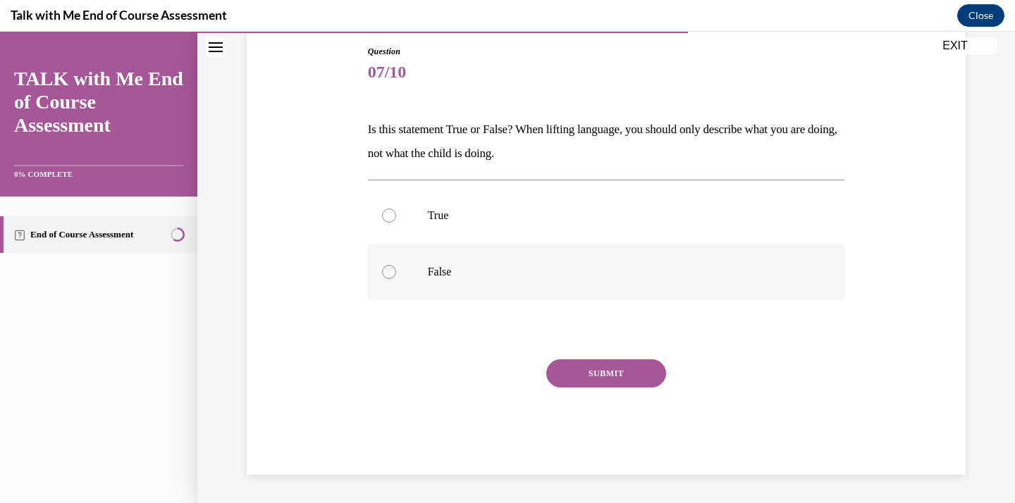
click at [467, 293] on label "False" at bounding box center [606, 272] width 477 height 56
click at [396, 279] on input "False" at bounding box center [389, 272] width 14 height 14
radio input "true"
click at [584, 376] on button "SUBMIT" at bounding box center [606, 373] width 120 height 28
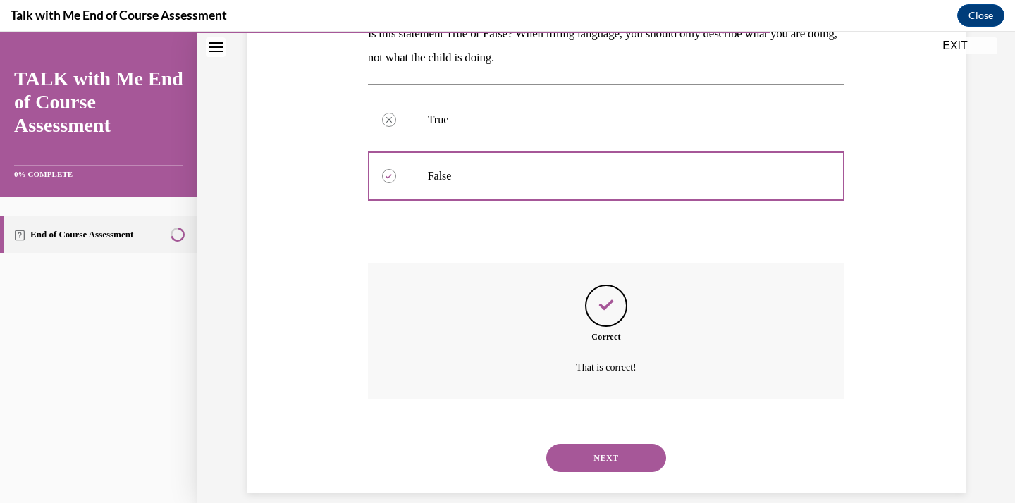
scroll to position [265, 0]
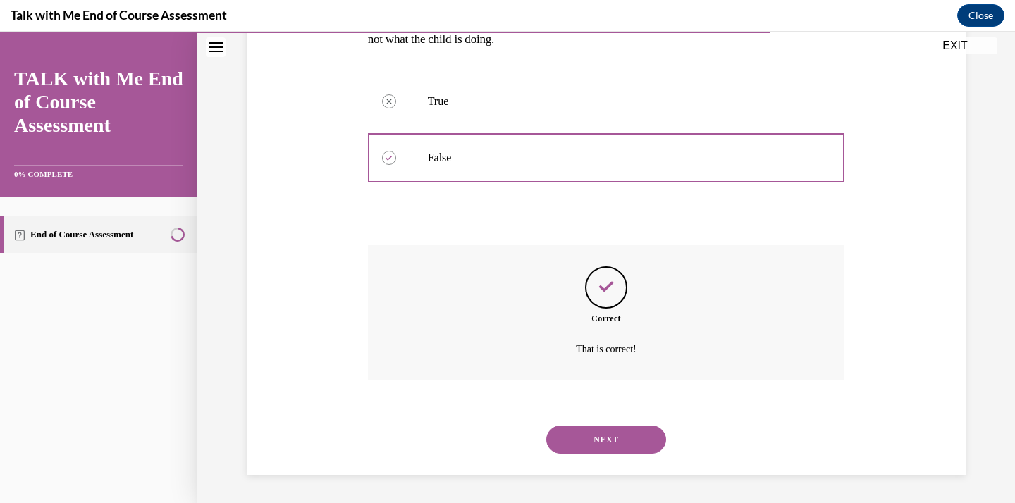
click at [597, 442] on button "NEXT" at bounding box center [606, 440] width 120 height 28
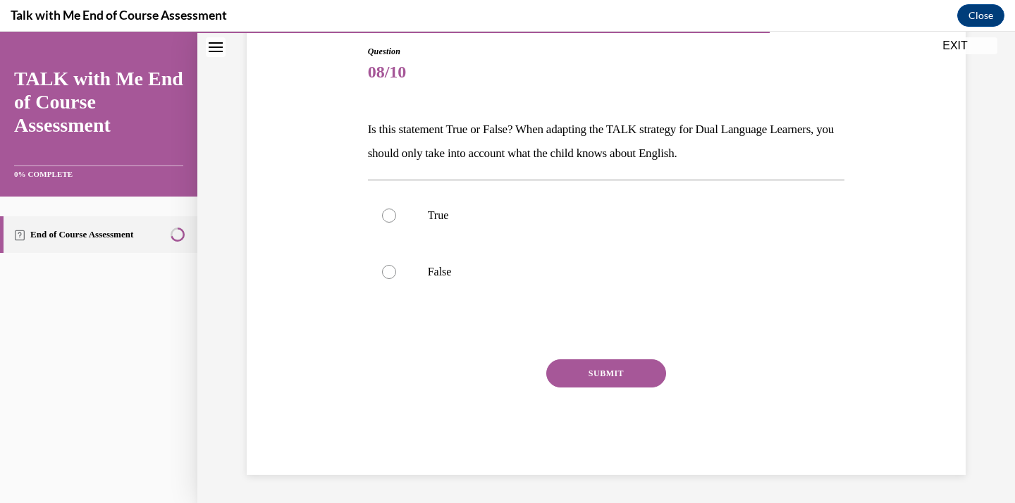
scroll to position [151, 0]
click at [508, 279] on label "False" at bounding box center [606, 272] width 477 height 56
click at [396, 279] on input "False" at bounding box center [389, 272] width 14 height 14
radio input "true"
click at [492, 195] on label "True" at bounding box center [606, 215] width 477 height 56
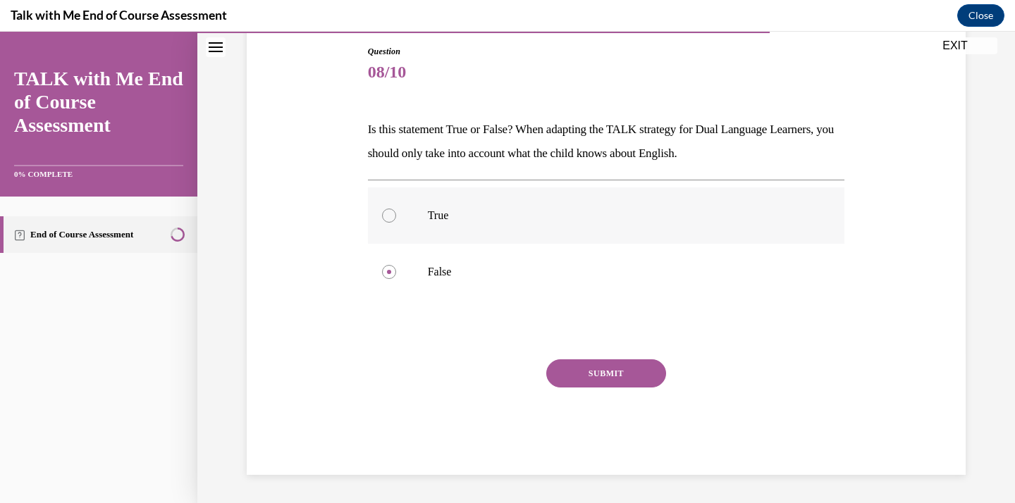
click at [396, 209] on input "True" at bounding box center [389, 216] width 14 height 14
radio input "true"
click at [581, 386] on button "SUBMIT" at bounding box center [606, 373] width 120 height 28
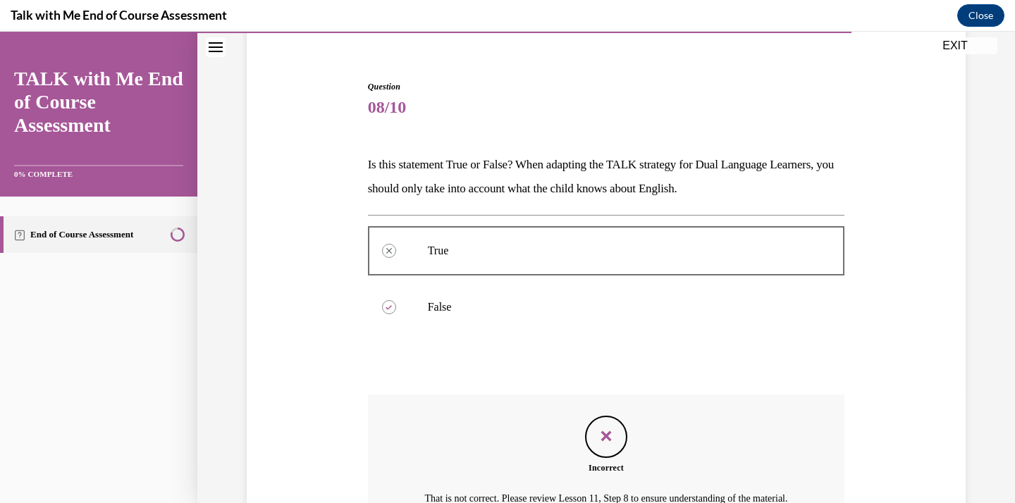
click at [581, 386] on div "Question 08/10 Is this statement True or False? When adapting the TALK strategy…" at bounding box center [606, 352] width 477 height 544
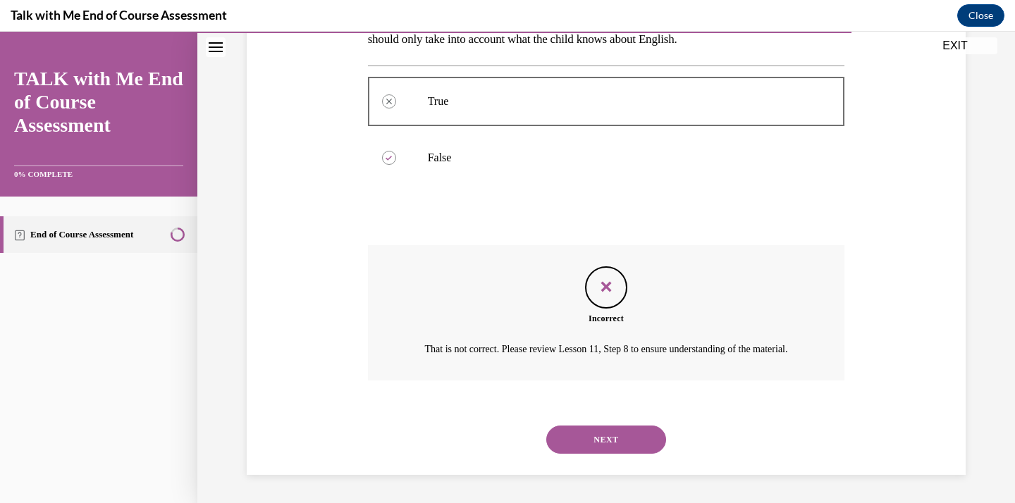
scroll to position [281, 0]
click at [598, 424] on div "NEXT" at bounding box center [606, 440] width 477 height 56
click at [598, 425] on div "NEXT" at bounding box center [606, 440] width 477 height 56
click at [630, 458] on div "NEXT" at bounding box center [606, 440] width 477 height 56
click at [629, 451] on button "NEXT" at bounding box center [606, 440] width 120 height 28
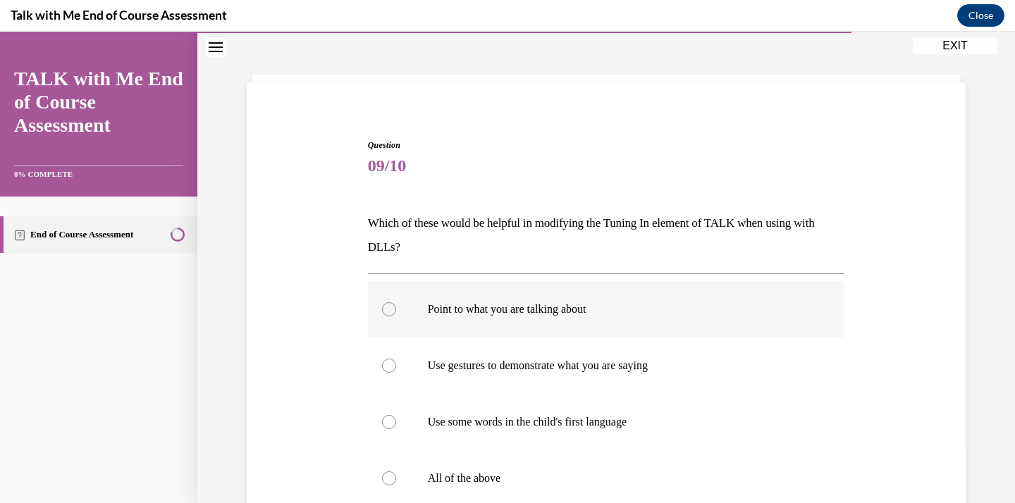
scroll to position [66, 0]
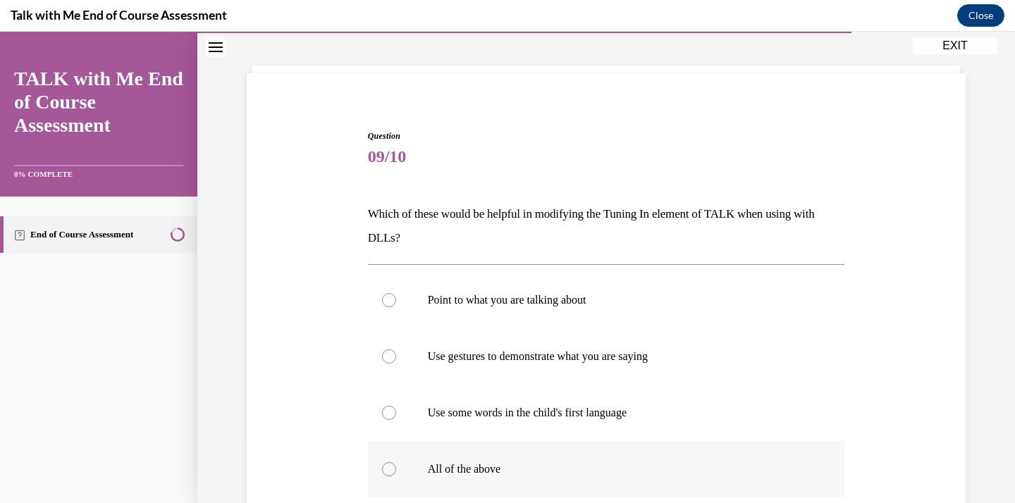
click at [512, 479] on label "All of the above" at bounding box center [606, 469] width 477 height 56
click at [396, 476] on input "All of the above" at bounding box center [389, 469] width 14 height 14
radio input "true"
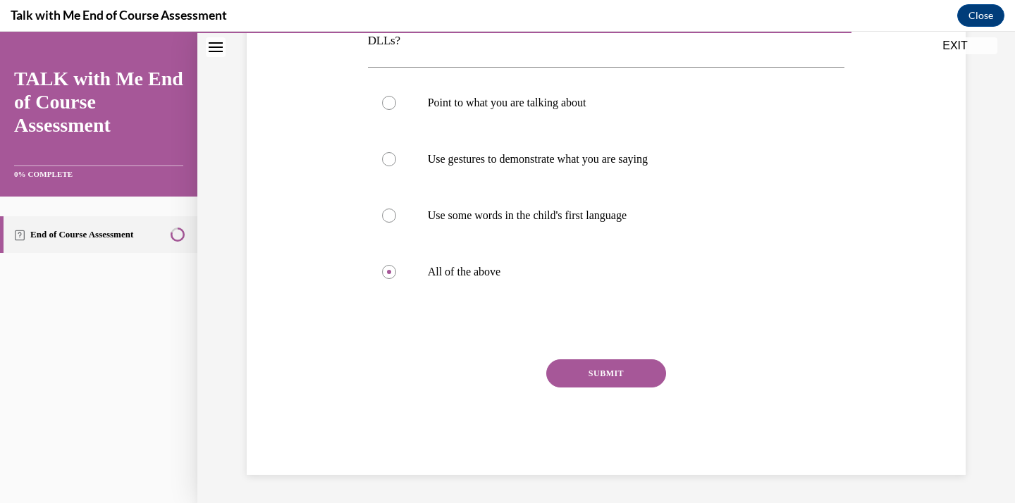
click at [601, 368] on button "SUBMIT" at bounding box center [606, 373] width 120 height 28
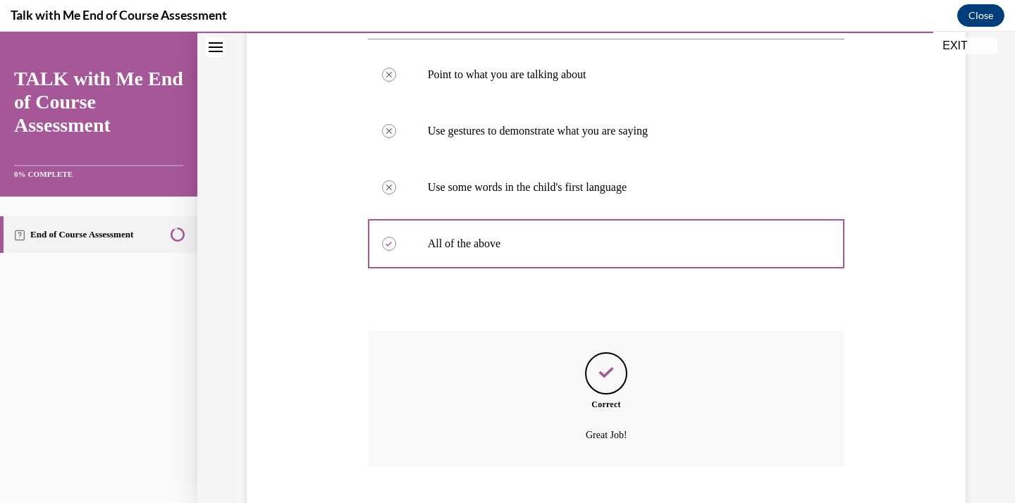
scroll to position [378, 0]
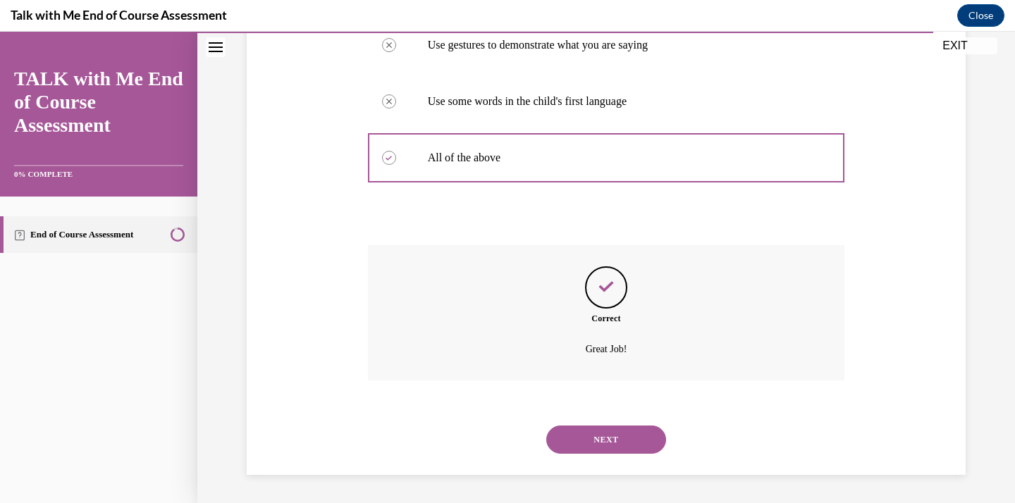
click at [619, 443] on button "NEXT" at bounding box center [606, 440] width 120 height 28
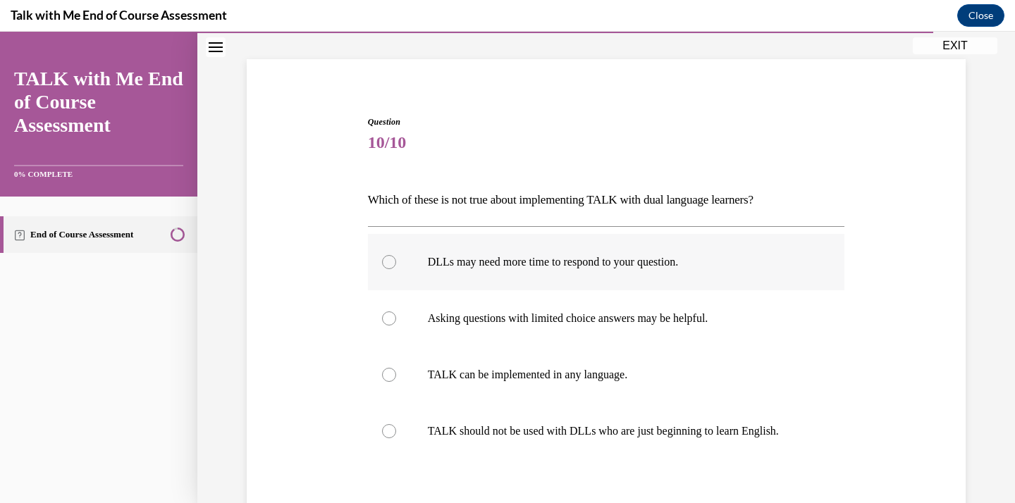
scroll to position [92, 0]
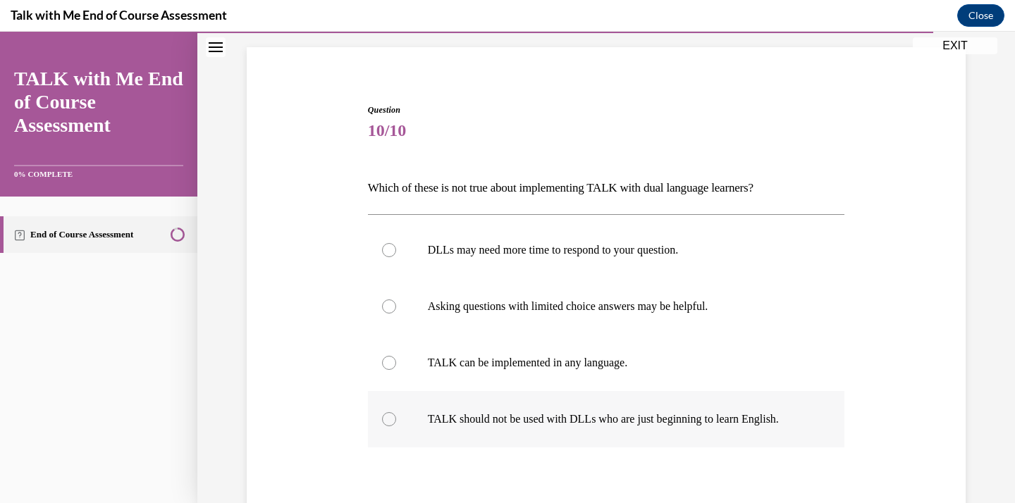
click at [553, 429] on label "TALK should not be used with DLLs who are just beginning to learn English." at bounding box center [606, 419] width 477 height 56
click at [396, 426] on input "TALK should not be used with DLLs who are just beginning to learn English." at bounding box center [389, 419] width 14 height 14
radio input "true"
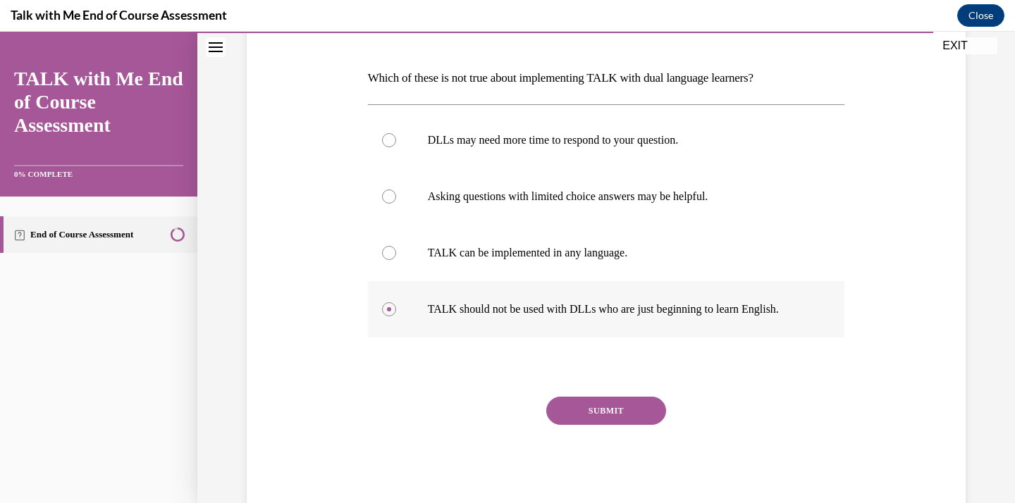
scroll to position [236, 0]
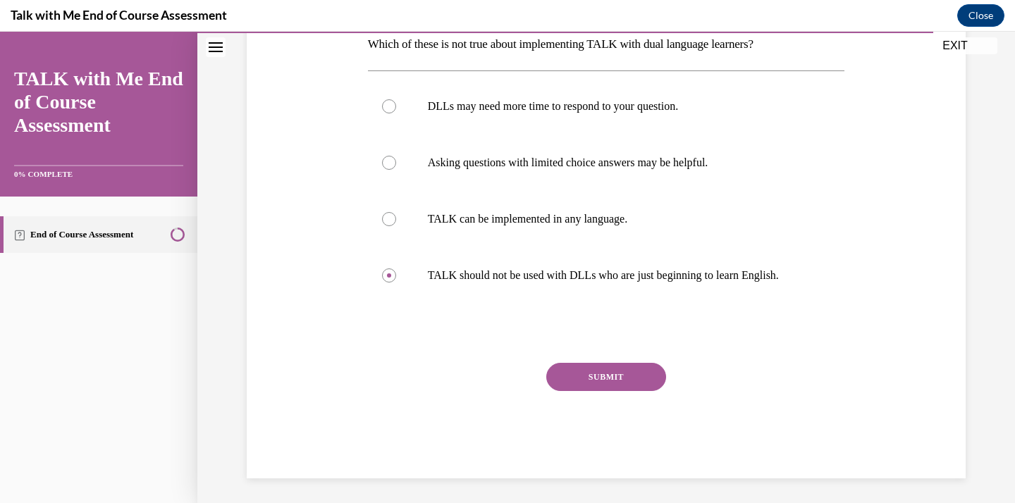
click at [598, 381] on button "SUBMIT" at bounding box center [606, 377] width 120 height 28
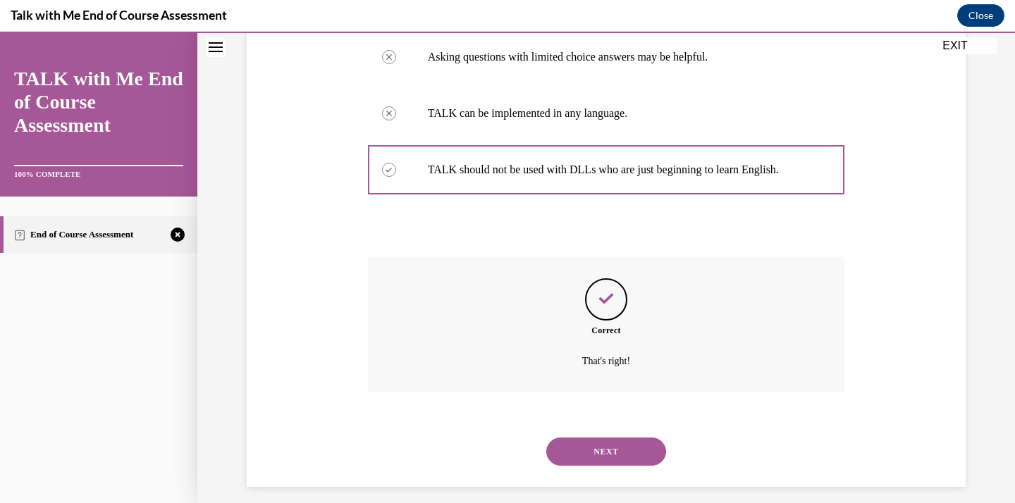
scroll to position [354, 0]
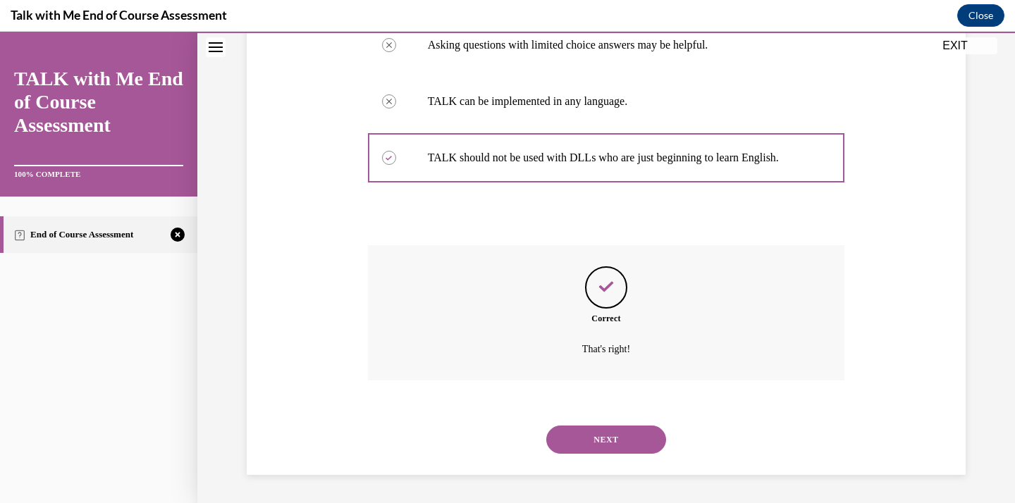
click at [607, 446] on button "NEXT" at bounding box center [606, 440] width 120 height 28
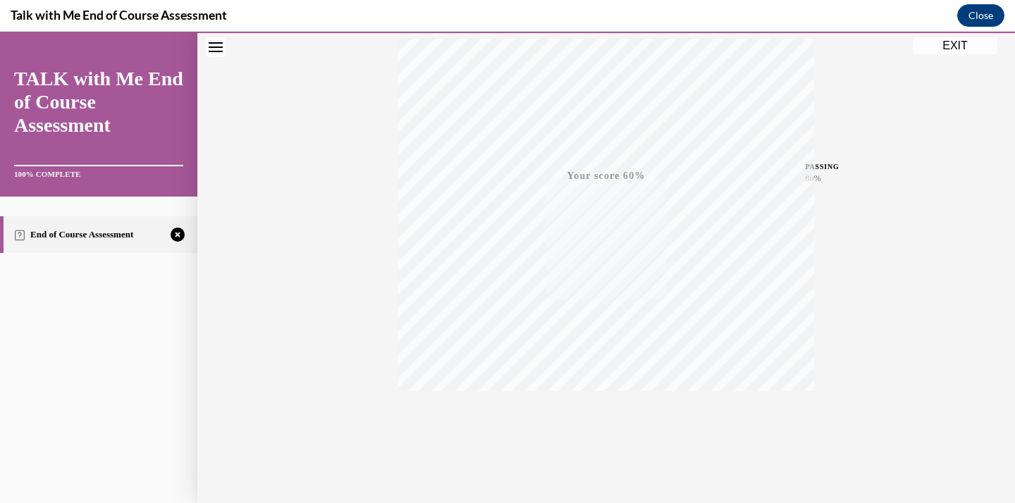
scroll to position [251, 0]
click at [603, 405] on div "TAKE AGAIN" at bounding box center [606, 408] width 50 height 33
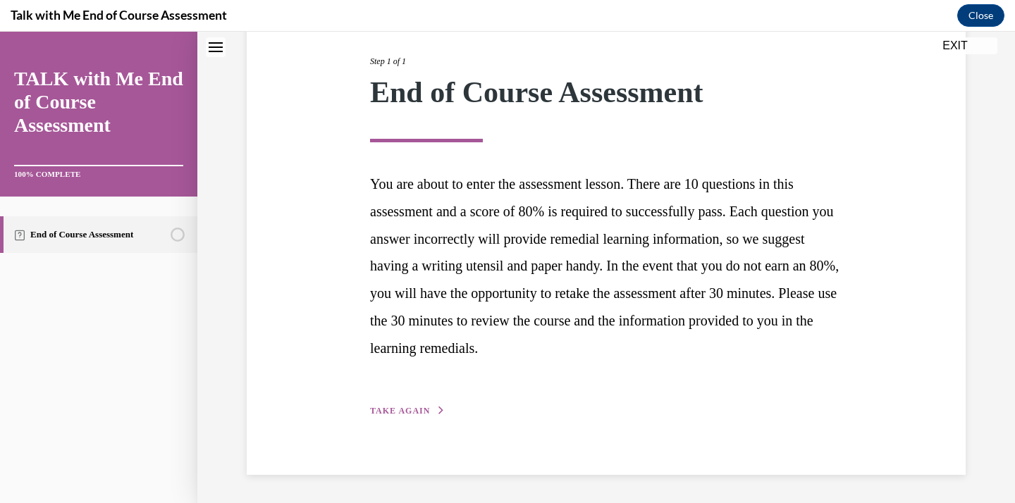
scroll to position [173, 0]
click at [392, 413] on span "TAKE AGAIN" at bounding box center [400, 412] width 60 height 10
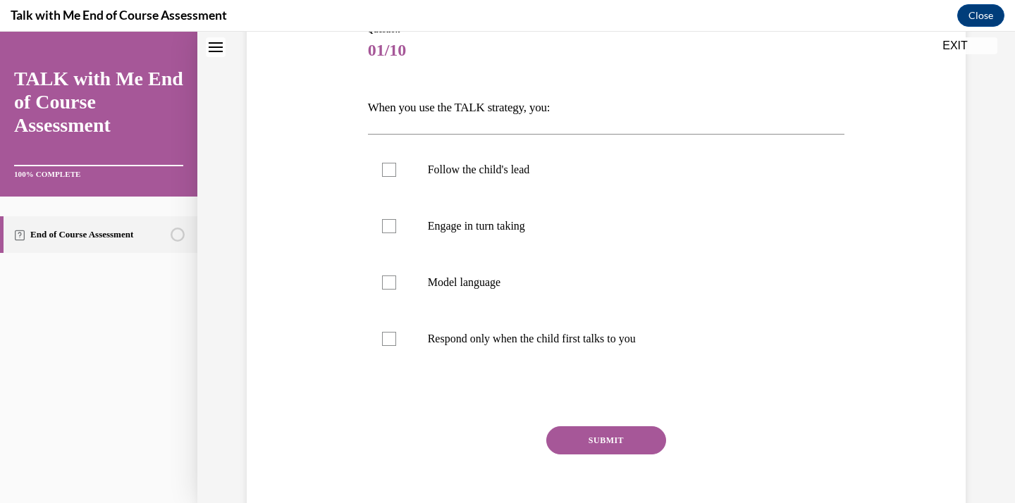
scroll to position [156, 0]
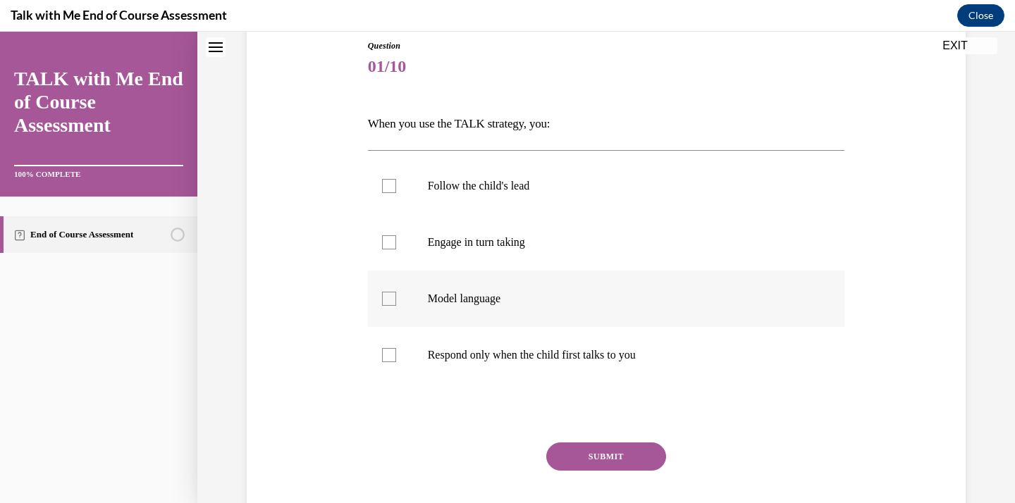
click at [460, 304] on p "Model language" at bounding box center [619, 299] width 382 height 14
click at [396, 304] on input "Model language" at bounding box center [389, 299] width 14 height 14
checkbox input "true"
click at [447, 230] on label "Engage in turn taking" at bounding box center [606, 242] width 477 height 56
click at [396, 235] on input "Engage in turn taking" at bounding box center [389, 242] width 14 height 14
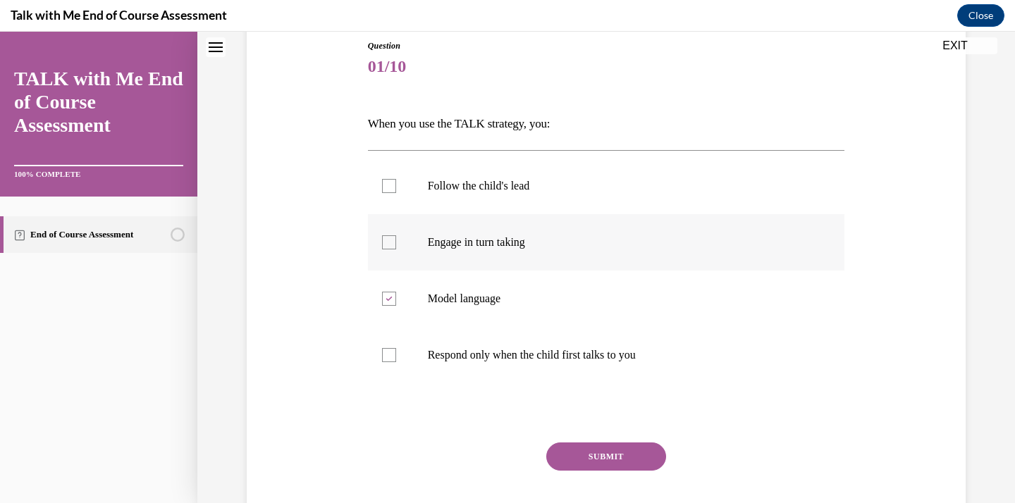
checkbox input "true"
click at [603, 467] on button "SUBMIT" at bounding box center [606, 457] width 120 height 28
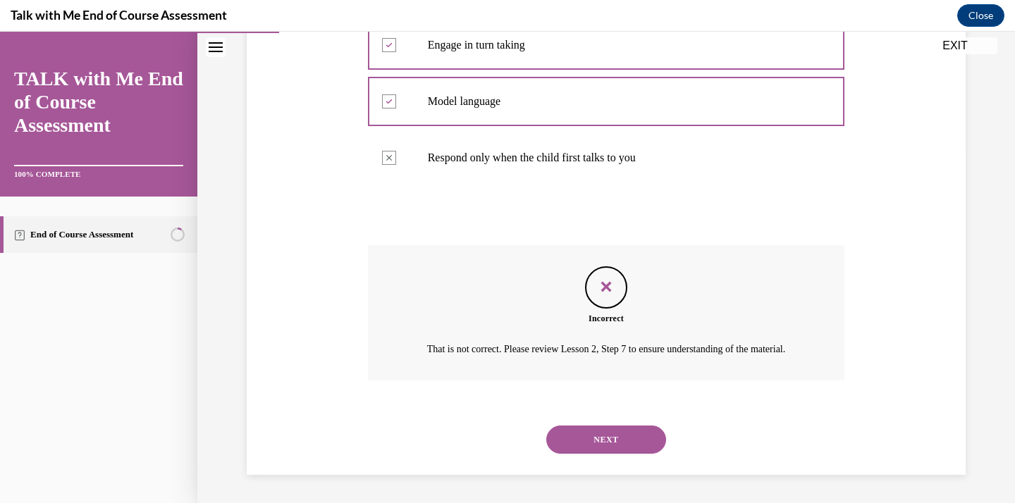
scroll to position [370, 0]
click at [586, 443] on button "NEXT" at bounding box center [606, 440] width 120 height 28
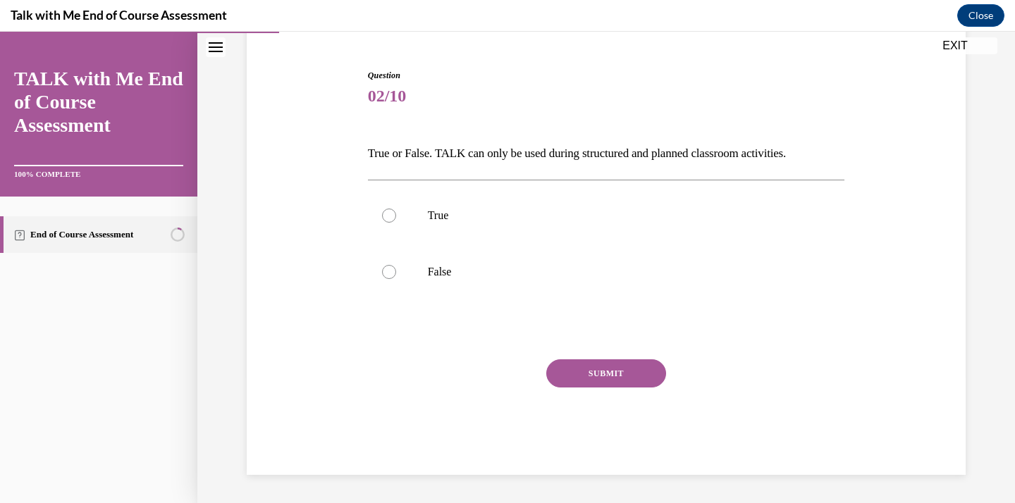
scroll to position [127, 0]
click at [456, 278] on p "False" at bounding box center [619, 272] width 382 height 14
click at [396, 278] on input "False" at bounding box center [389, 272] width 14 height 14
radio input "true"
click at [605, 378] on button "SUBMIT" at bounding box center [606, 373] width 120 height 28
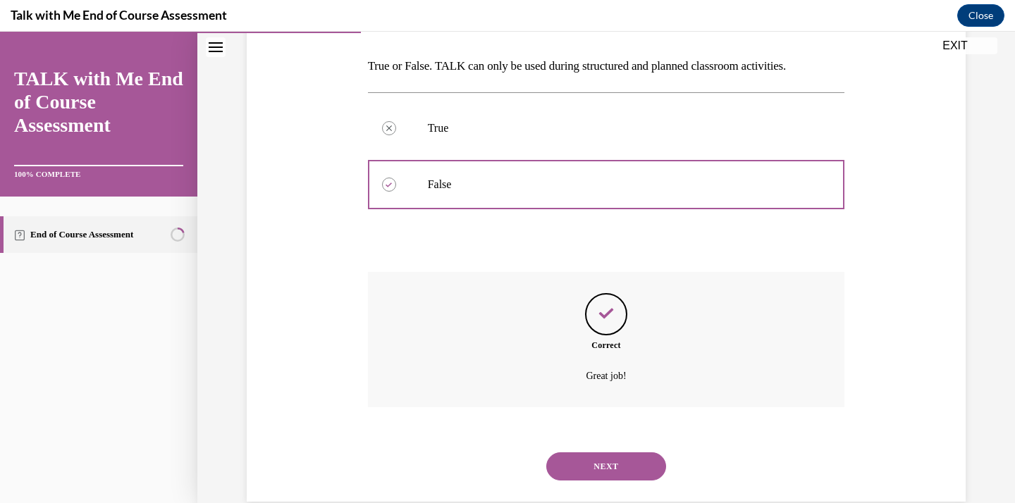
scroll to position [241, 0]
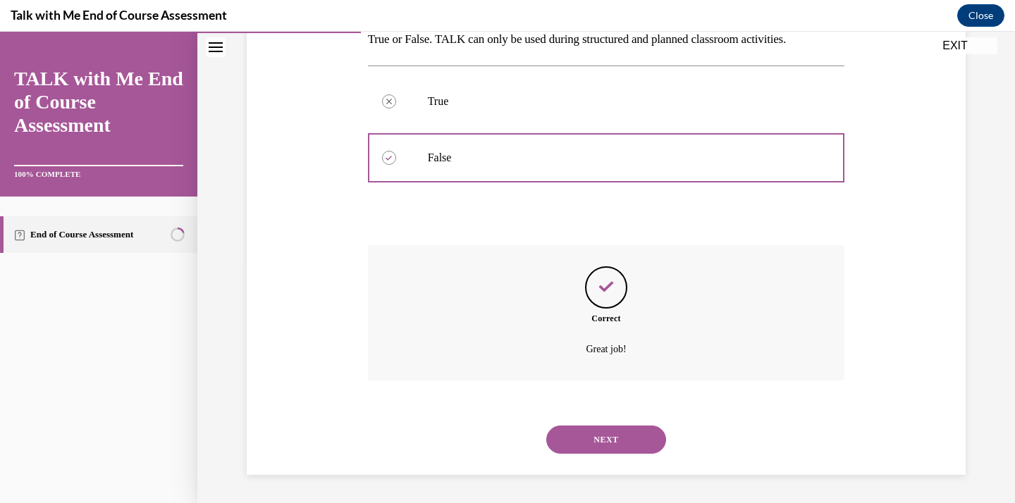
click at [618, 435] on button "NEXT" at bounding box center [606, 440] width 120 height 28
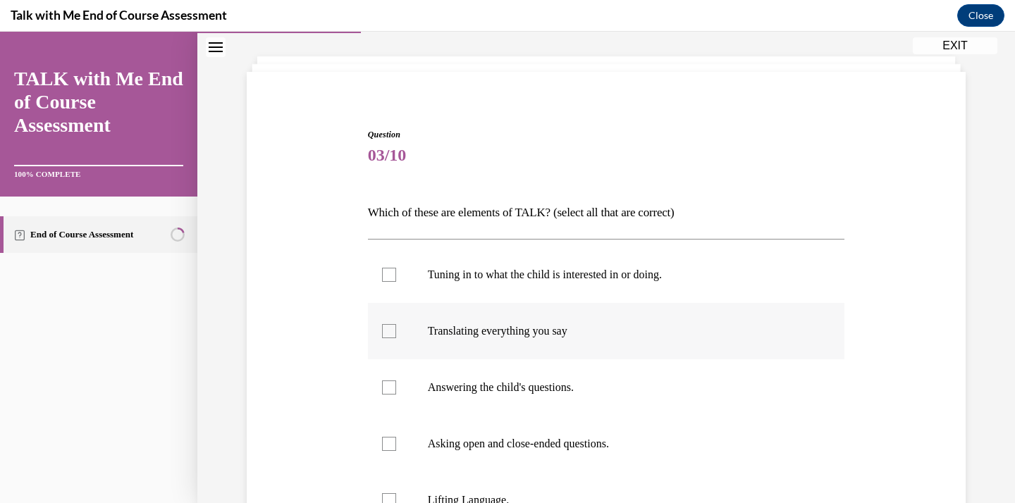
scroll to position [69, 0]
click at [625, 293] on label "Tuning in to what the child is interested in or doing." at bounding box center [606, 273] width 477 height 56
click at [396, 281] on input "Tuning in to what the child is interested in or doing." at bounding box center [389, 273] width 14 height 14
checkbox input "true"
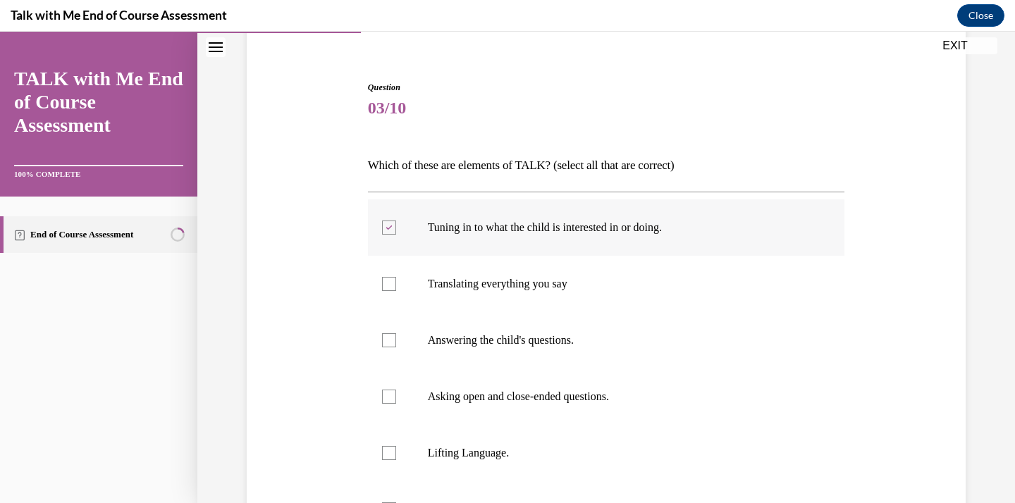
scroll to position [144, 0]
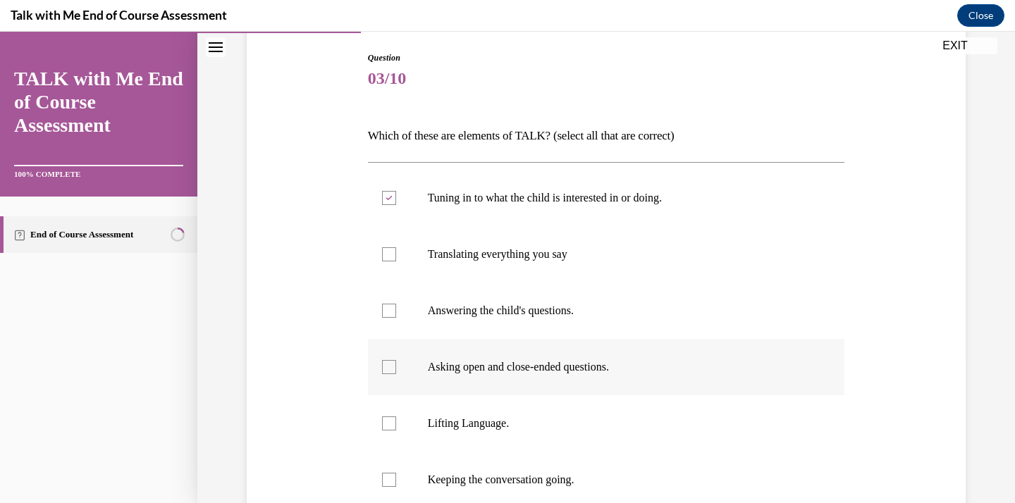
click at [593, 369] on p "Asking open and close-ended questions." at bounding box center [619, 367] width 382 height 14
click at [396, 369] on input "Asking open and close-ended questions." at bounding box center [389, 367] width 14 height 14
checkbox input "true"
click at [574, 417] on p "Lifting Language." at bounding box center [619, 424] width 382 height 14
click at [396, 417] on input "Lifting Language." at bounding box center [389, 424] width 14 height 14
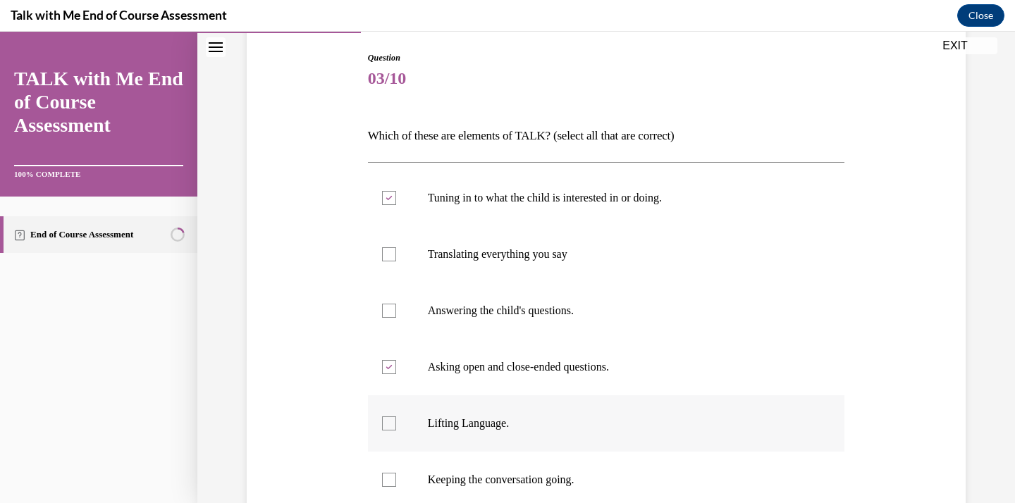
checkbox input "true"
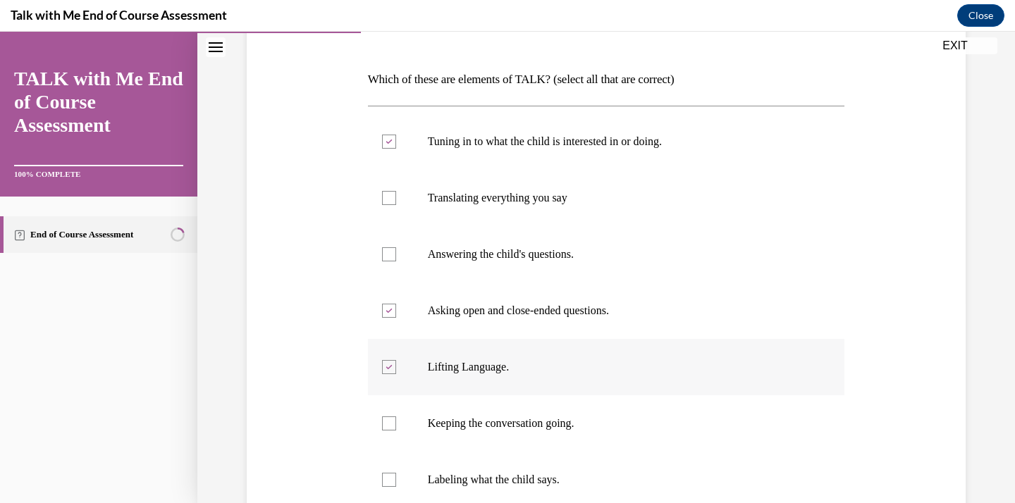
scroll to position [215, 0]
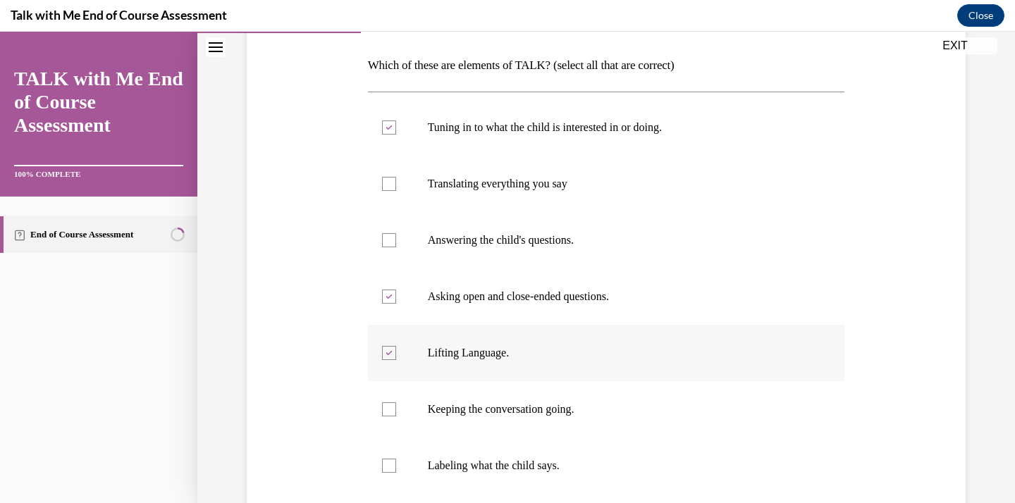
click at [574, 417] on label "Keeping the conversation going." at bounding box center [606, 409] width 477 height 56
click at [396, 417] on input "Keeping the conversation going." at bounding box center [389, 409] width 14 height 14
checkbox input "true"
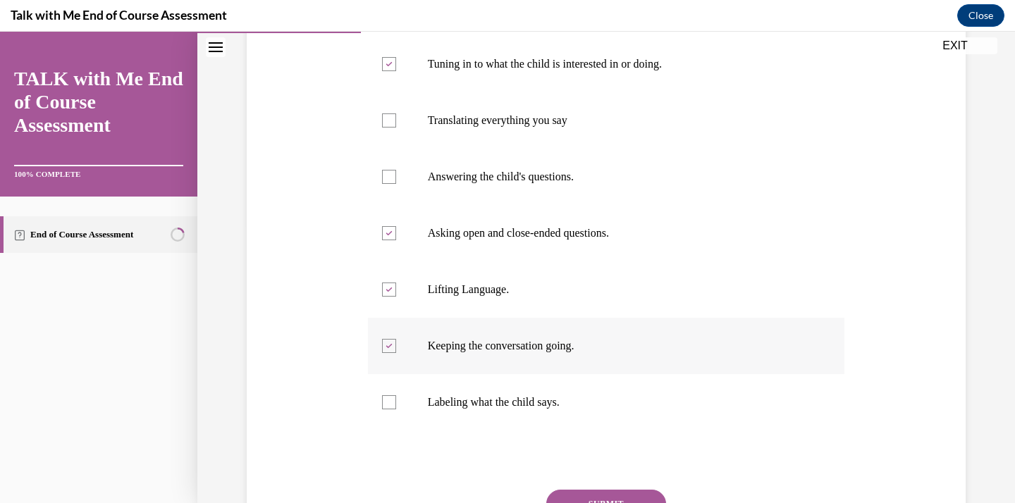
scroll to position [288, 0]
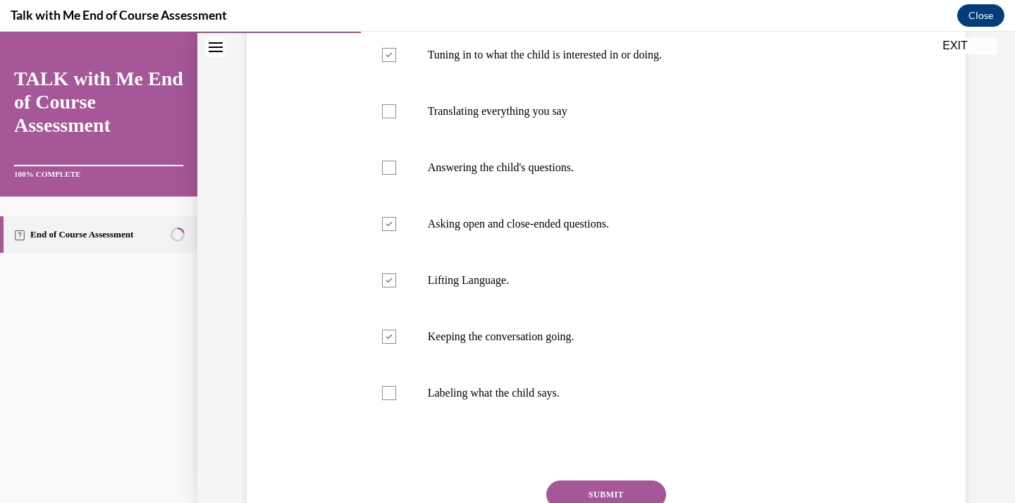
click at [581, 488] on button "SUBMIT" at bounding box center [606, 495] width 120 height 28
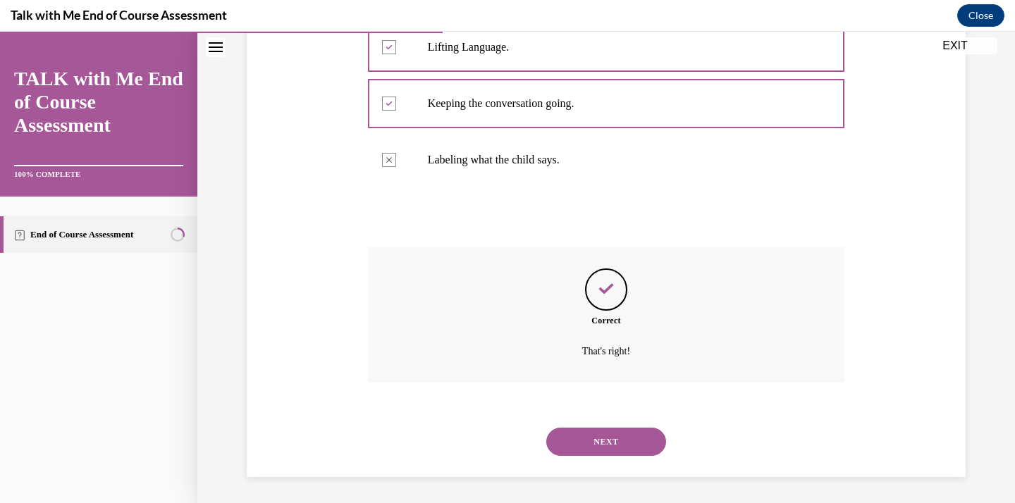
scroll to position [523, 0]
click at [593, 440] on button "NEXT" at bounding box center [606, 440] width 120 height 28
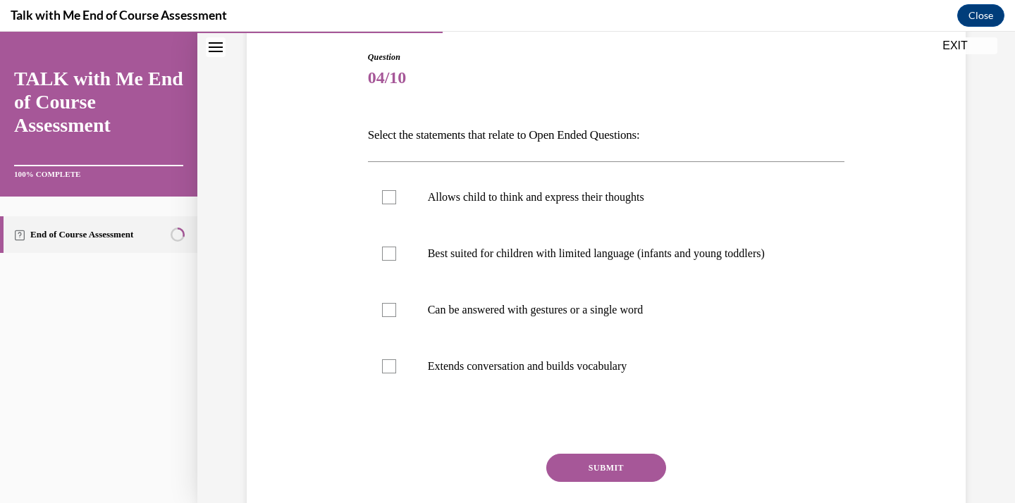
scroll to position [147, 0]
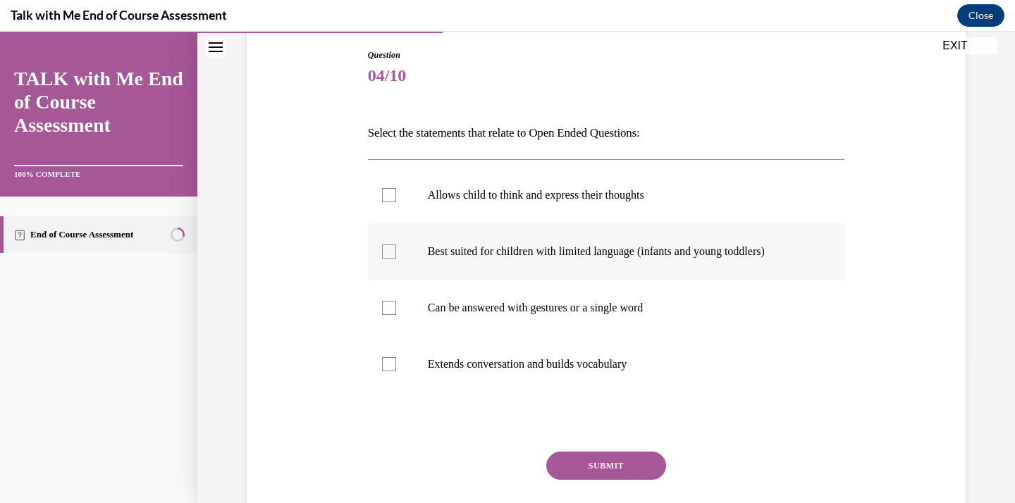
click at [615, 264] on label "Best suited for children with limited language (infants and young toddlers)" at bounding box center [606, 251] width 477 height 56
click at [396, 259] on input "Best suited for children with limited language (infants and young toddlers)" at bounding box center [389, 252] width 14 height 14
checkbox input "true"
click at [620, 345] on label "Extends conversation and builds vocabulary" at bounding box center [606, 364] width 477 height 56
click at [396, 357] on input "Extends conversation and builds vocabulary" at bounding box center [389, 364] width 14 height 14
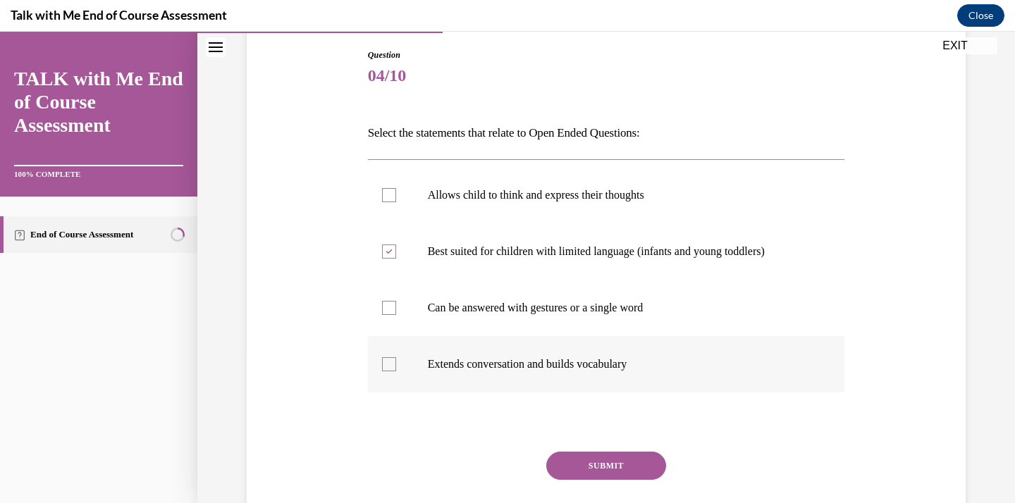
checkbox input "true"
click at [620, 459] on button "SUBMIT" at bounding box center [606, 466] width 120 height 28
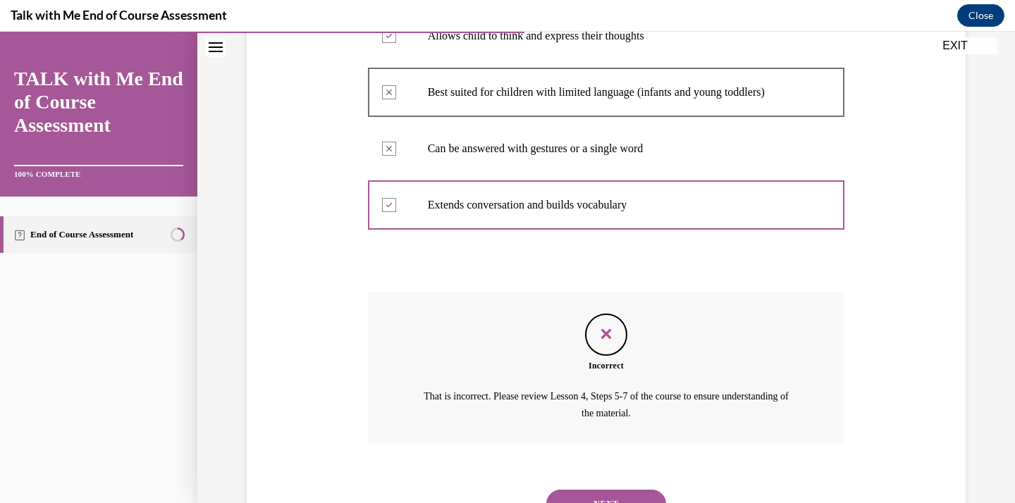
scroll to position [319, 0]
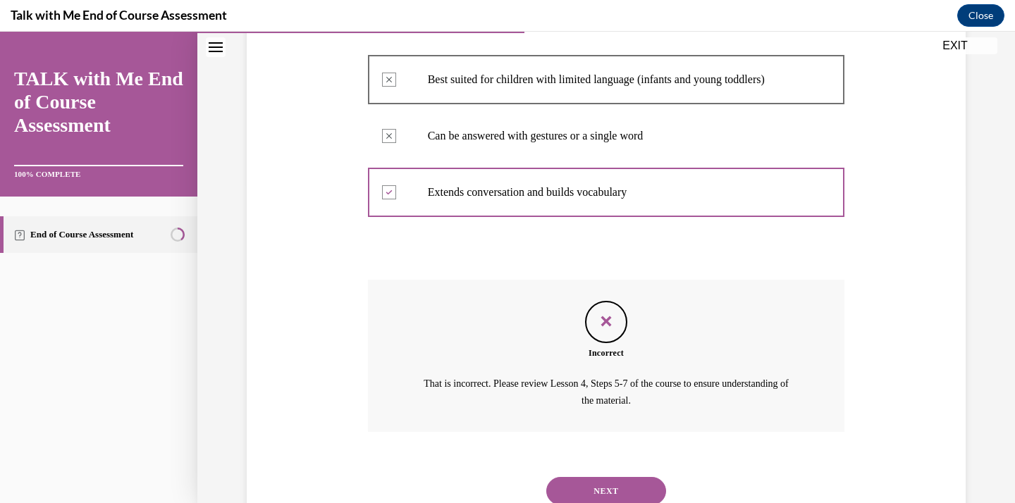
click at [620, 486] on button "NEXT" at bounding box center [606, 491] width 120 height 28
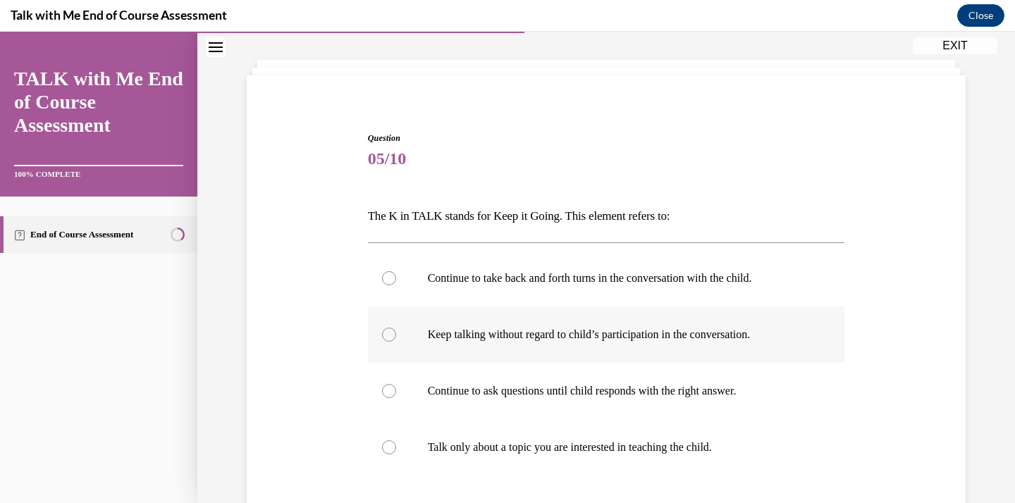
scroll to position [69, 0]
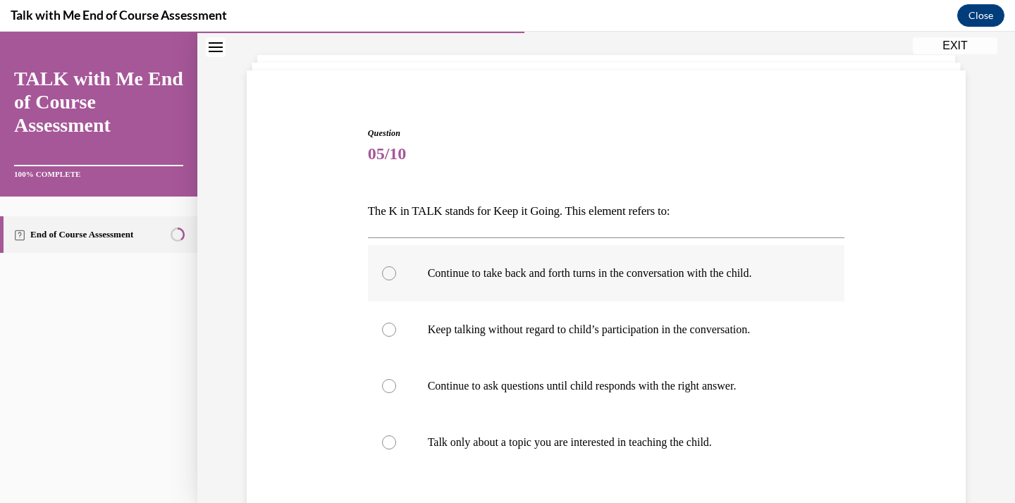
click at [558, 293] on label "Continue to take back and forth turns in the conversation with the child." at bounding box center [606, 273] width 477 height 56
click at [396, 281] on input "Continue to take back and forth turns in the conversation with the child." at bounding box center [389, 273] width 14 height 14
radio input "true"
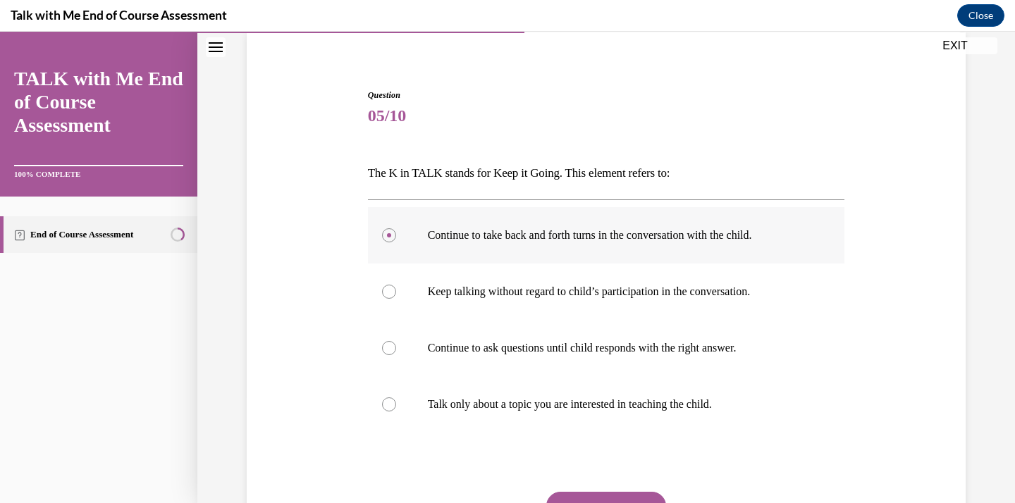
scroll to position [130, 0]
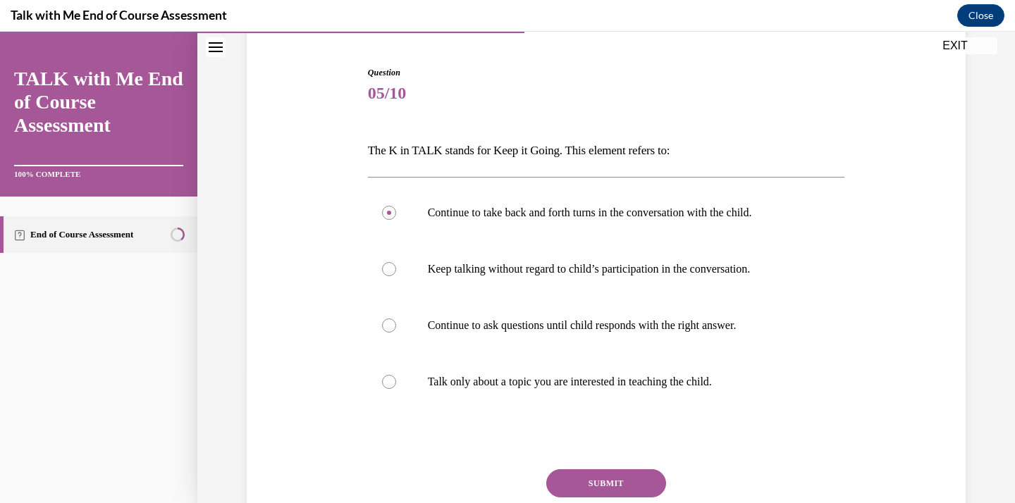
click at [610, 474] on button "SUBMIT" at bounding box center [606, 483] width 120 height 28
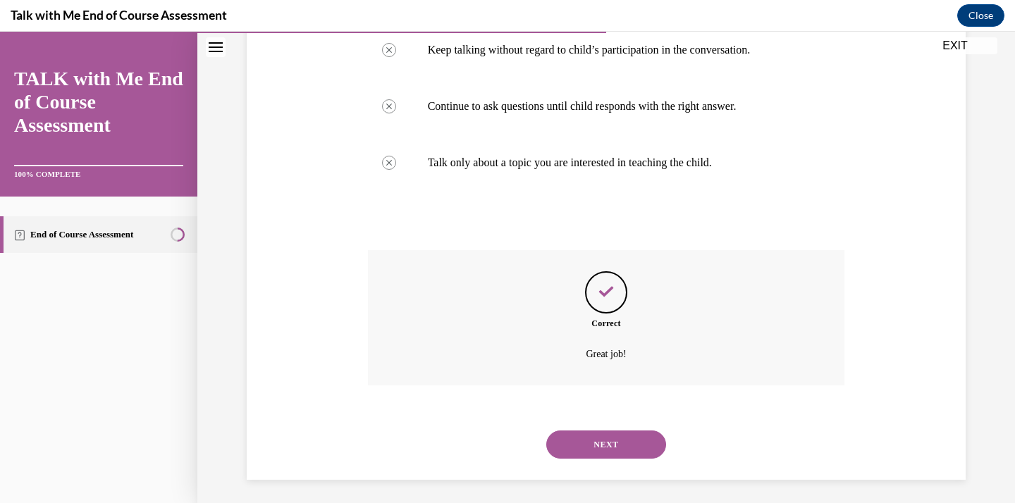
scroll to position [354, 0]
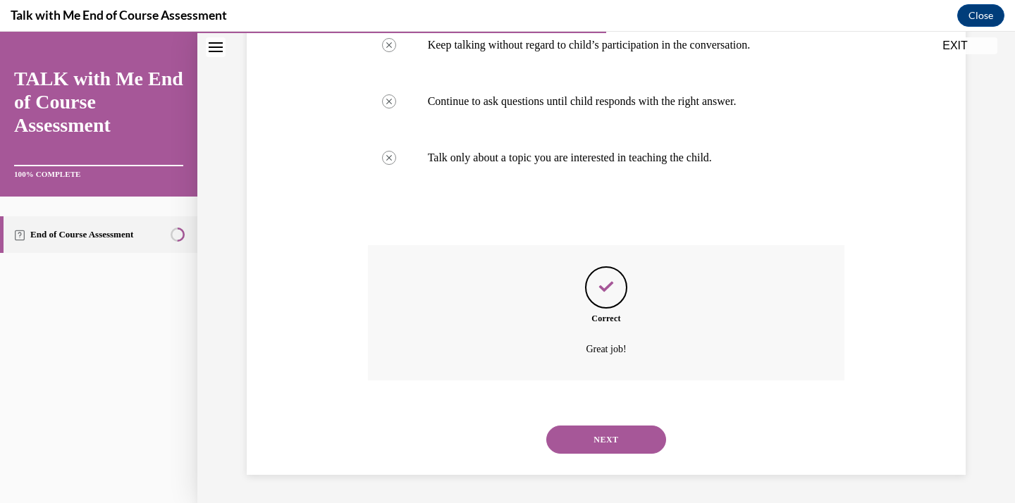
click at [602, 437] on button "NEXT" at bounding box center [606, 440] width 120 height 28
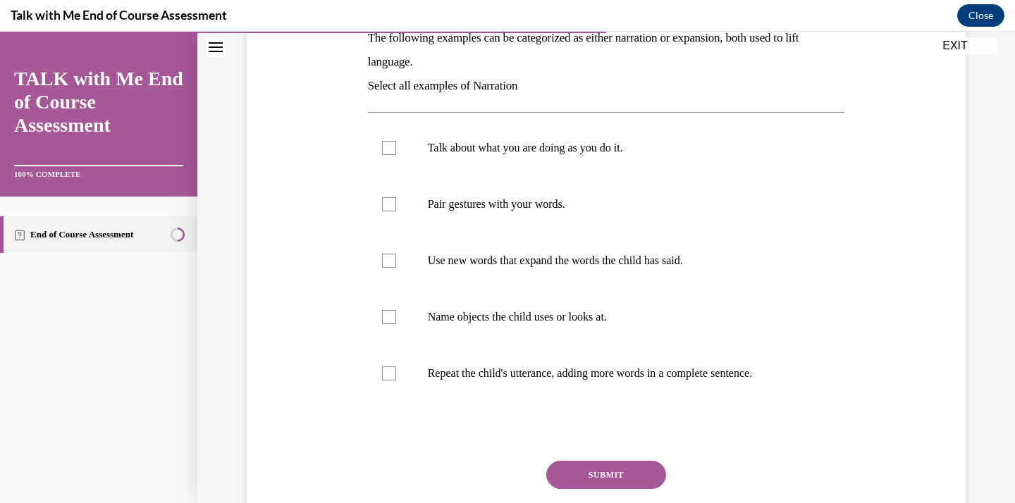
scroll to position [247, 0]
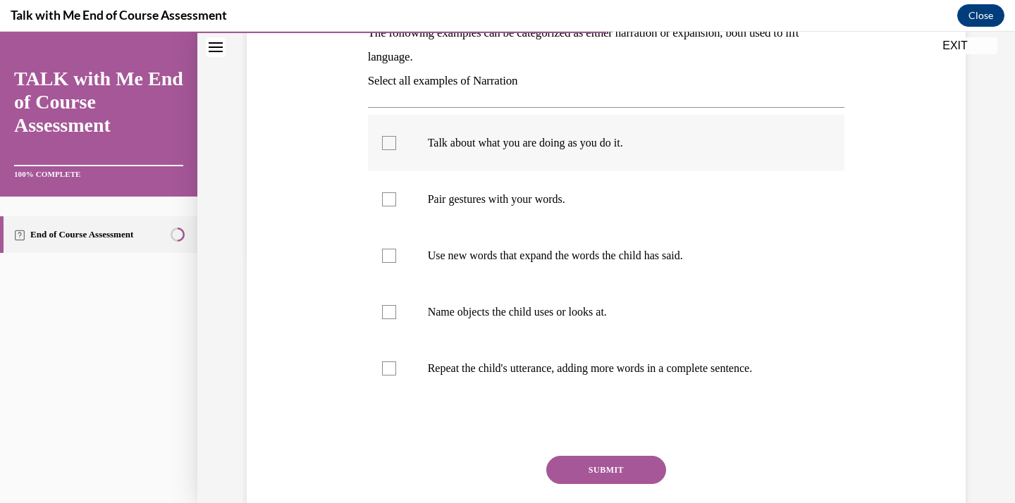
click at [535, 163] on label "Talk about what you are doing as you do it." at bounding box center [606, 143] width 477 height 56
click at [396, 150] on input "Talk about what you are doing as you do it." at bounding box center [389, 143] width 14 height 14
checkbox input "true"
click at [567, 209] on label "Pair gestures with your words." at bounding box center [606, 199] width 477 height 56
click at [396, 207] on input "Pair gestures with your words." at bounding box center [389, 199] width 14 height 14
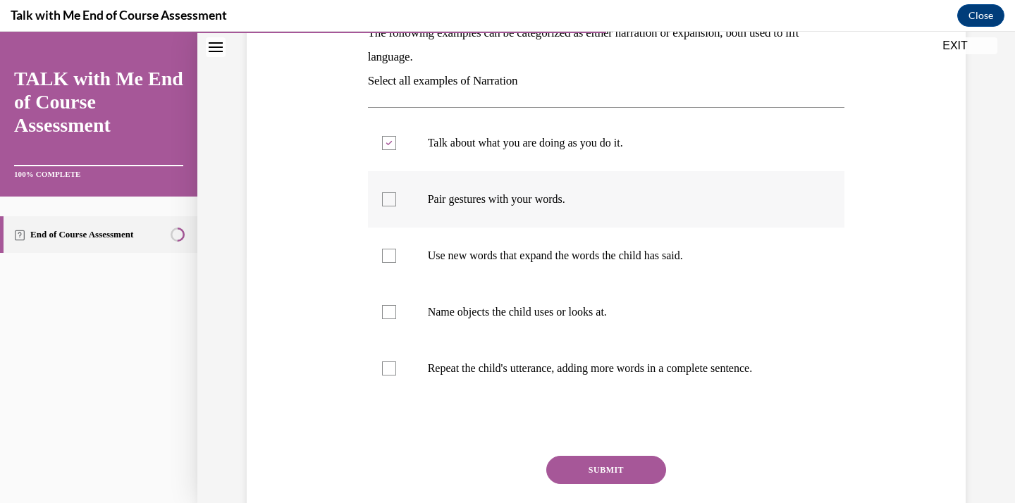
checkbox input "true"
click at [596, 309] on p "Name objects the child uses or looks at." at bounding box center [619, 312] width 382 height 14
click at [396, 309] on input "Name objects the child uses or looks at." at bounding box center [389, 312] width 14 height 14
checkbox input "true"
click at [615, 478] on button "SUBMIT" at bounding box center [606, 470] width 120 height 28
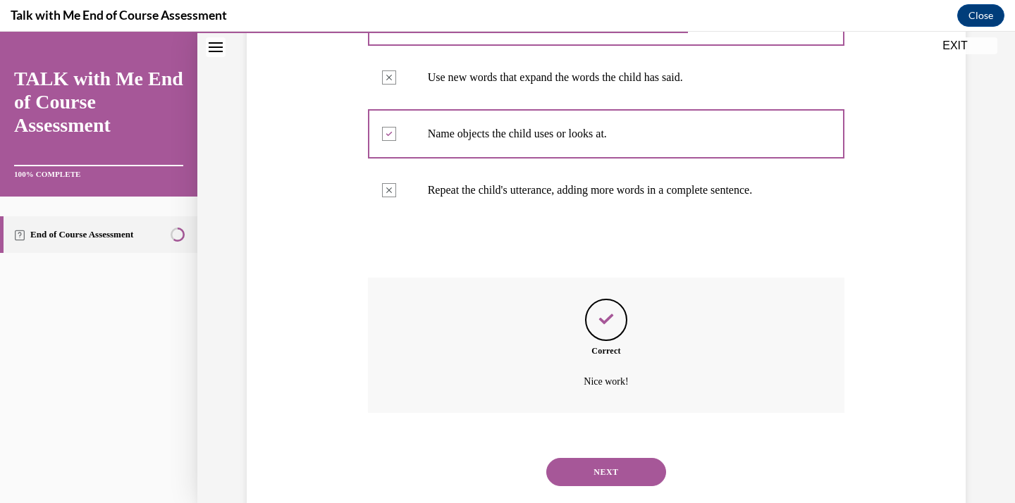
scroll to position [458, 0]
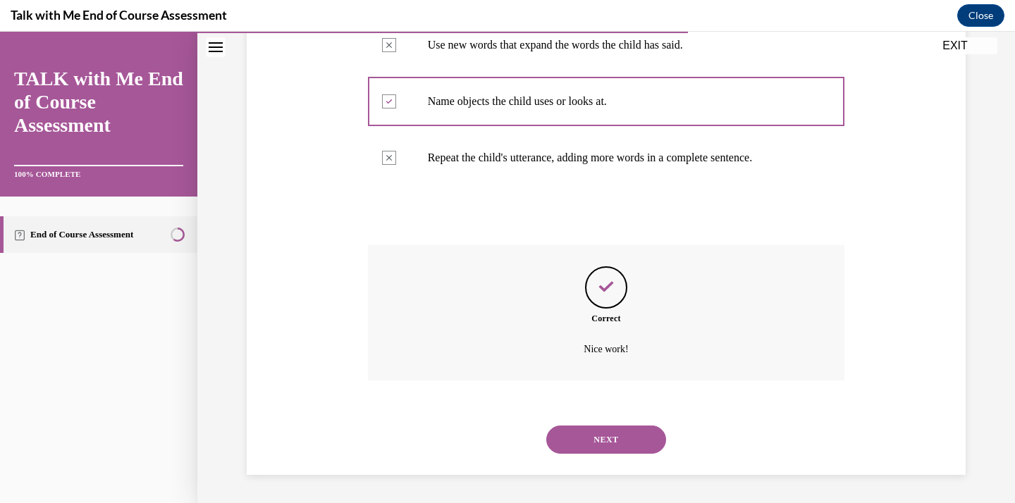
click at [599, 449] on button "NEXT" at bounding box center [606, 440] width 120 height 28
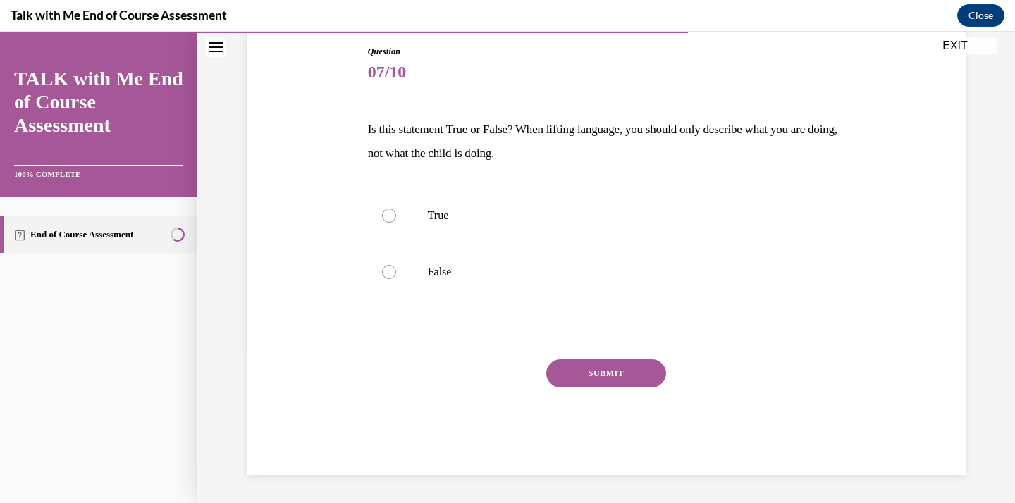
scroll to position [151, 0]
click at [476, 280] on label "False" at bounding box center [606, 272] width 477 height 56
click at [396, 279] on input "False" at bounding box center [389, 272] width 14 height 14
radio input "true"
click at [634, 382] on button "SUBMIT" at bounding box center [606, 373] width 120 height 28
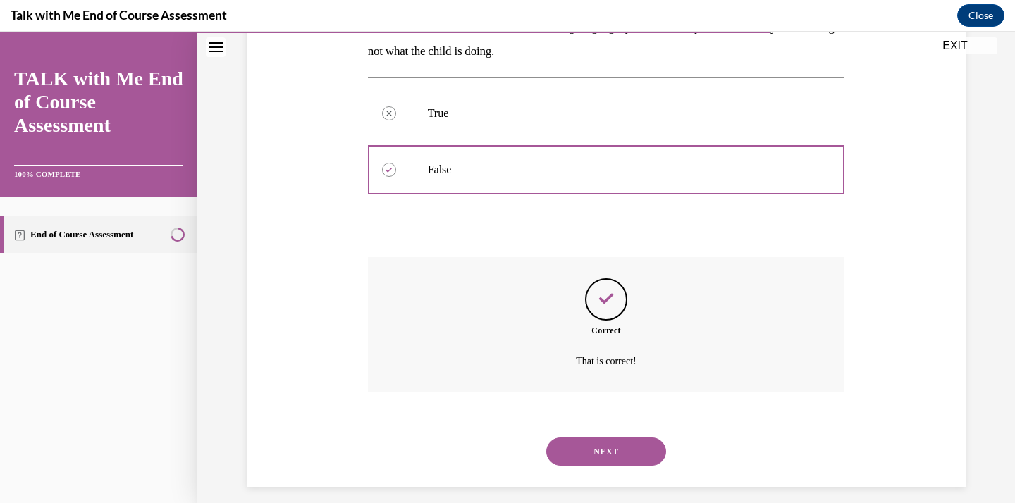
scroll to position [265, 0]
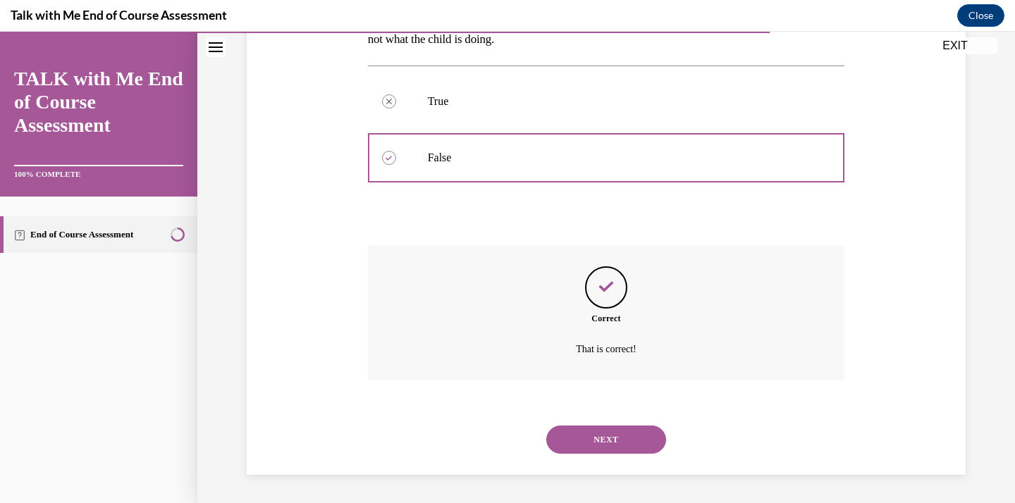
click at [627, 430] on button "NEXT" at bounding box center [606, 440] width 120 height 28
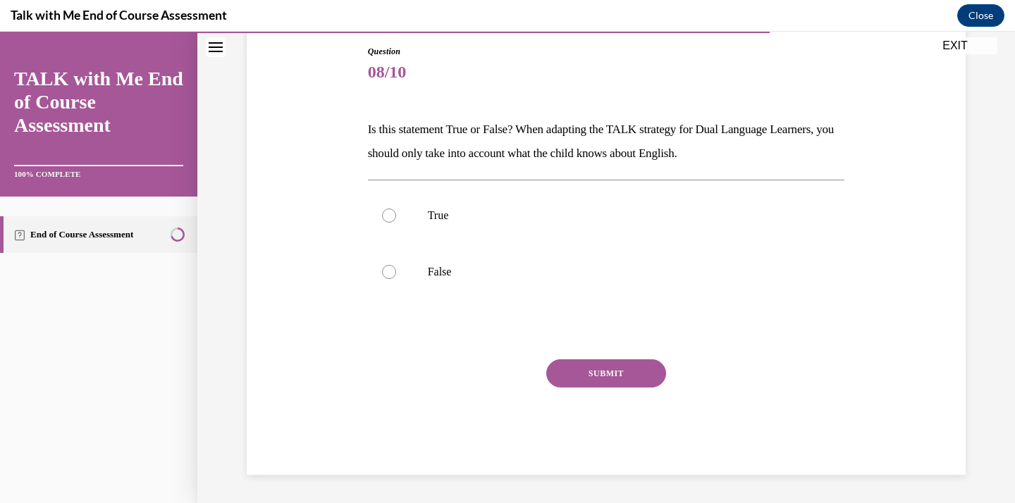
scroll to position [151, 0]
click at [524, 268] on p "False" at bounding box center [619, 272] width 382 height 14
click at [396, 268] on input "False" at bounding box center [389, 272] width 14 height 14
radio input "true"
click at [586, 366] on button "SUBMIT" at bounding box center [606, 373] width 120 height 28
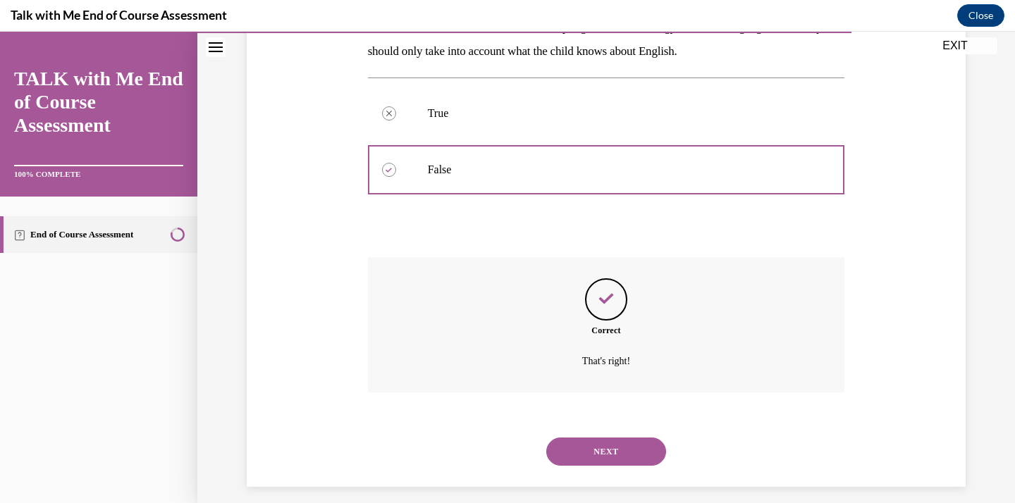
scroll to position [265, 0]
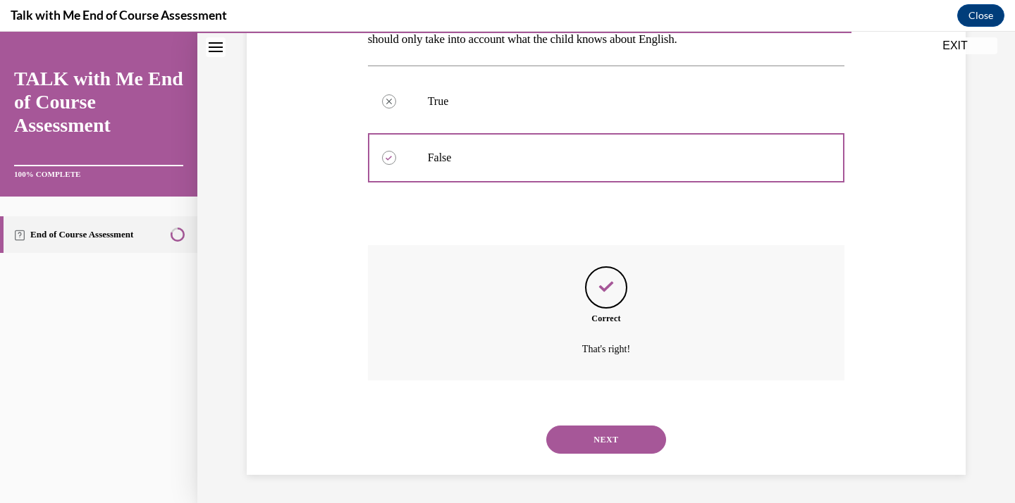
click at [611, 438] on button "NEXT" at bounding box center [606, 440] width 120 height 28
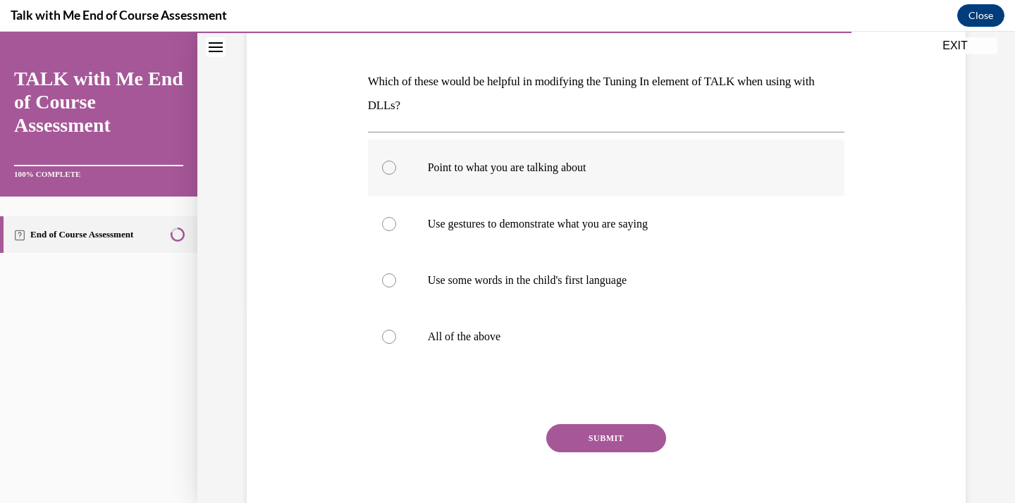
scroll to position [199, 0]
click at [555, 183] on label "Point to what you are talking about" at bounding box center [606, 167] width 477 height 56
click at [396, 174] on input "Point to what you are talking about" at bounding box center [389, 167] width 14 height 14
radio input "true"
click at [509, 323] on label "All of the above" at bounding box center [606, 336] width 477 height 56
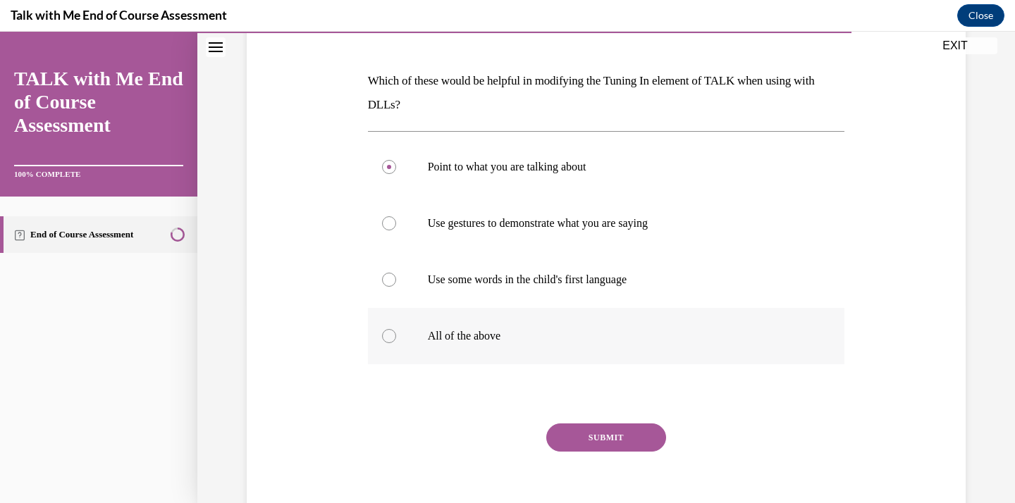
click at [396, 329] on input "All of the above" at bounding box center [389, 336] width 14 height 14
radio input "true"
click at [589, 431] on button "SUBMIT" at bounding box center [606, 438] width 120 height 28
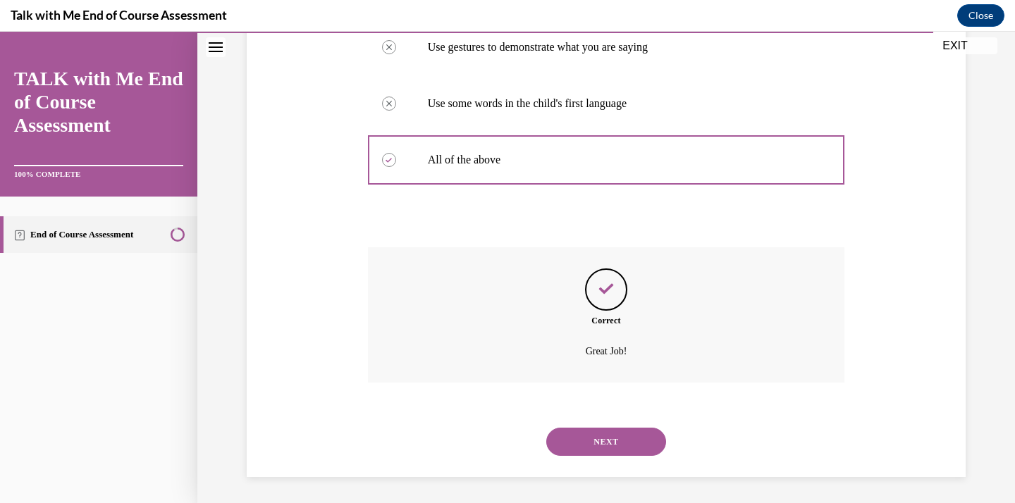
scroll to position [378, 0]
click at [589, 432] on button "NEXT" at bounding box center [606, 440] width 120 height 28
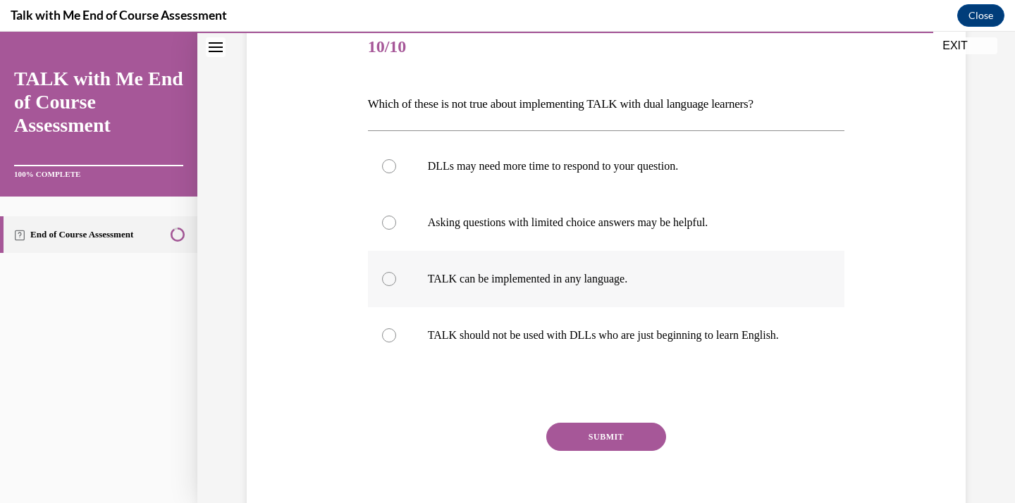
scroll to position [177, 0]
click at [533, 335] on p "TALK should not be used with DLLs who are just beginning to learn English." at bounding box center [619, 335] width 382 height 14
click at [396, 335] on input "TALK should not be used with DLLs who are just beginning to learn English." at bounding box center [389, 335] width 14 height 14
radio input "true"
click at [609, 422] on button "SUBMIT" at bounding box center [606, 436] width 120 height 28
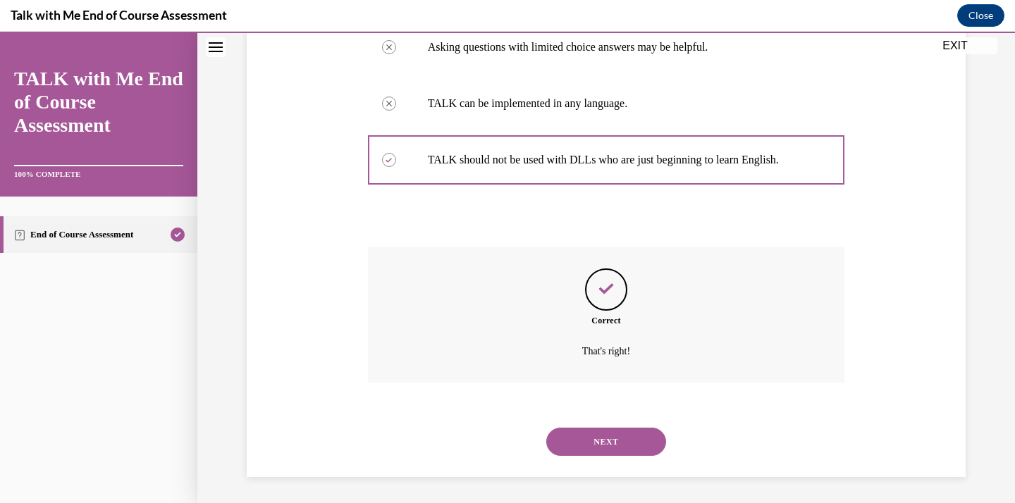
scroll to position [354, 0]
click at [612, 441] on button "NEXT" at bounding box center [606, 440] width 120 height 28
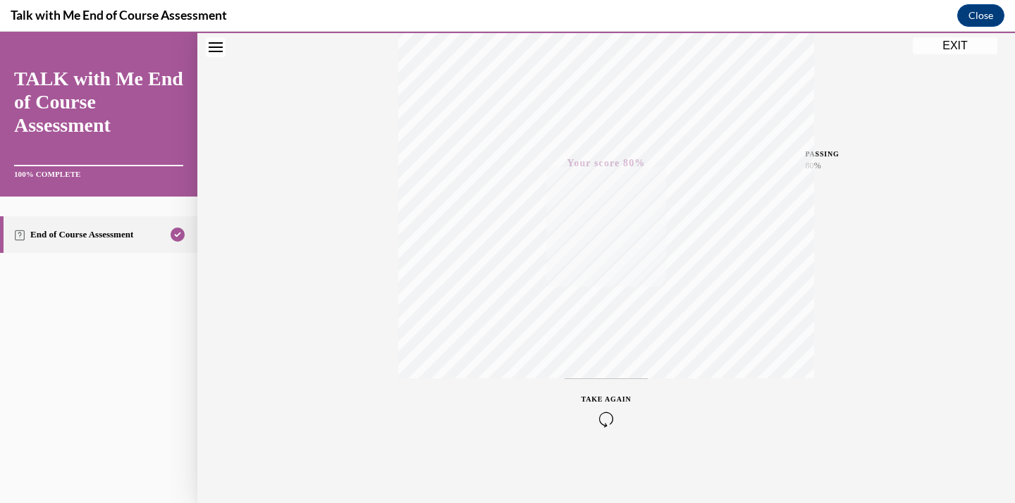
scroll to position [251, 0]
click at [949, 47] on button "EXIT" at bounding box center [955, 45] width 85 height 17
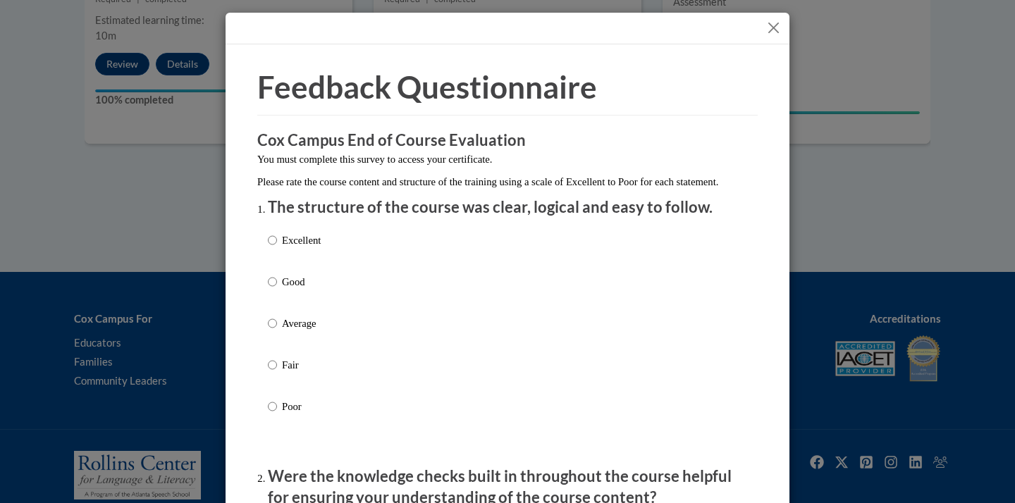
click at [307, 248] on p "Excellent" at bounding box center [301, 241] width 39 height 16
click at [277, 248] on input "Excellent" at bounding box center [272, 241] width 9 height 16
radio input "true"
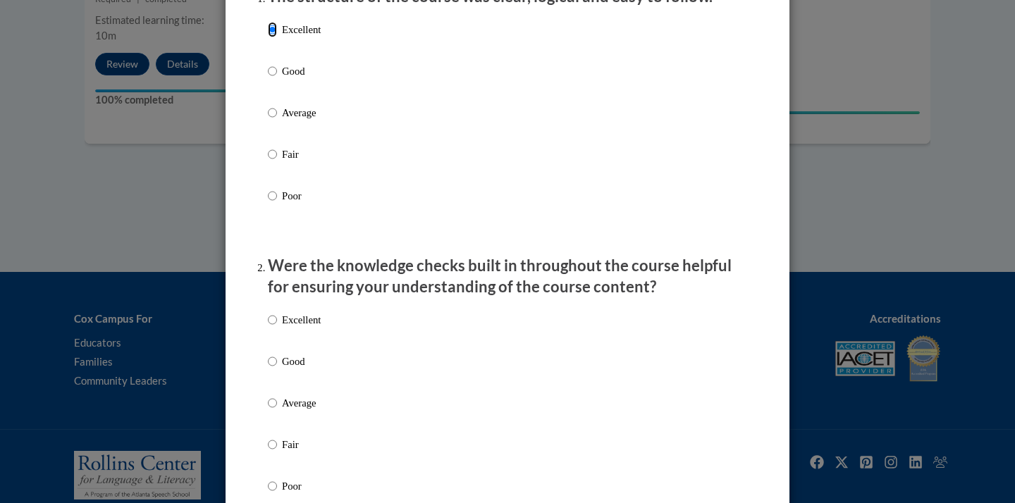
scroll to position [213, 0]
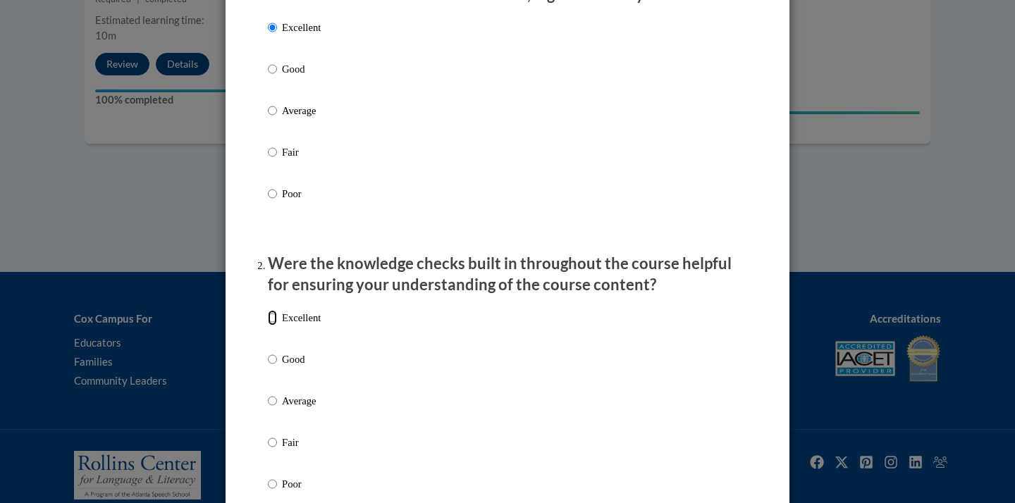
click at [271, 326] on input "Excellent" at bounding box center [272, 318] width 9 height 16
radio input "true"
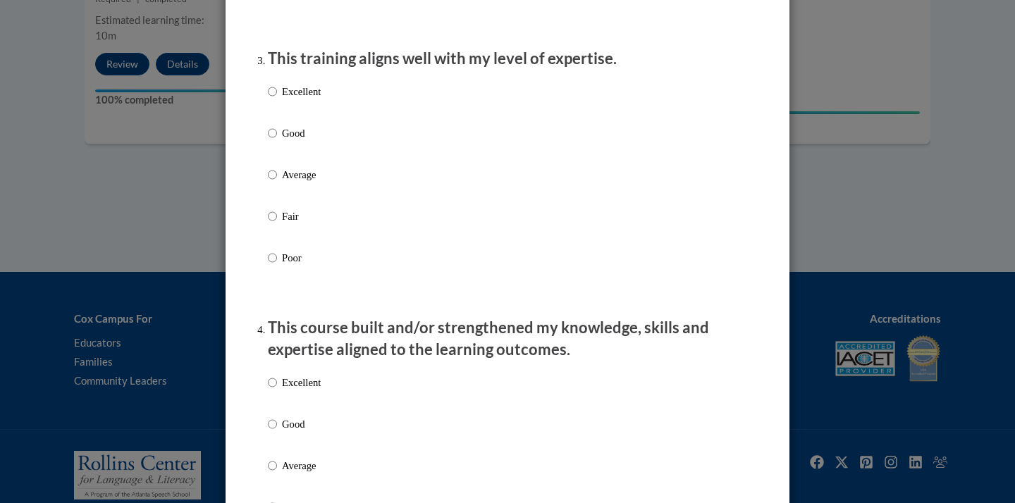
scroll to position [726, 0]
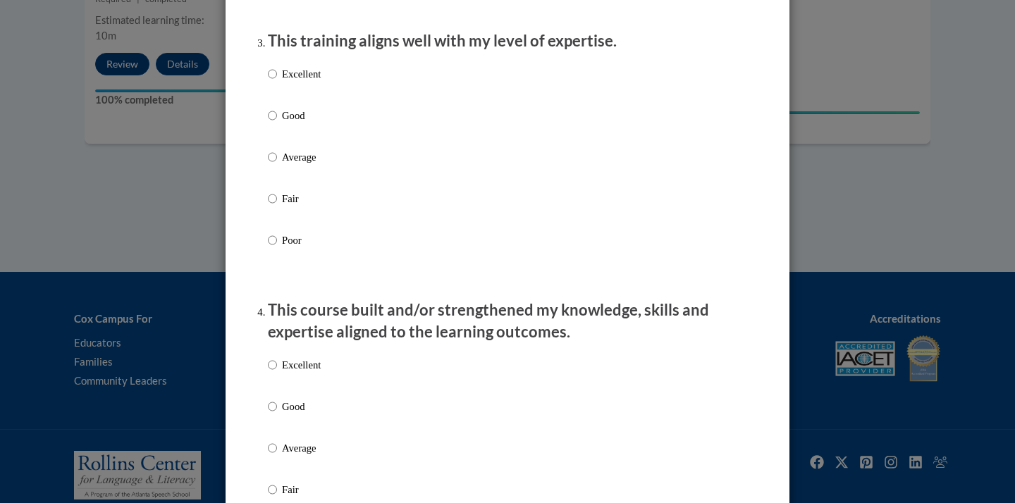
click at [307, 82] on p "Excellent" at bounding box center [301, 74] width 39 height 16
click at [277, 82] on input "Excellent" at bounding box center [272, 74] width 9 height 16
radio input "true"
click at [287, 373] on p "Excellent" at bounding box center [301, 365] width 39 height 16
click at [277, 373] on input "Excellent" at bounding box center [272, 365] width 9 height 16
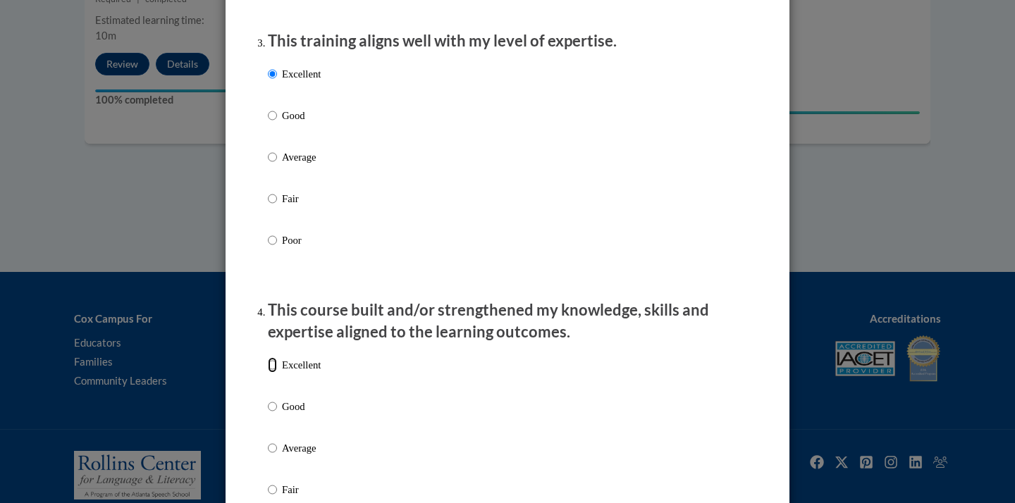
radio input "true"
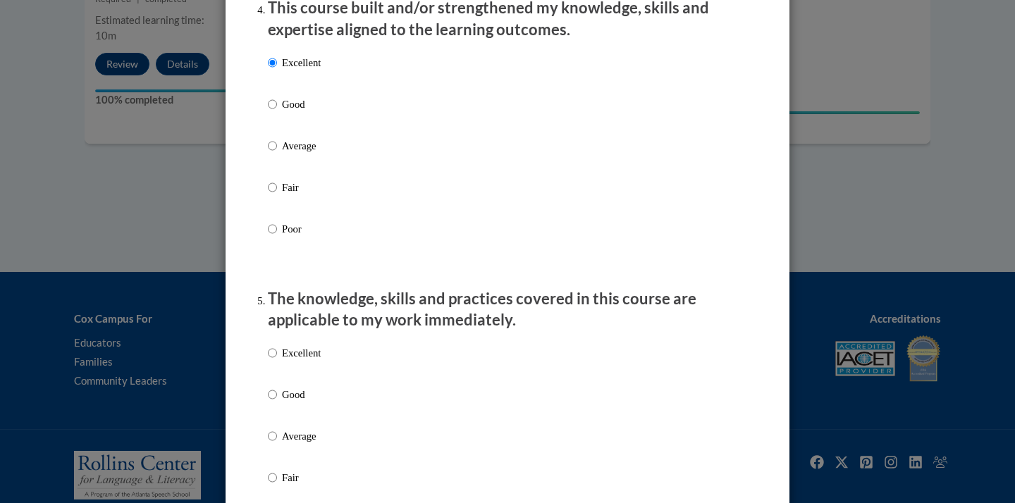
click at [287, 383] on label "Excellent" at bounding box center [294, 364] width 53 height 38
click at [277, 361] on input "Excellent" at bounding box center [272, 353] width 9 height 16
radio input "true"
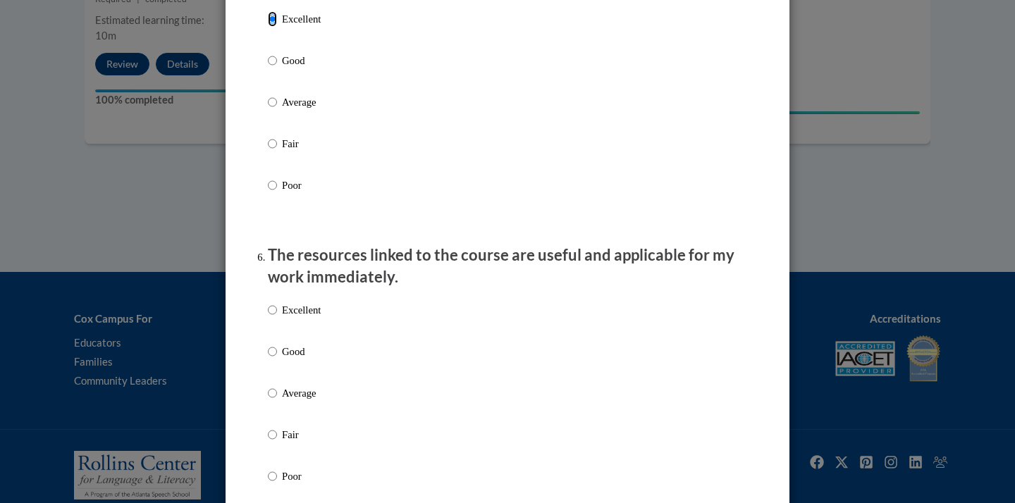
scroll to position [1364, 0]
click at [301, 305] on li "The resources linked to the course are useful and applicable for my work immedi…" at bounding box center [507, 383] width 479 height 281
click at [302, 316] on p "Excellent" at bounding box center [301, 309] width 39 height 16
click at [277, 316] on input "Excellent" at bounding box center [272, 309] width 9 height 16
radio input "true"
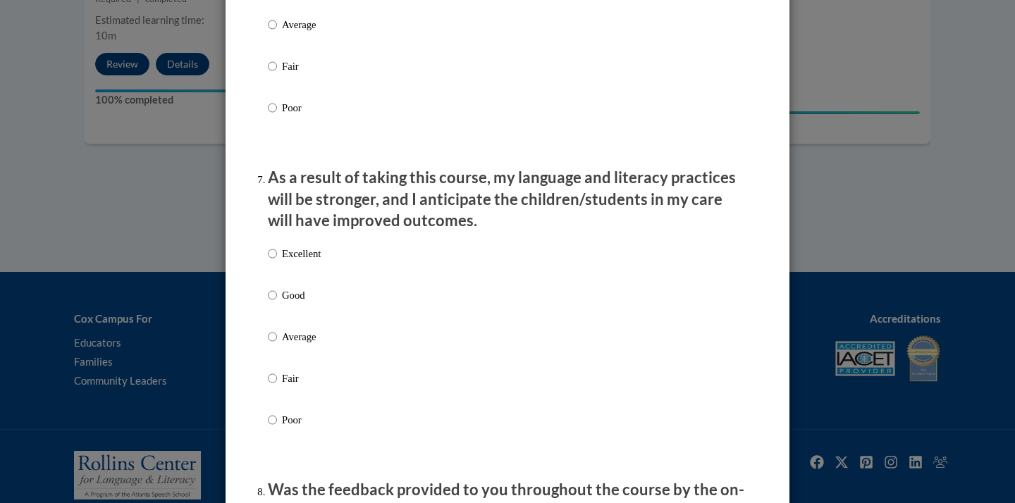
scroll to position [1734, 0]
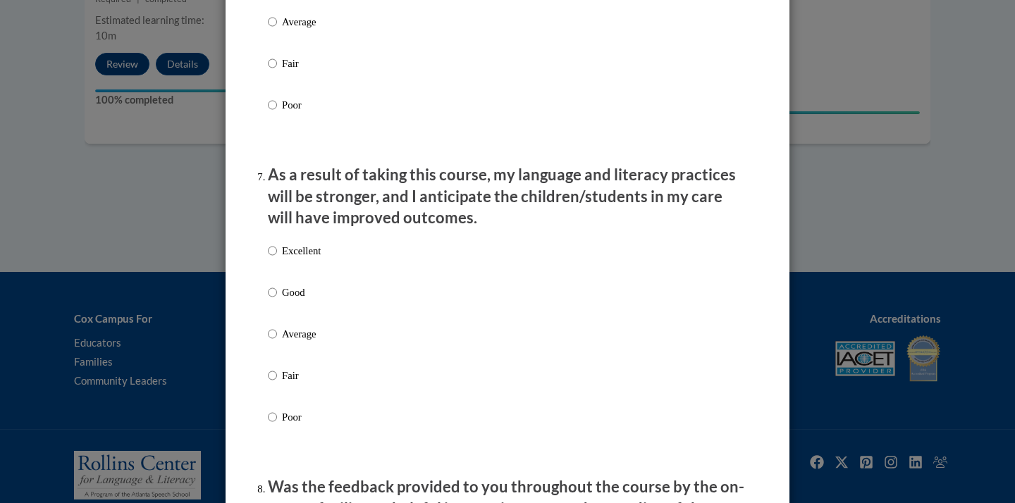
click at [305, 252] on div "Excellent Good Average Fair Poor" at bounding box center [294, 345] width 53 height 218
click at [306, 259] on p "Excellent" at bounding box center [301, 251] width 39 height 16
click at [277, 259] on input "Excellent" at bounding box center [272, 251] width 9 height 16
radio input "true"
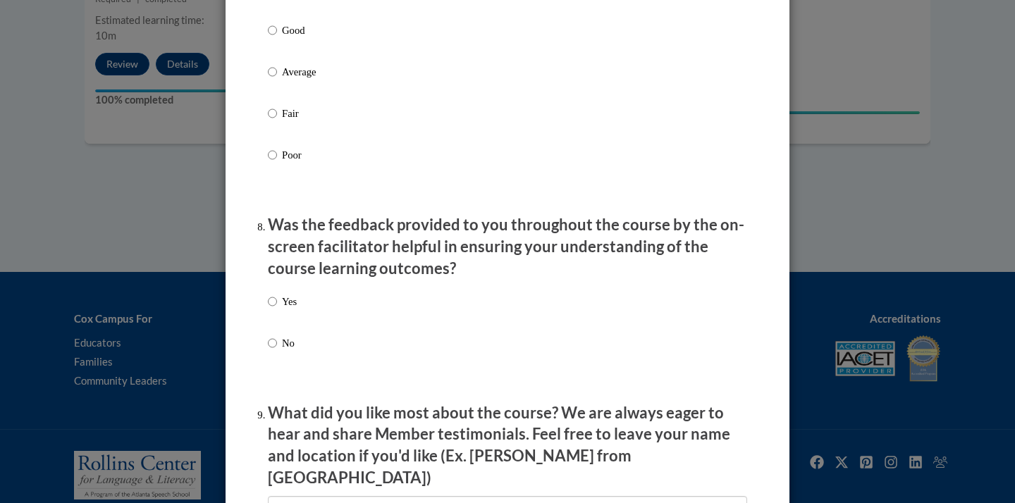
scroll to position [2001, 0]
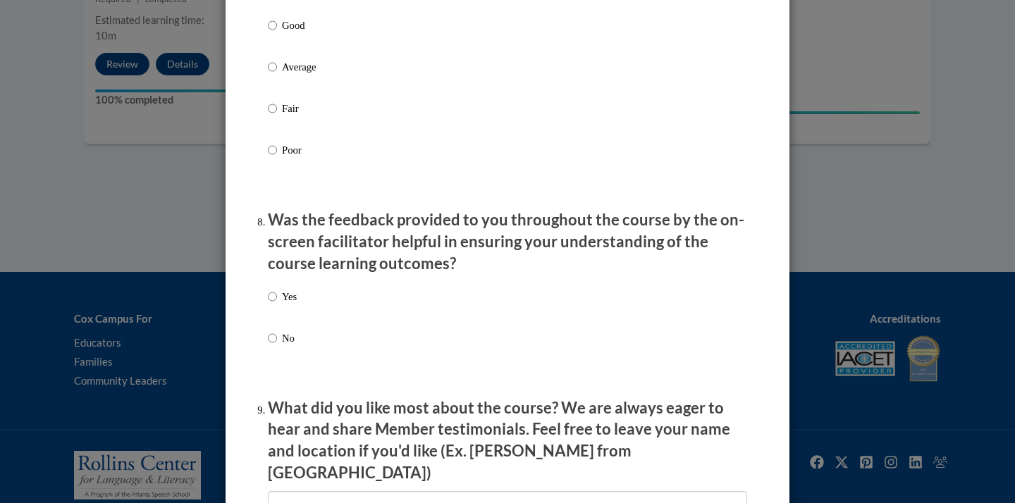
click at [288, 304] on p "Yes" at bounding box center [289, 297] width 15 height 16
click at [277, 304] on input "Yes" at bounding box center [272, 297] width 9 height 16
radio input "true"
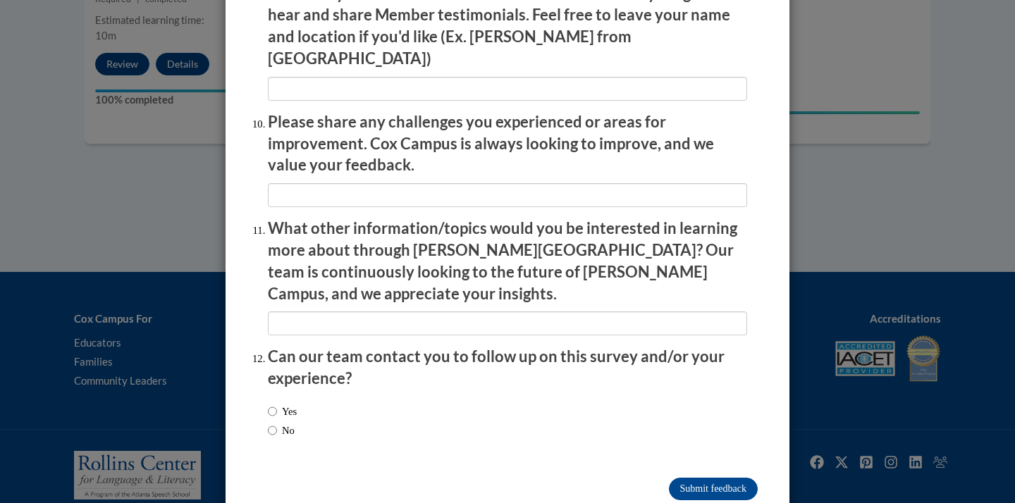
scroll to position [2429, 0]
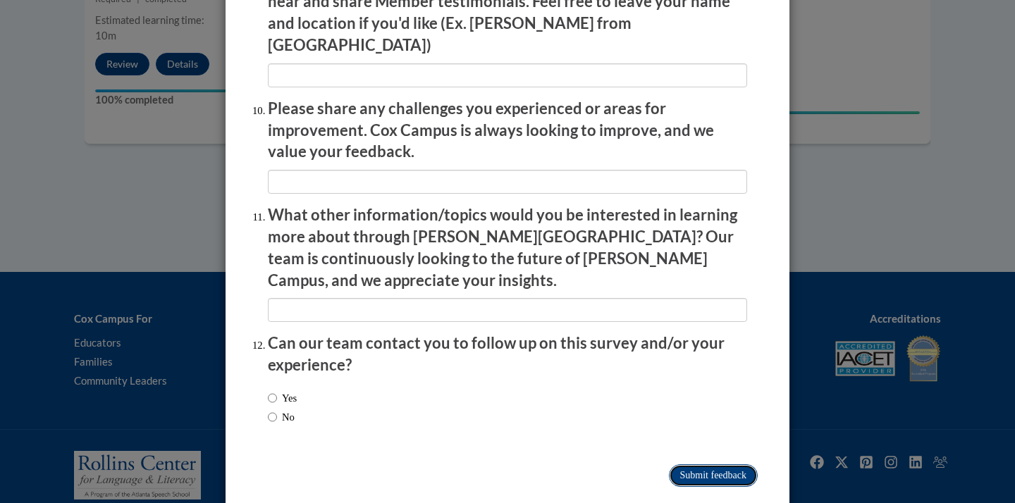
click at [726, 464] on input "Submit feedback" at bounding box center [713, 475] width 89 height 23
